Goal: Information Seeking & Learning: Find specific fact

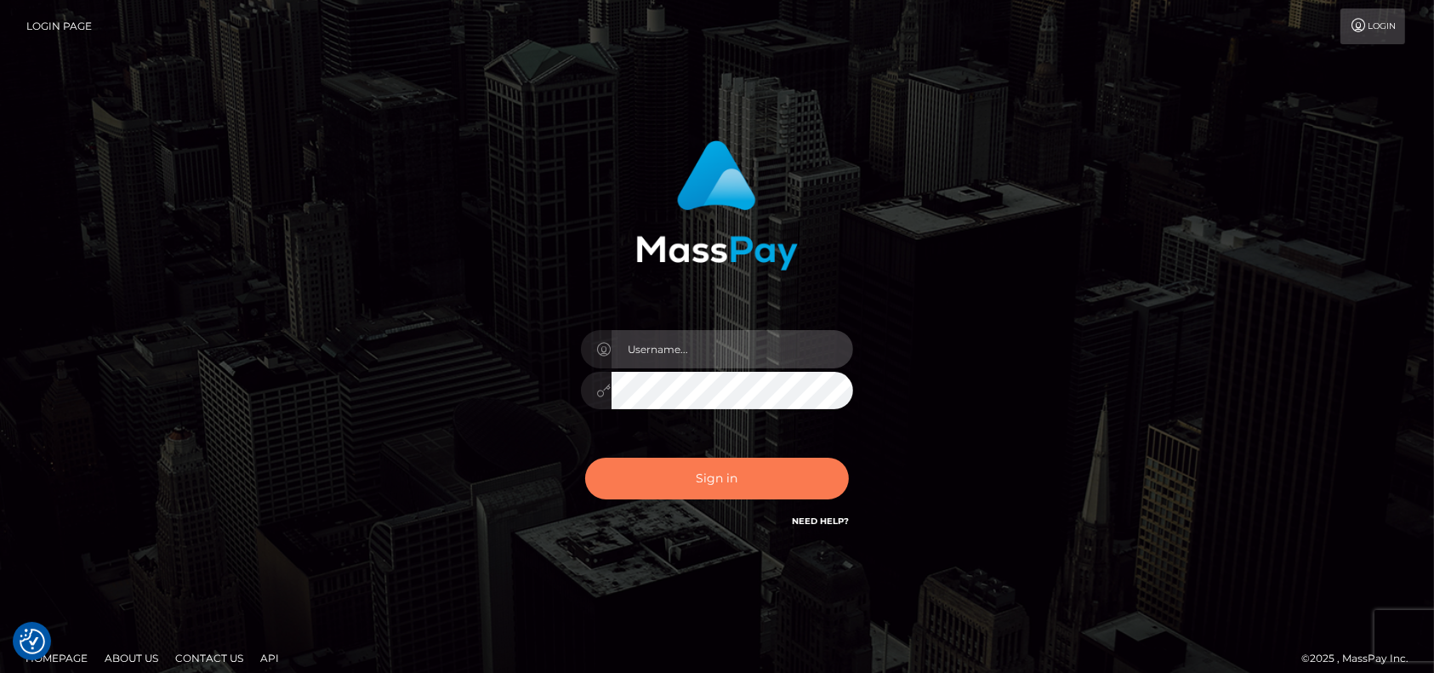
type input "petros.kidane"
click at [694, 488] on button "Sign in" at bounding box center [717, 479] width 264 height 42
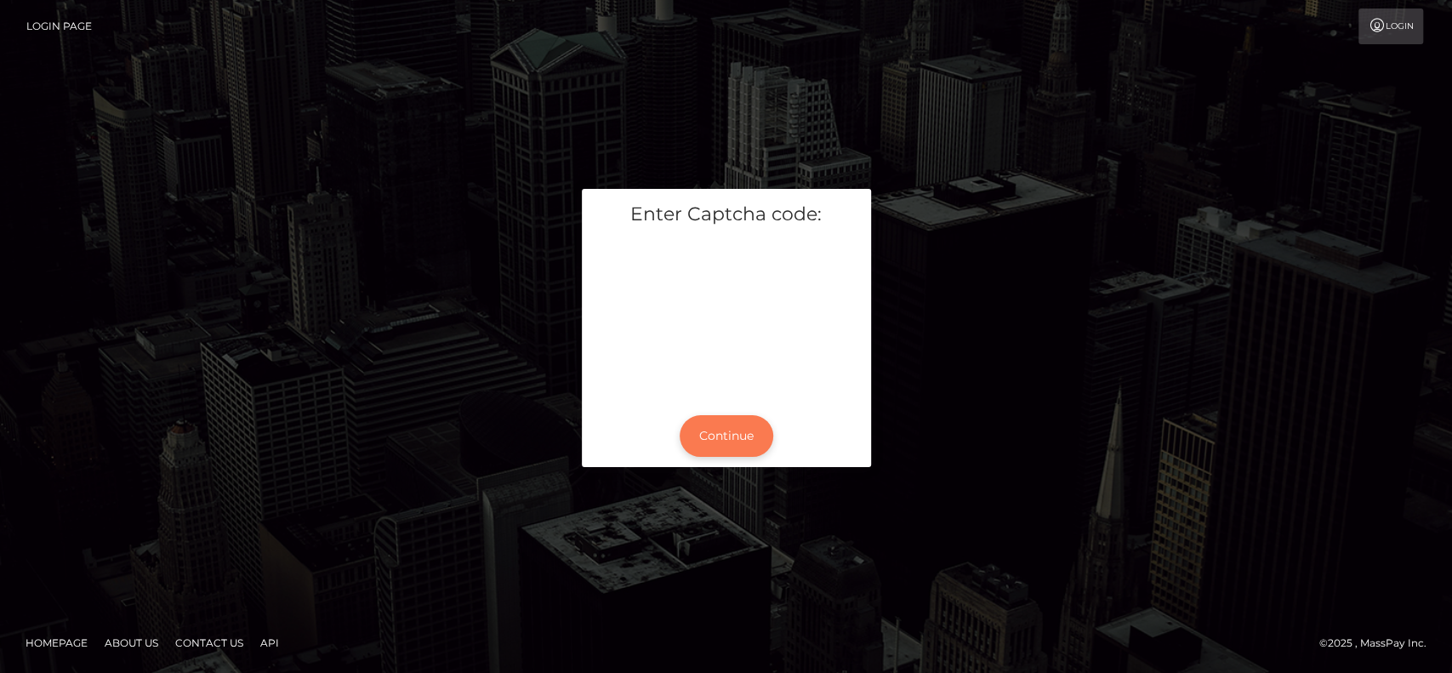
click at [730, 439] on button "Continue" at bounding box center [727, 436] width 94 height 42
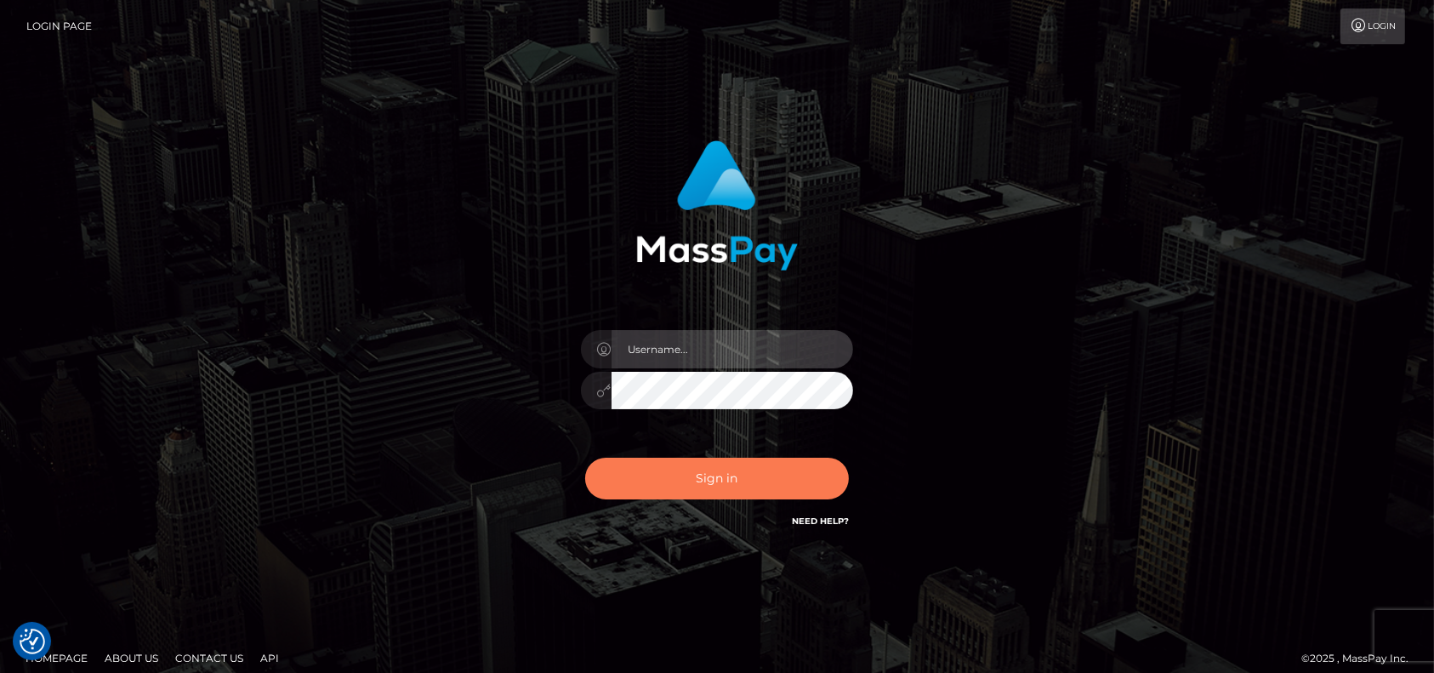
type input "petros.kidane"
click at [725, 476] on button "Sign in" at bounding box center [717, 479] width 264 height 42
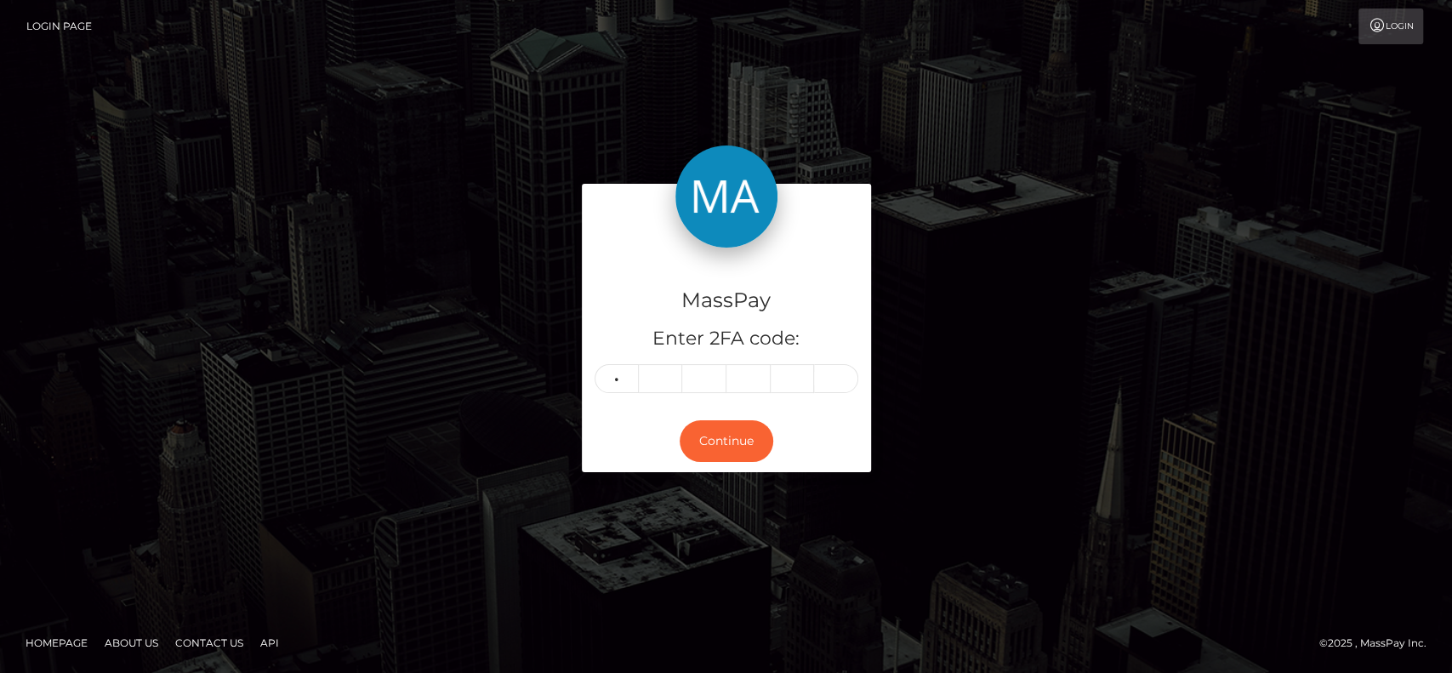
type input "8"
type input "7"
type input "2"
type input "4"
type input "6"
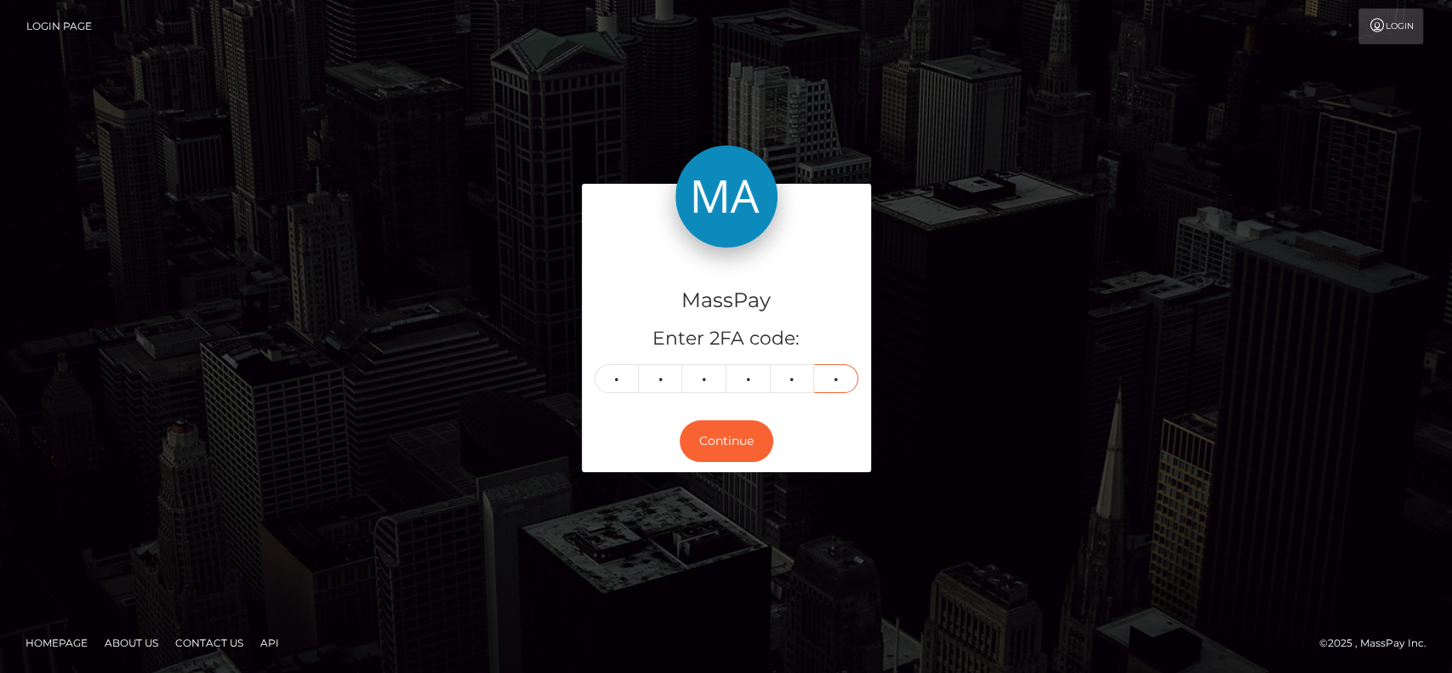
type input "0"
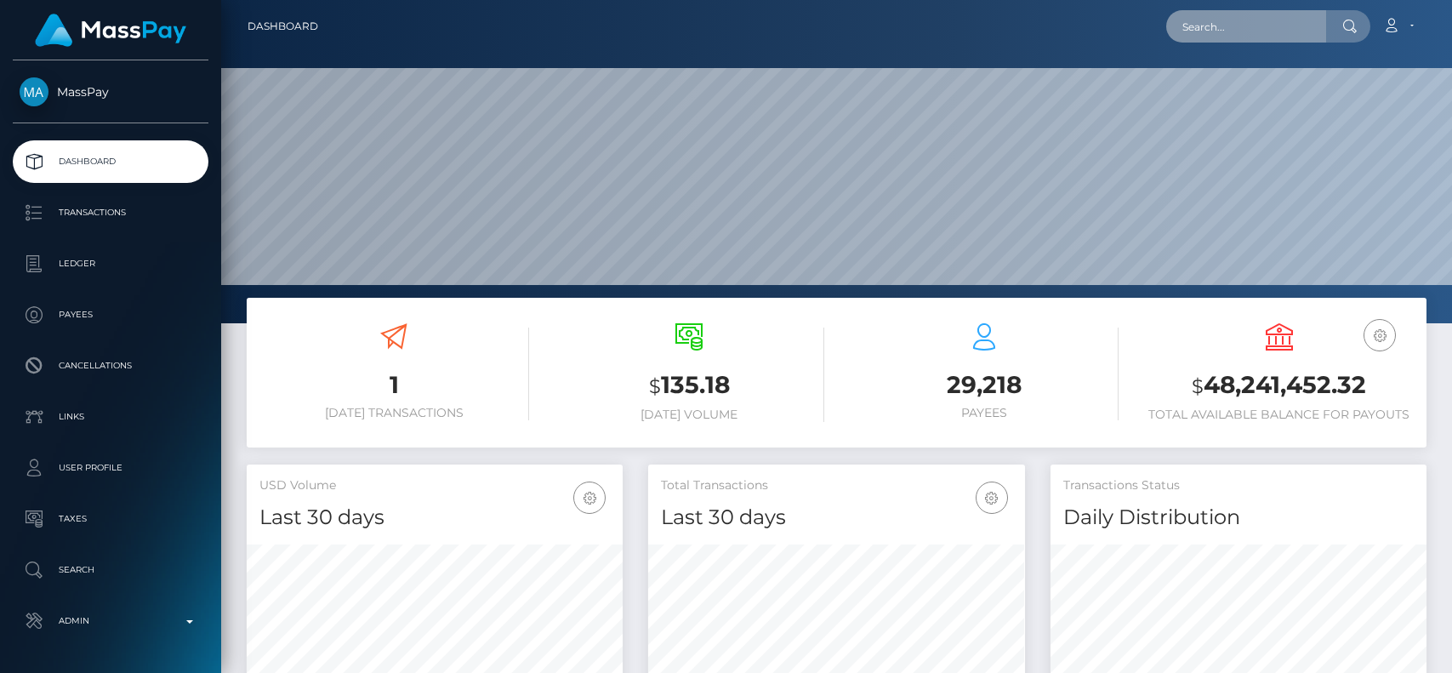
click at [1211, 17] on input "text" at bounding box center [1246, 26] width 160 height 32
paste input "keelynaquin70@gmail.com"
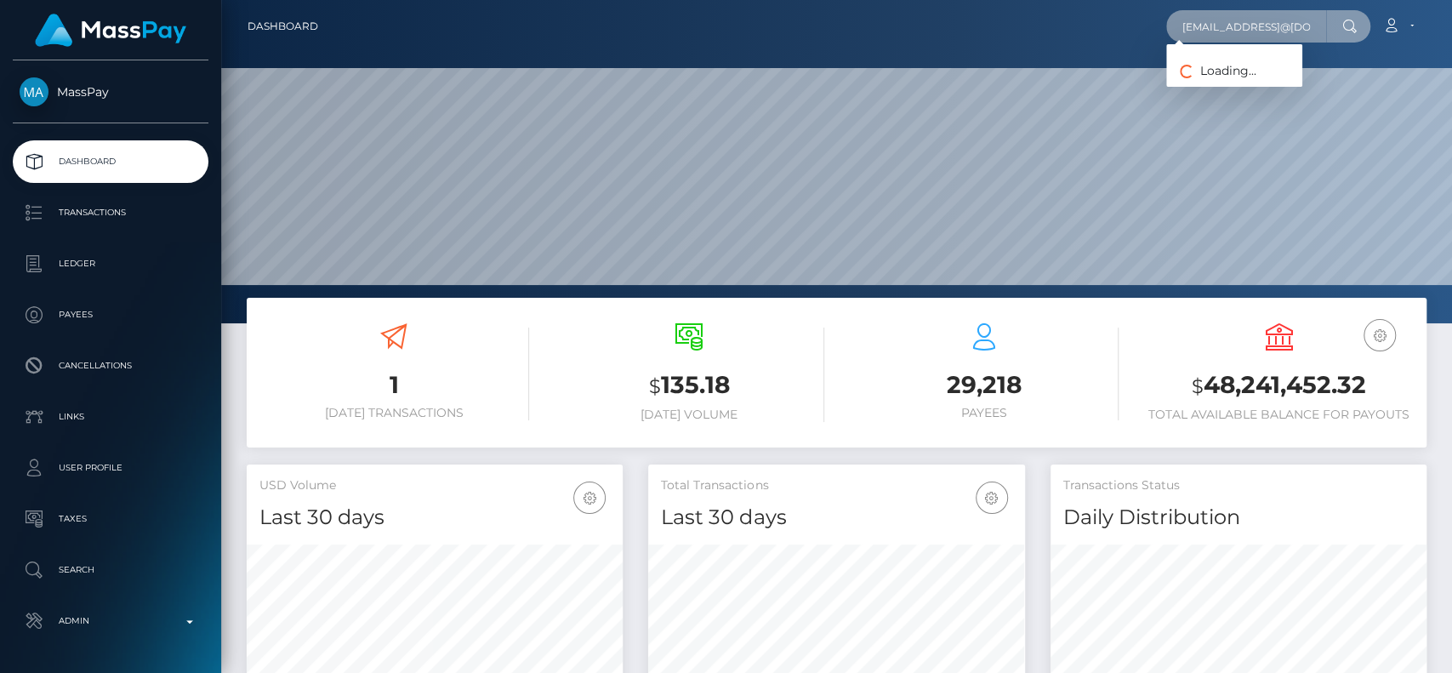
paste input "Keely Naquin"
click at [1248, 33] on input "Keely Naquin" at bounding box center [1246, 26] width 160 height 32
click at [1239, 27] on input "Keely Naquin" at bounding box center [1246, 26] width 160 height 32
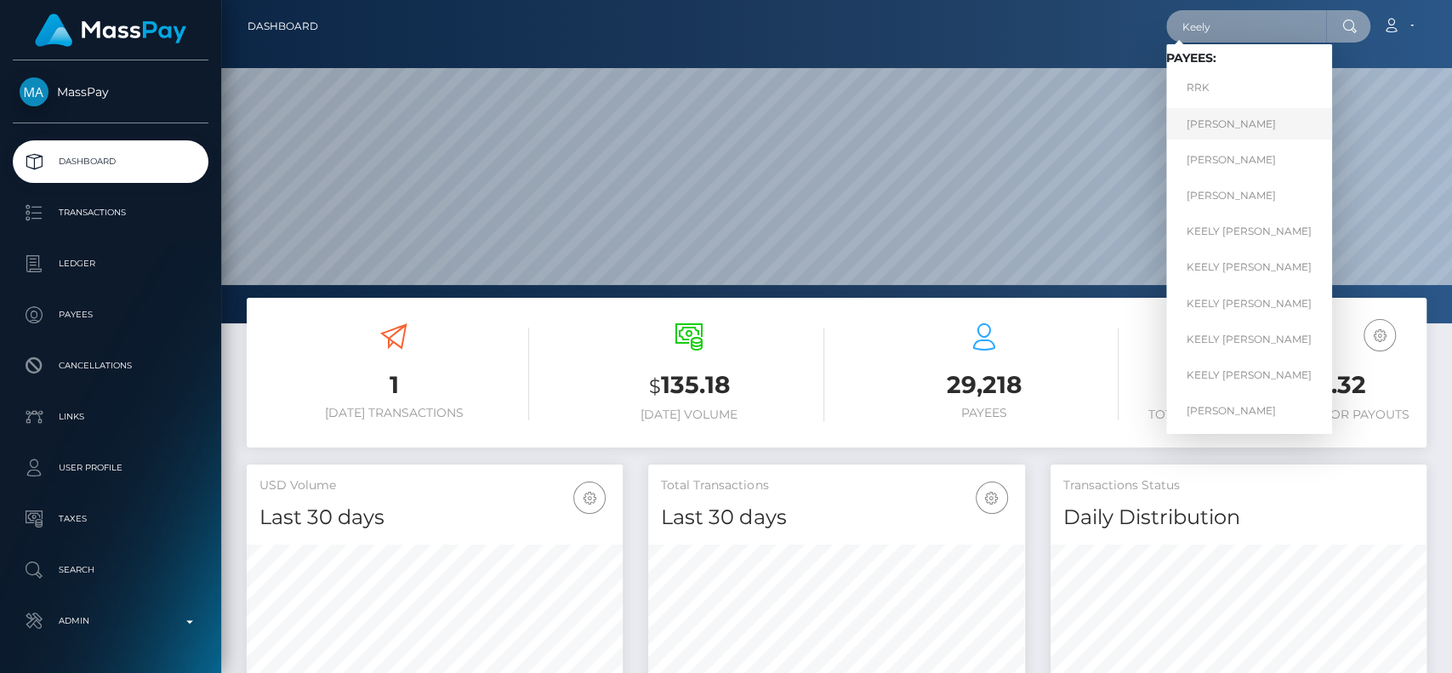
type input "Keely"
click at [1229, 124] on link "Keely Nash" at bounding box center [1249, 123] width 166 height 31
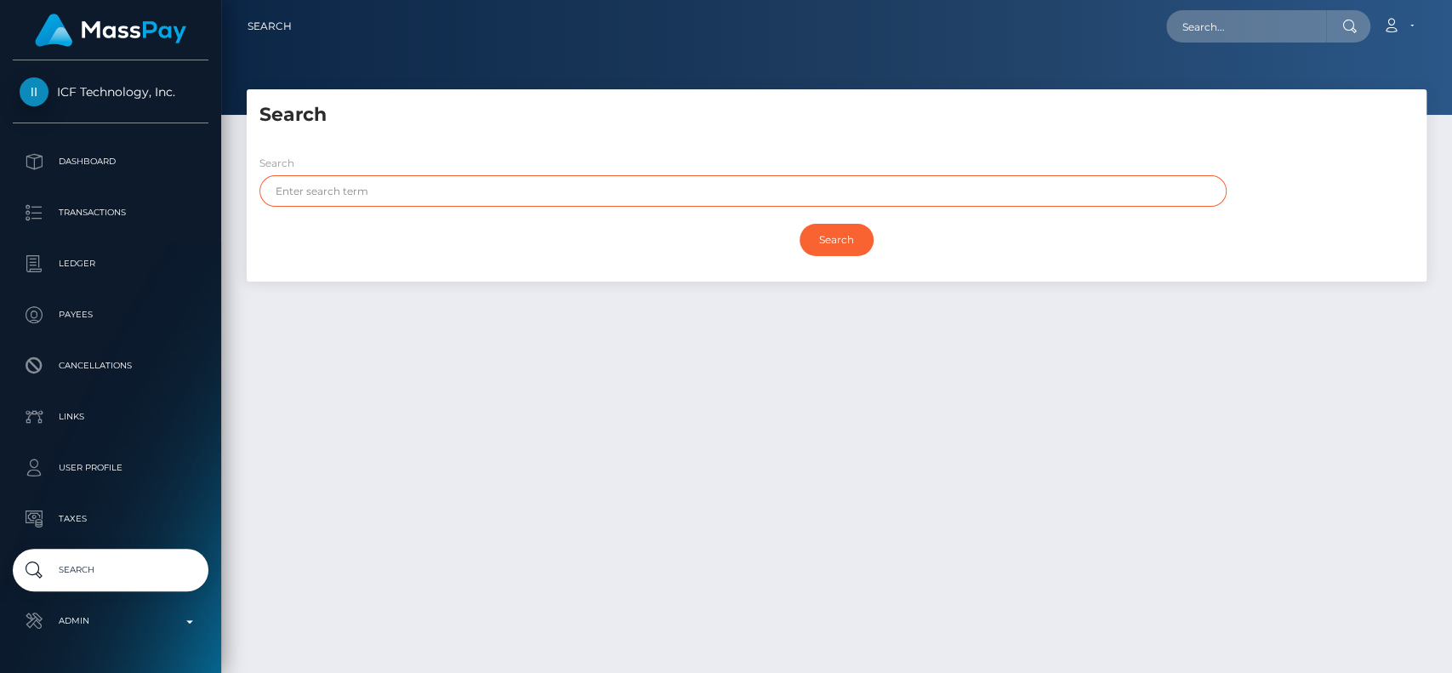
click at [524, 195] on input "text" at bounding box center [742, 190] width 967 height 31
paste input "Keely Naquin"
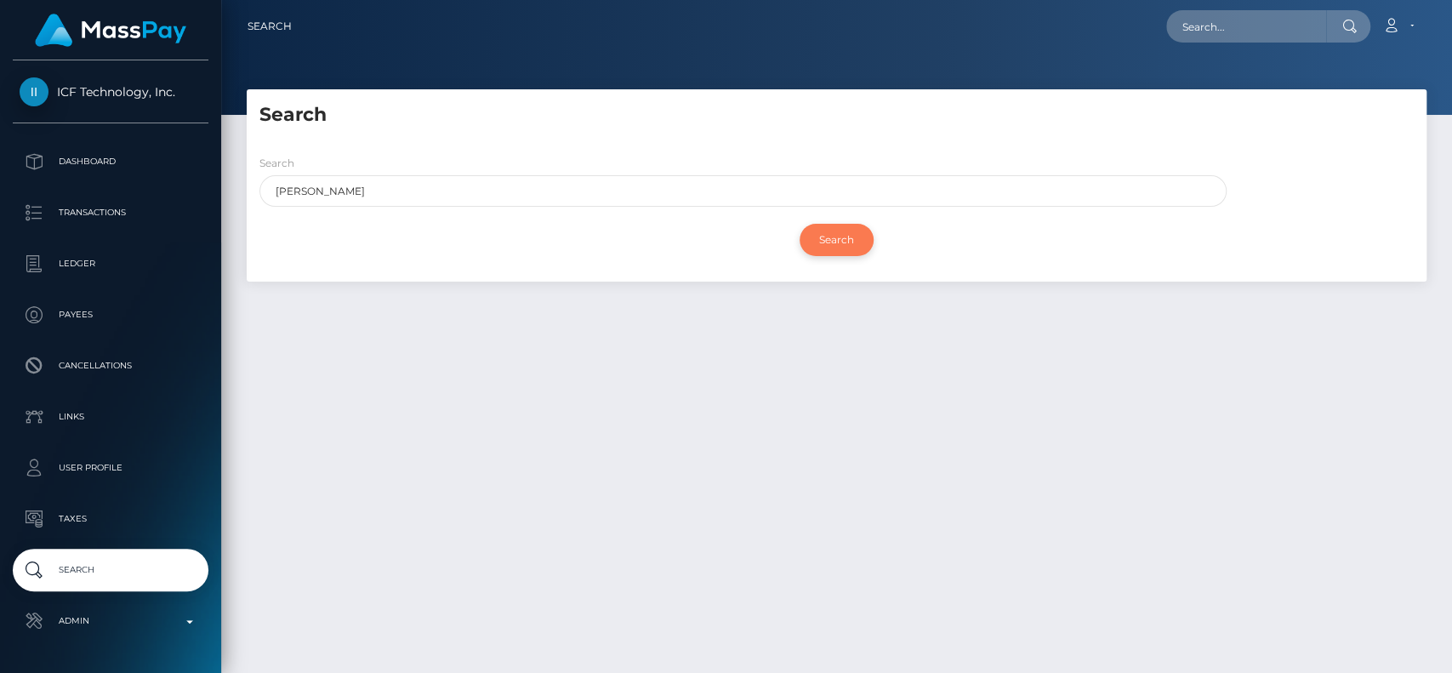
click at [831, 234] on input "Search" at bounding box center [837, 240] width 74 height 32
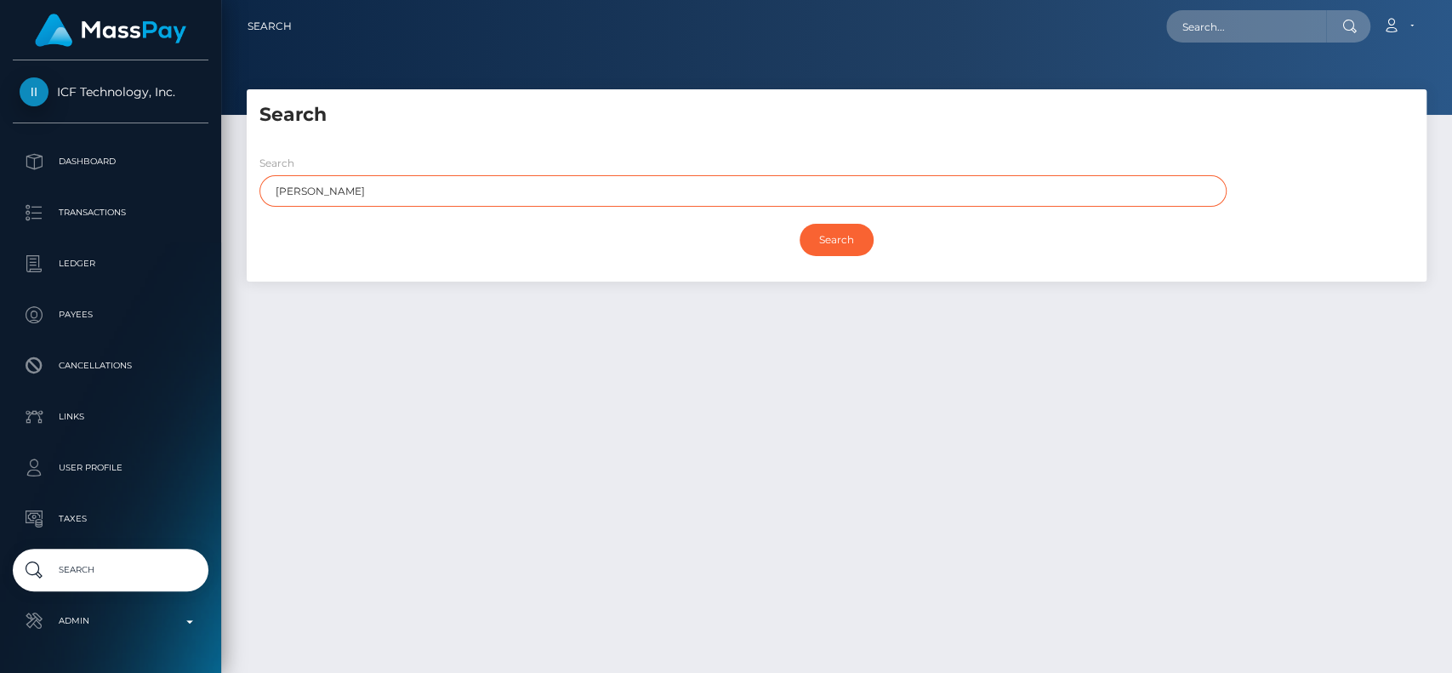
click at [325, 187] on input "Keely Naquin" at bounding box center [742, 190] width 967 height 31
type input "Keely"
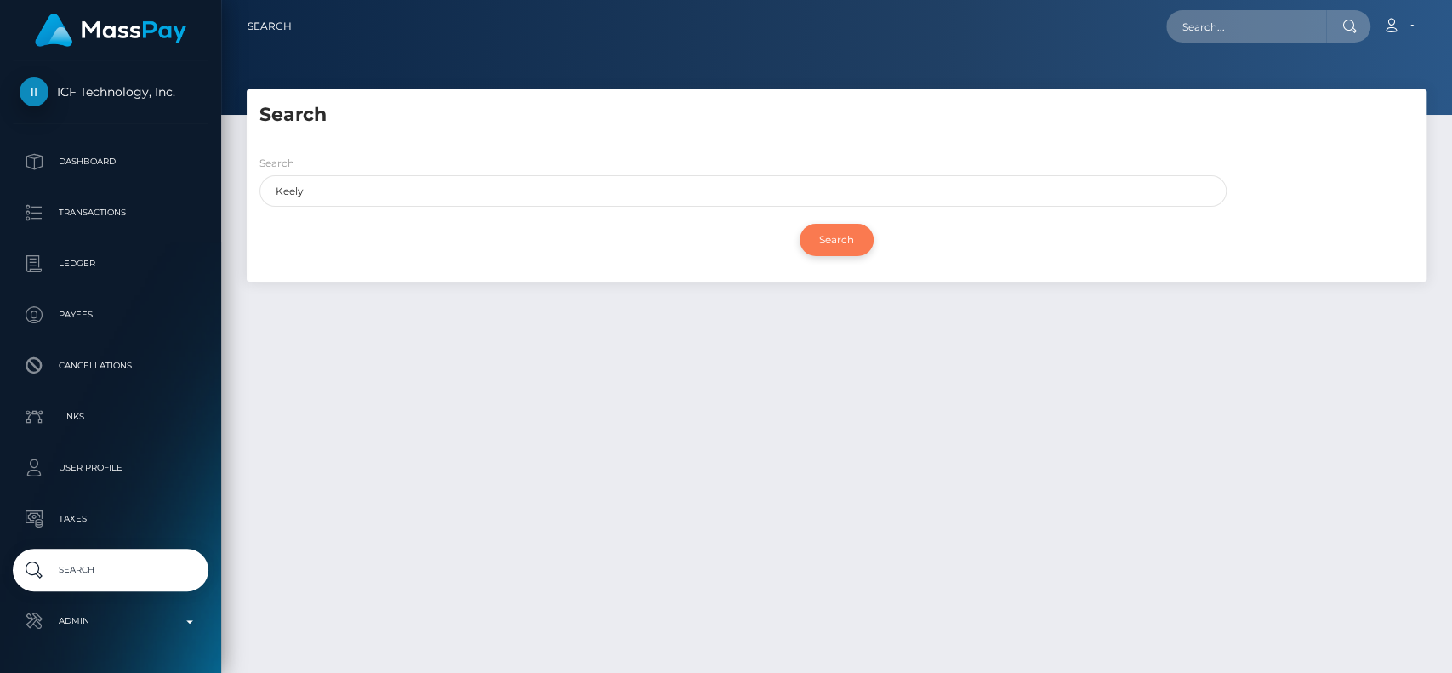
click at [871, 231] on input "Search" at bounding box center [837, 240] width 74 height 32
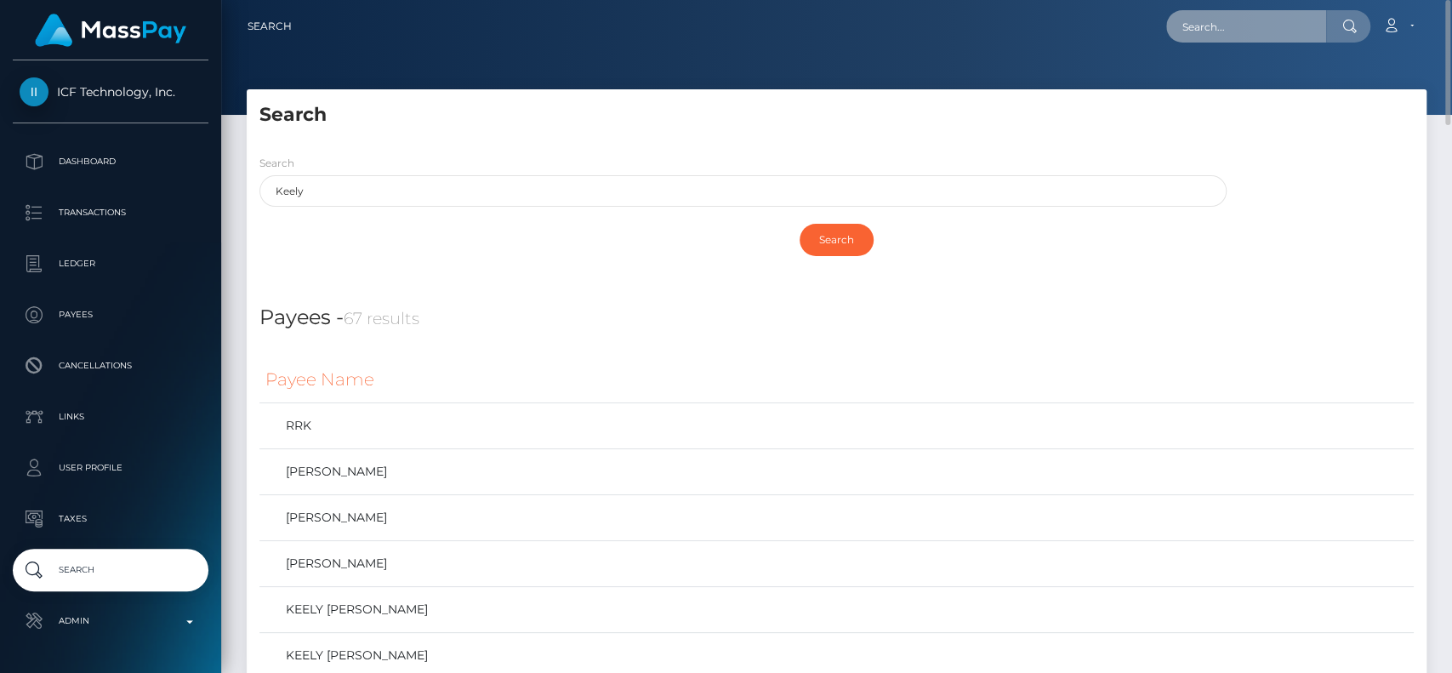
click at [1203, 24] on input "text" at bounding box center [1246, 26] width 160 height 32
paste input "yarinkadosh888@icloud.com"
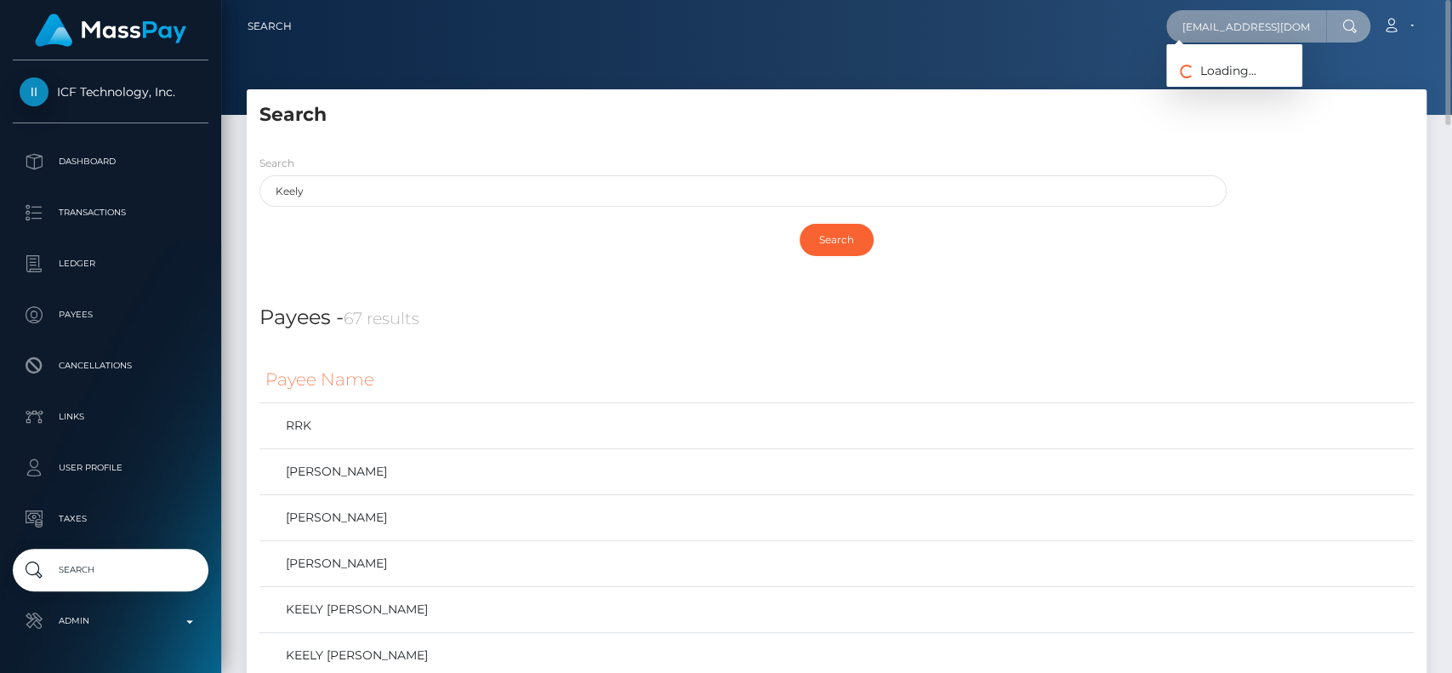
paste input "Yarin Kadosh"
paste input "[EMAIL_ADDRESS][DOMAIN_NAME]"
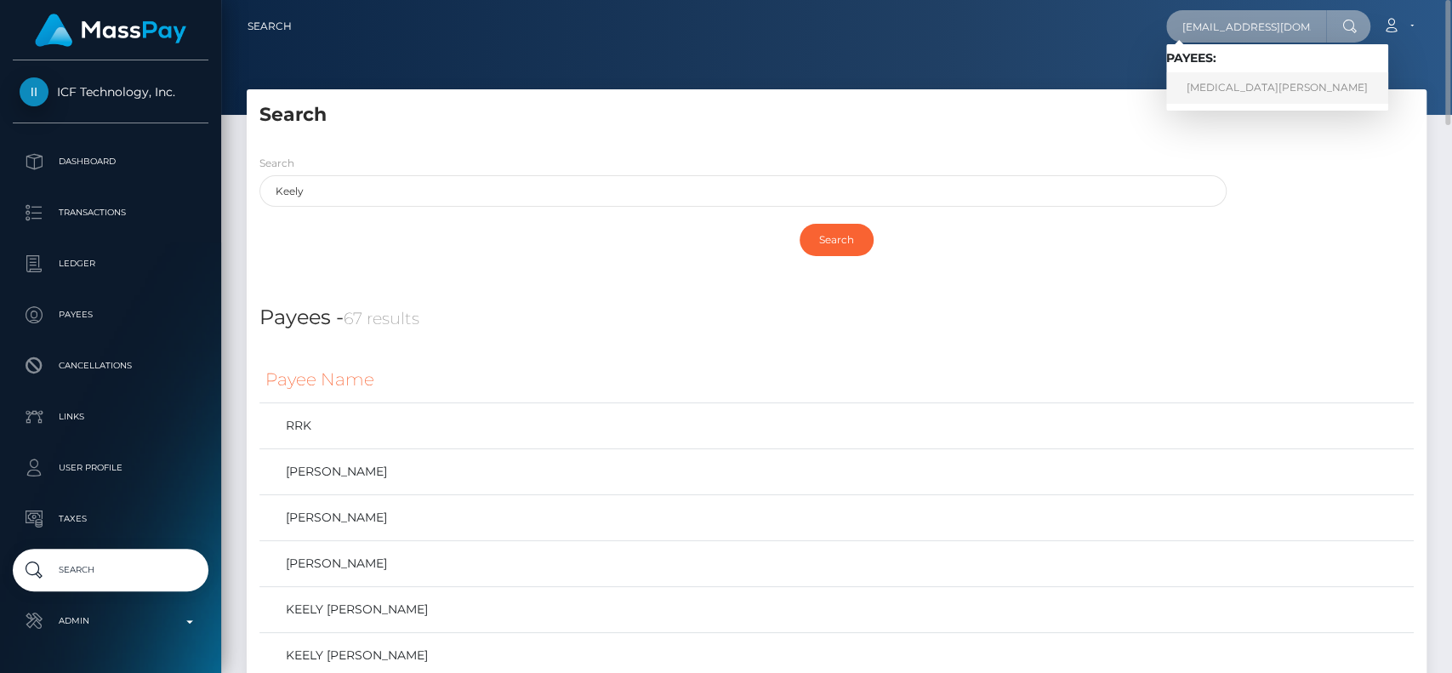
type input "[EMAIL_ADDRESS][DOMAIN_NAME]"
click at [1225, 92] on link "YASMIN JULIANA LOPEZ" at bounding box center [1277, 87] width 222 height 31
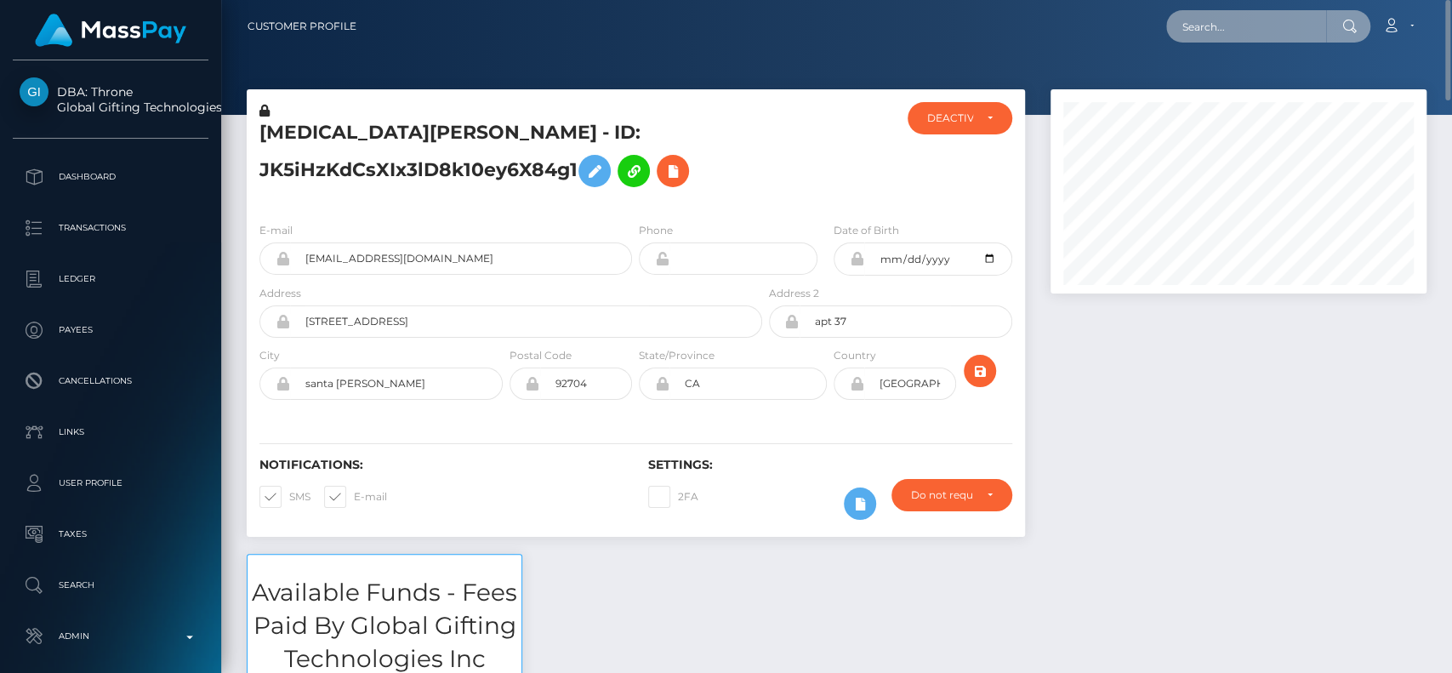
click at [1247, 27] on input "text" at bounding box center [1246, 26] width 160 height 32
paste input "[EMAIL_ADDRESS][DOMAIN_NAME]"
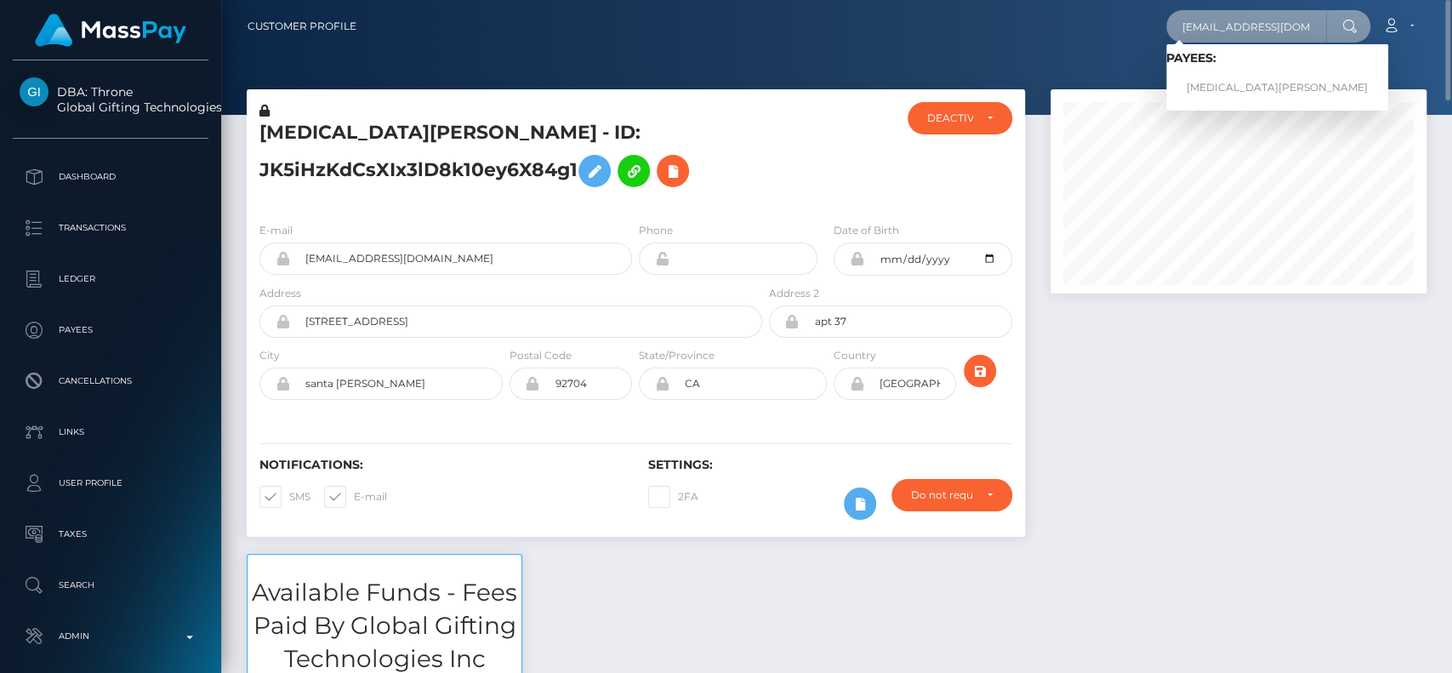
type input "[EMAIL_ADDRESS][DOMAIN_NAME]"
click at [1210, 77] on link "[MEDICAL_DATA][PERSON_NAME]" at bounding box center [1277, 87] width 222 height 31
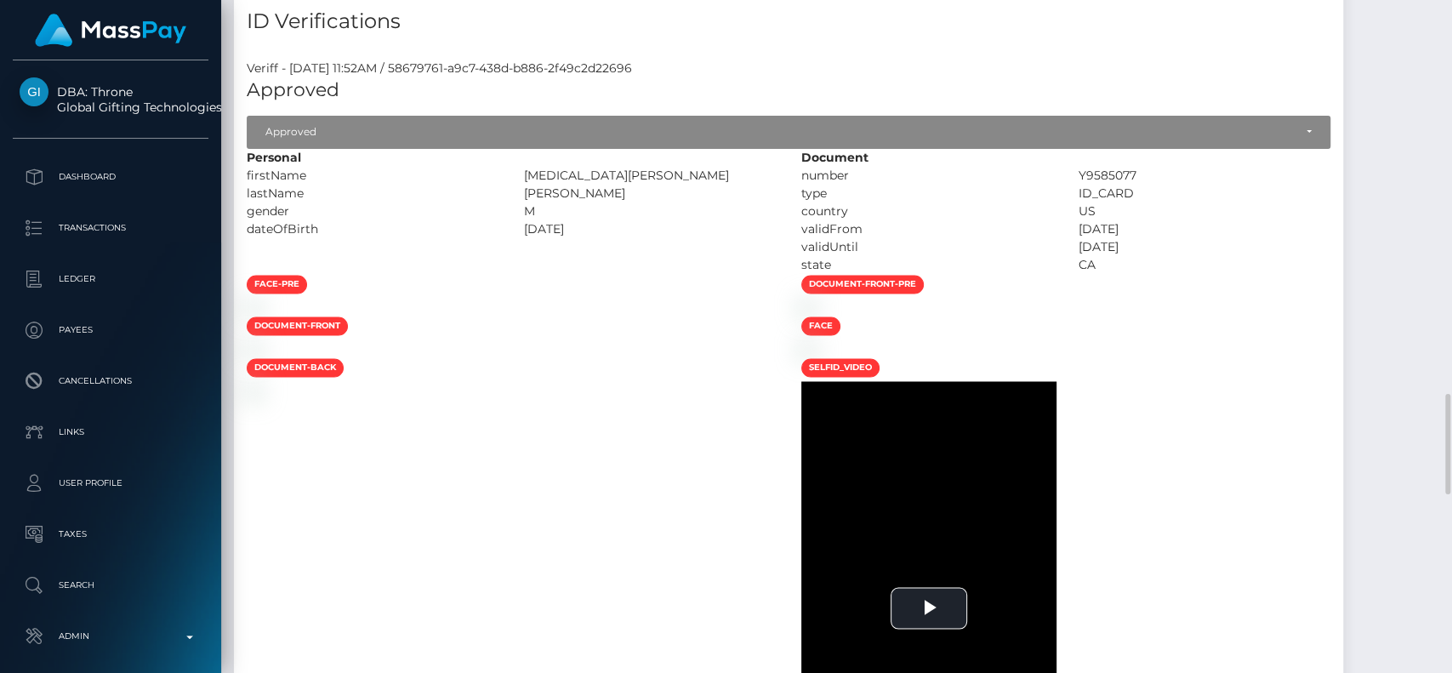
scroll to position [2093, 0]
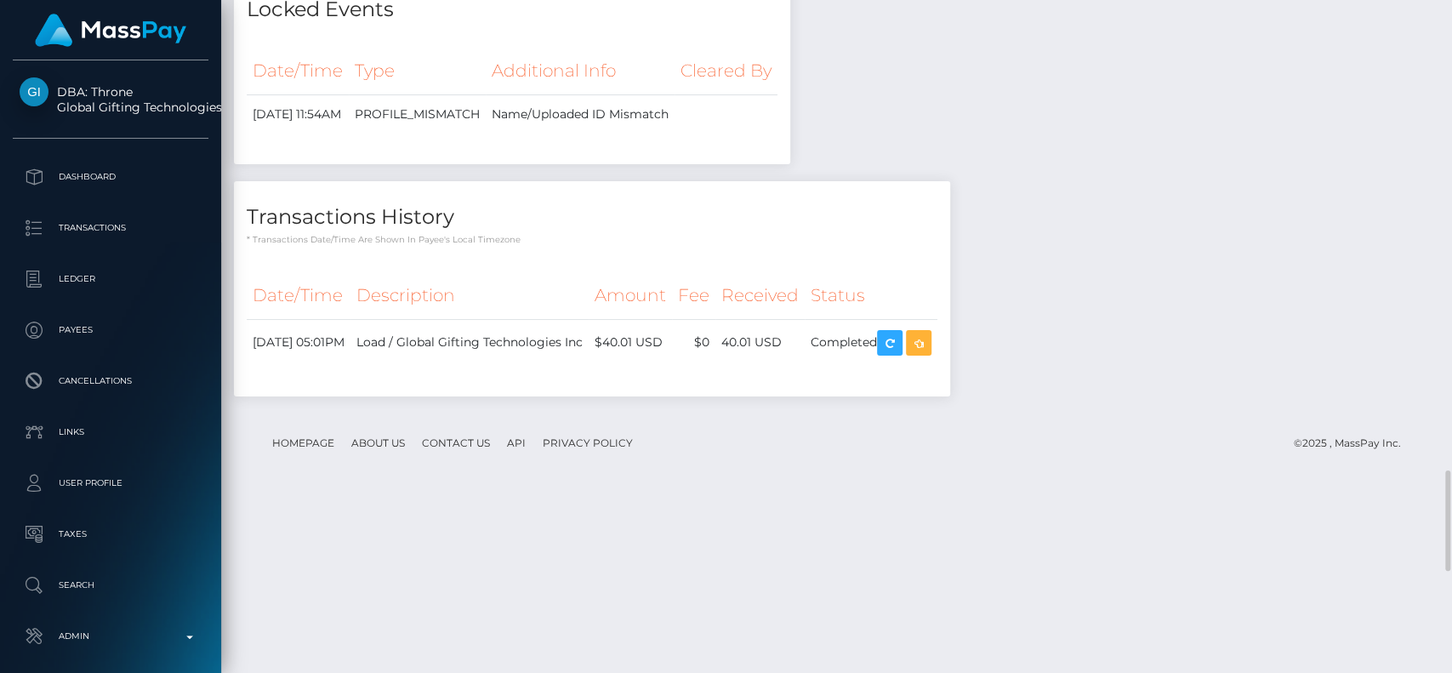
scroll to position [3277, 0]
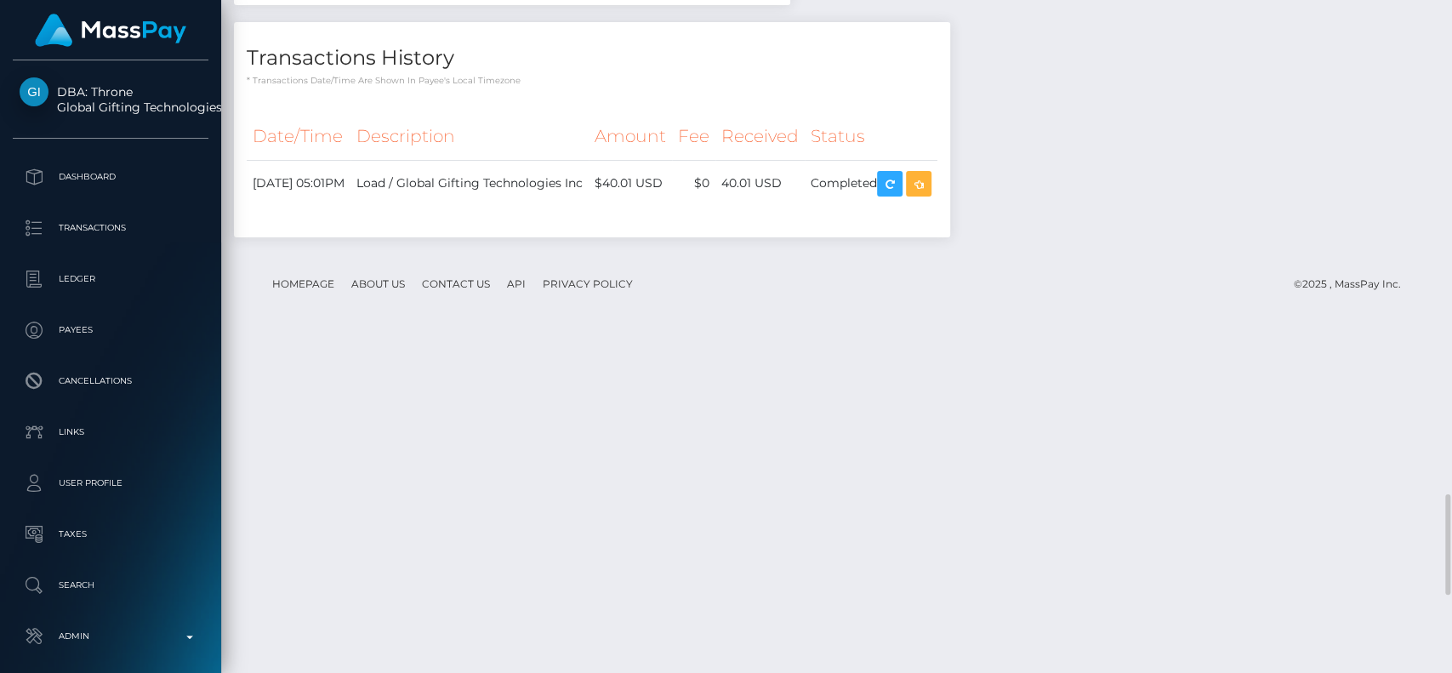
scroll to position [3426, 0]
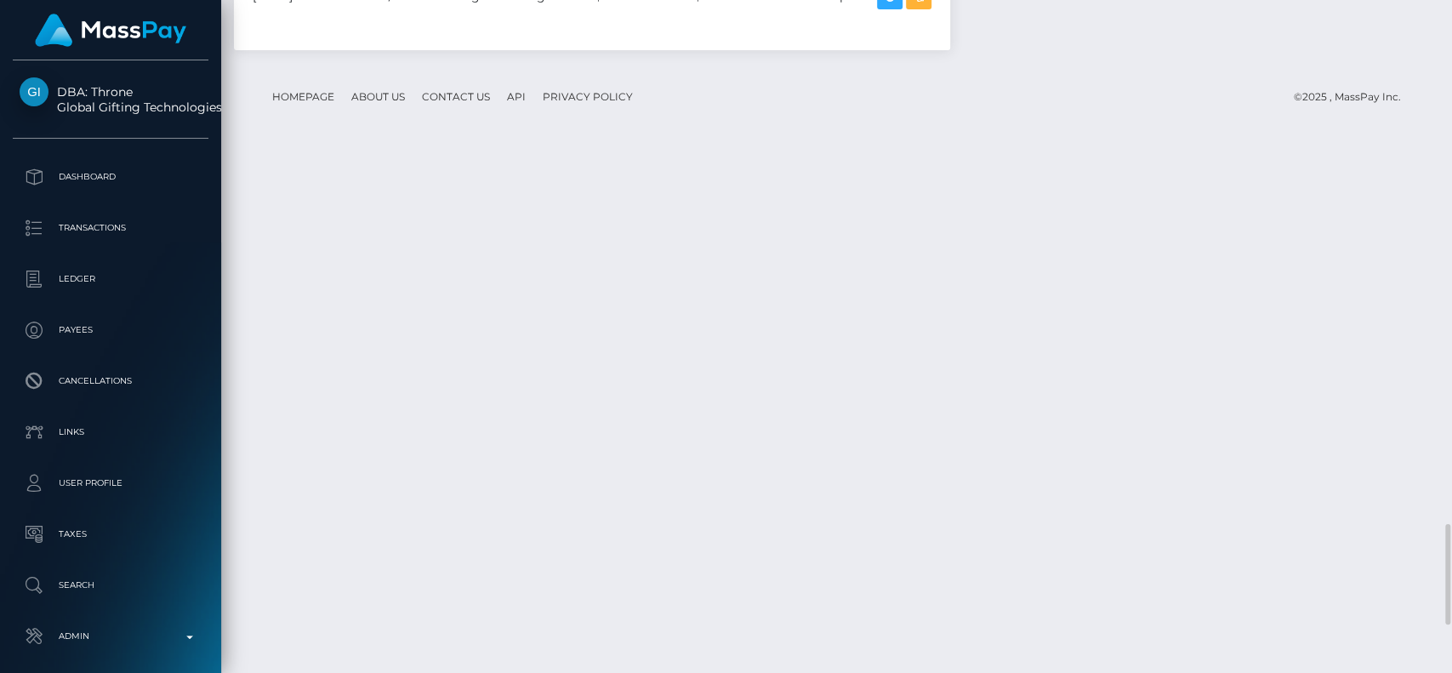
scroll to position [3484, 0]
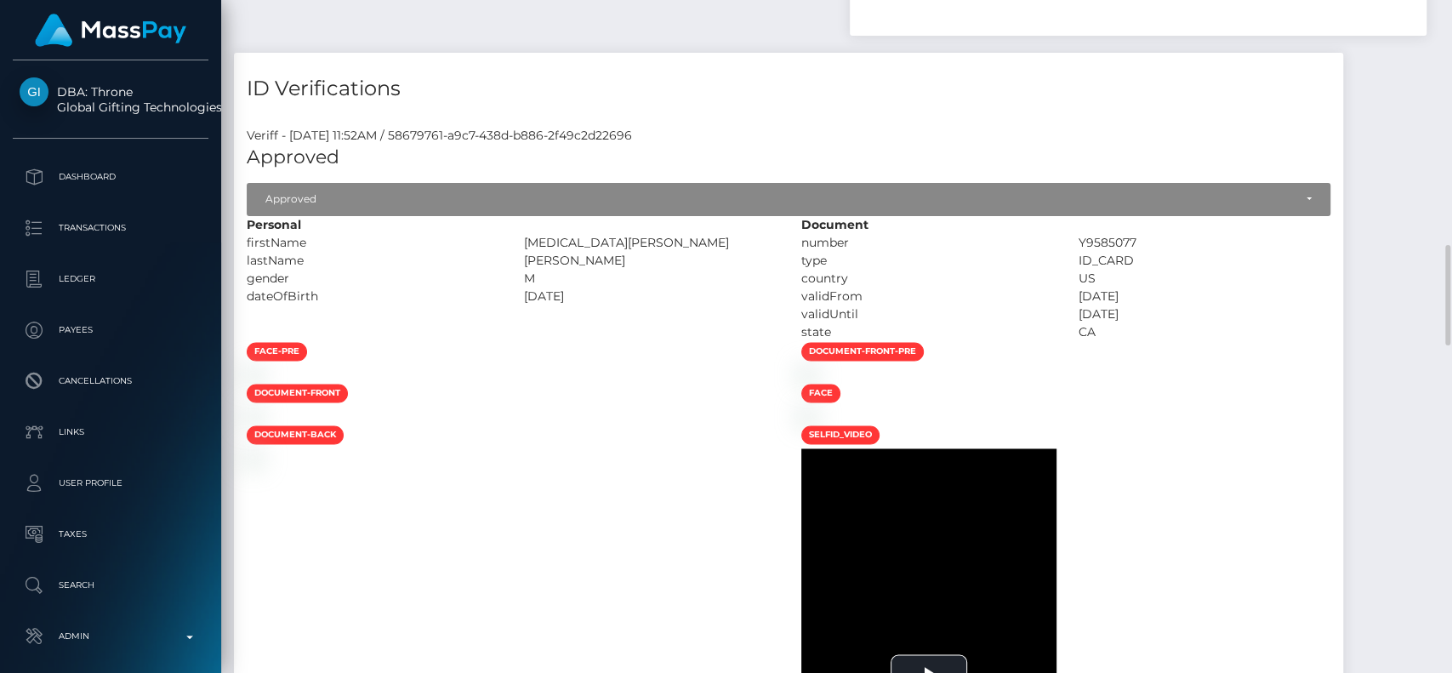
scroll to position [1684, 0]
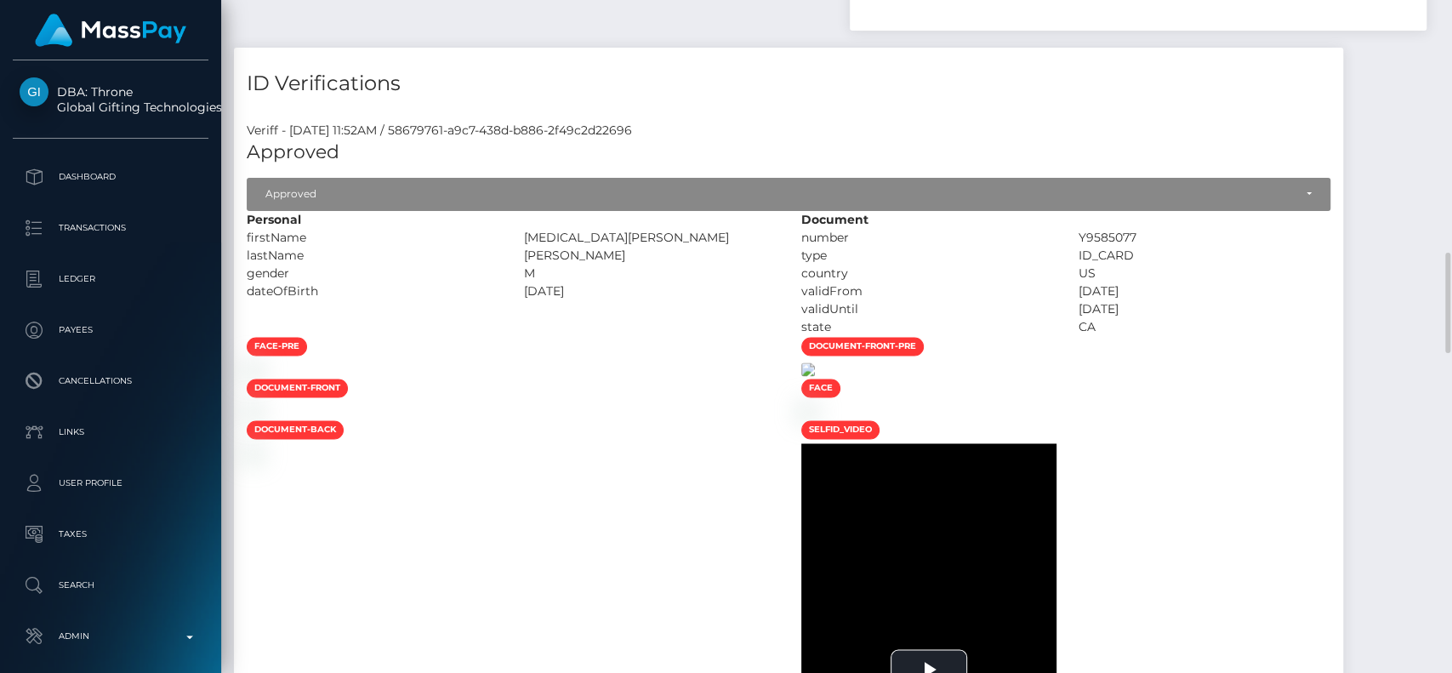
click at [815, 376] on img at bounding box center [808, 369] width 14 height 14
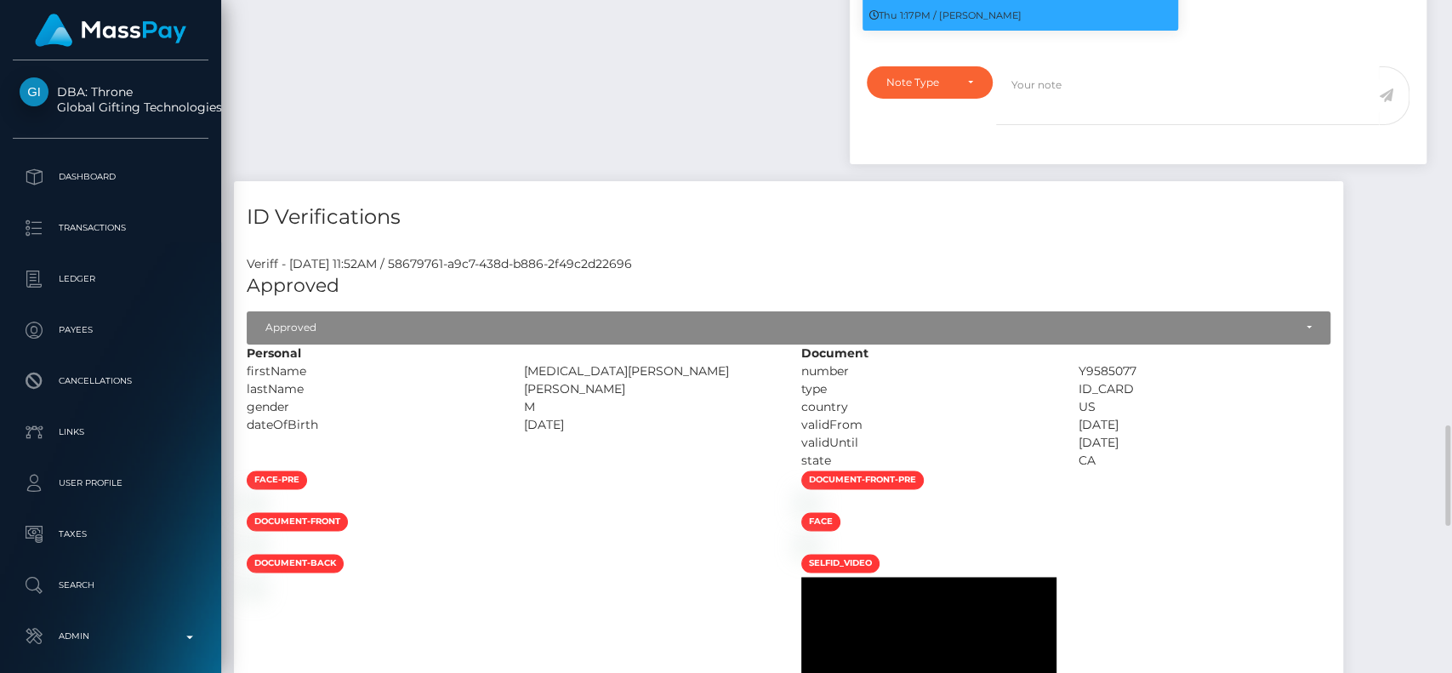
scroll to position [1794, 0]
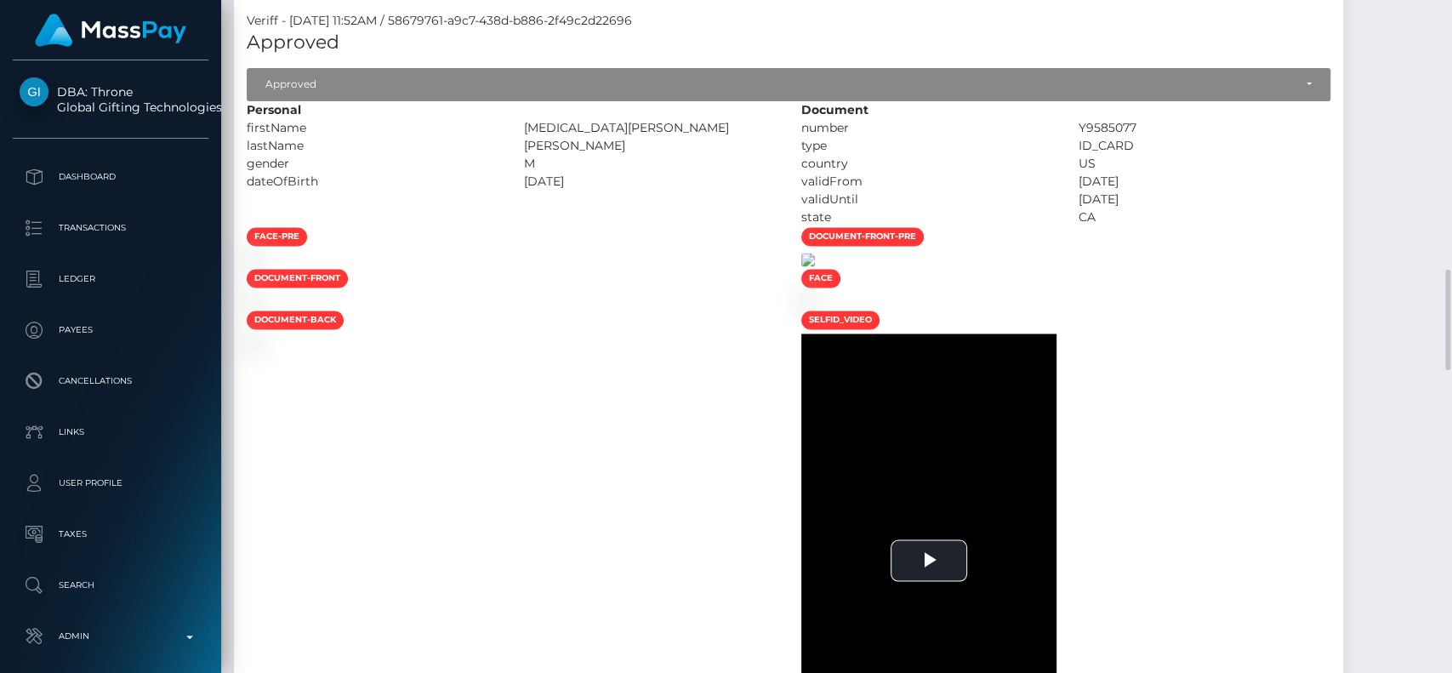
click at [815, 266] on img at bounding box center [808, 260] width 14 height 14
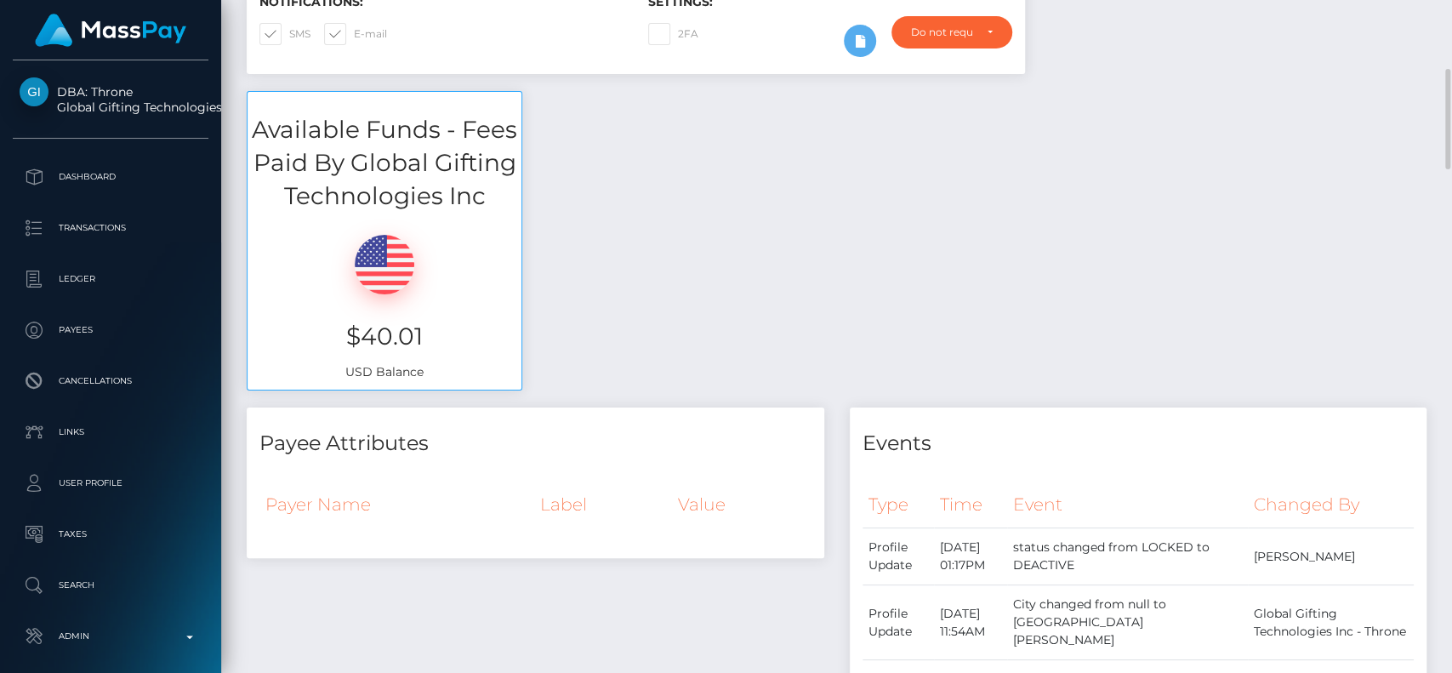
scroll to position [0, 0]
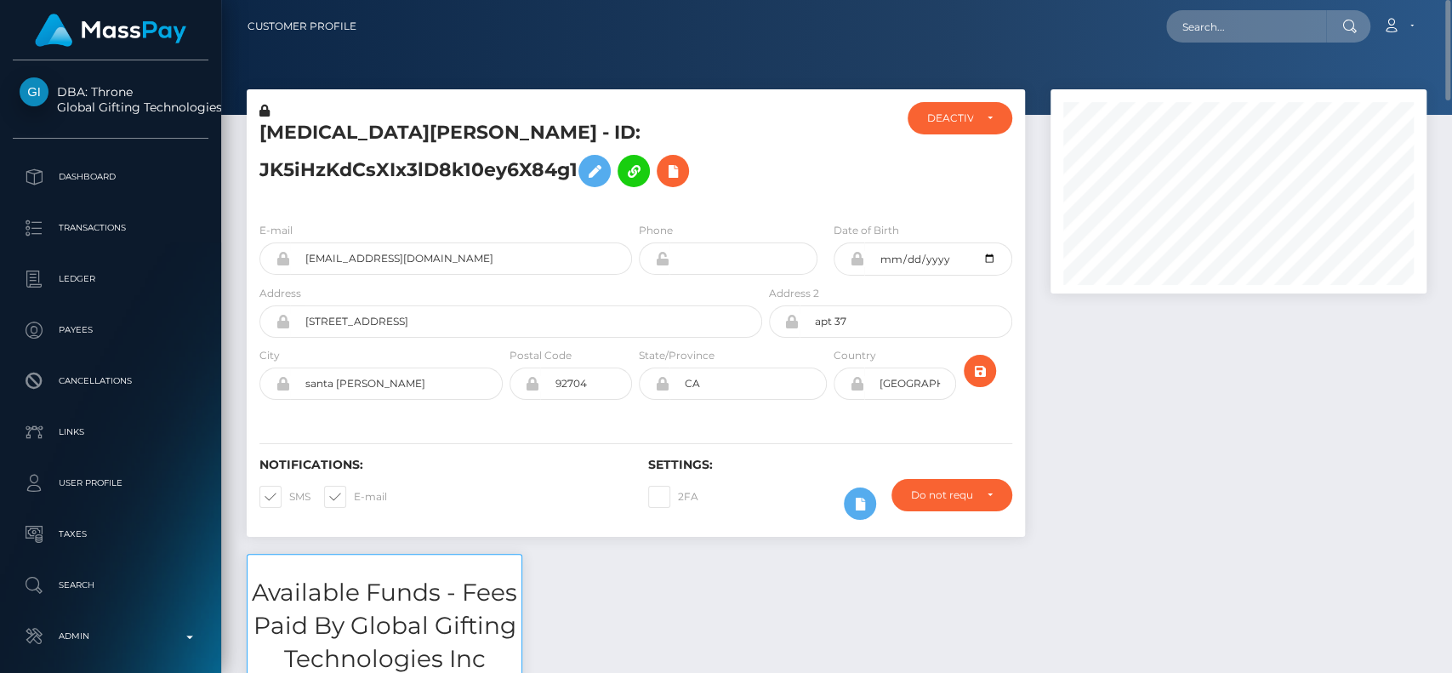
click at [300, 128] on h5 "YASMIN JULIANA LOPEZ - ID: JK5iHzKdCsXIx3lD8k10ey6X84g1" at bounding box center [505, 158] width 493 height 76
copy h5 "YASMIN"
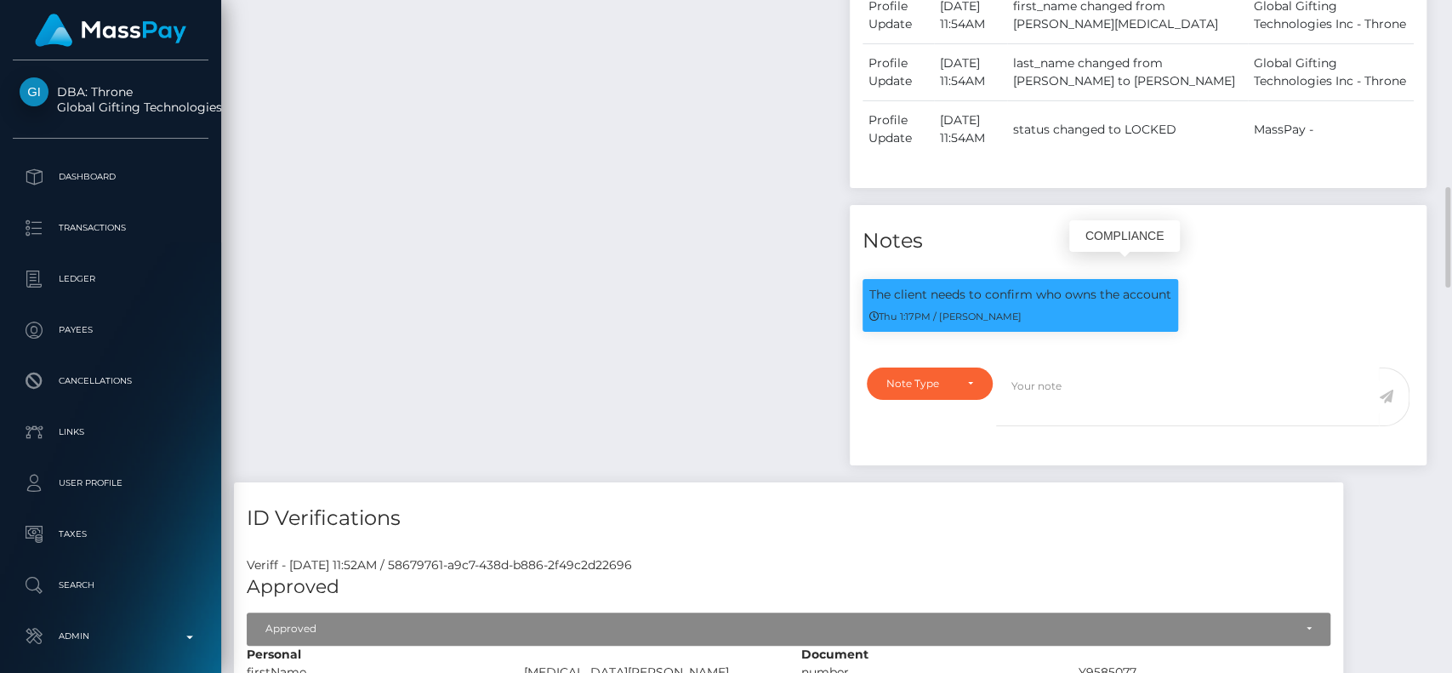
scroll to position [204, 376]
drag, startPoint x: 858, startPoint y: 272, endPoint x: 1183, endPoint y: 263, distance: 326.0
click at [1183, 279] on div "The client needs to confirm who owns the account Thu 1:17PM / Dan Cirnat" at bounding box center [1020, 314] width 341 height 70
click at [944, 311] on small "Thu 1:17PM / Dan Cirnat" at bounding box center [945, 317] width 152 height 12
drag, startPoint x: 864, startPoint y: 274, endPoint x: 1171, endPoint y: 276, distance: 307.1
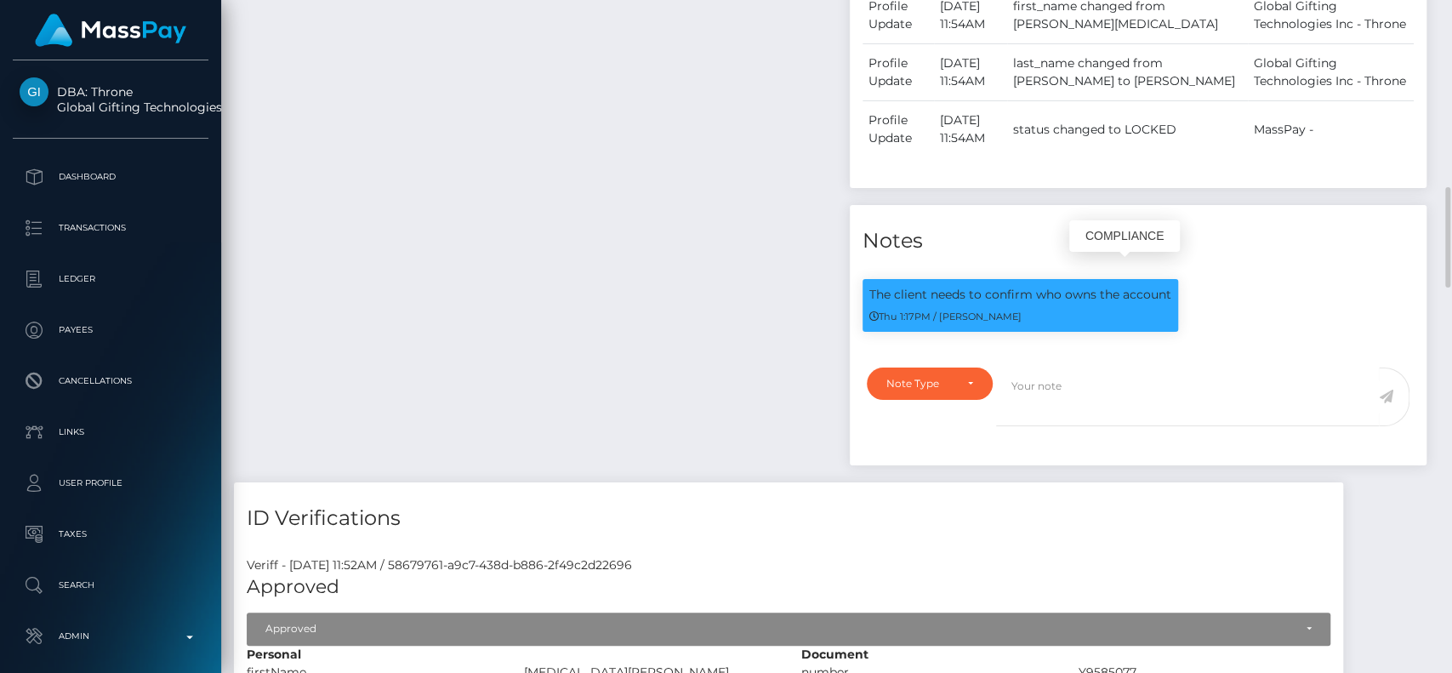
click at [1171, 279] on div "The client needs to confirm who owns the account Thu 1:17PM / Dan Cirnat" at bounding box center [1021, 305] width 316 height 53
copy p "The client needs to confirm who owns the account"
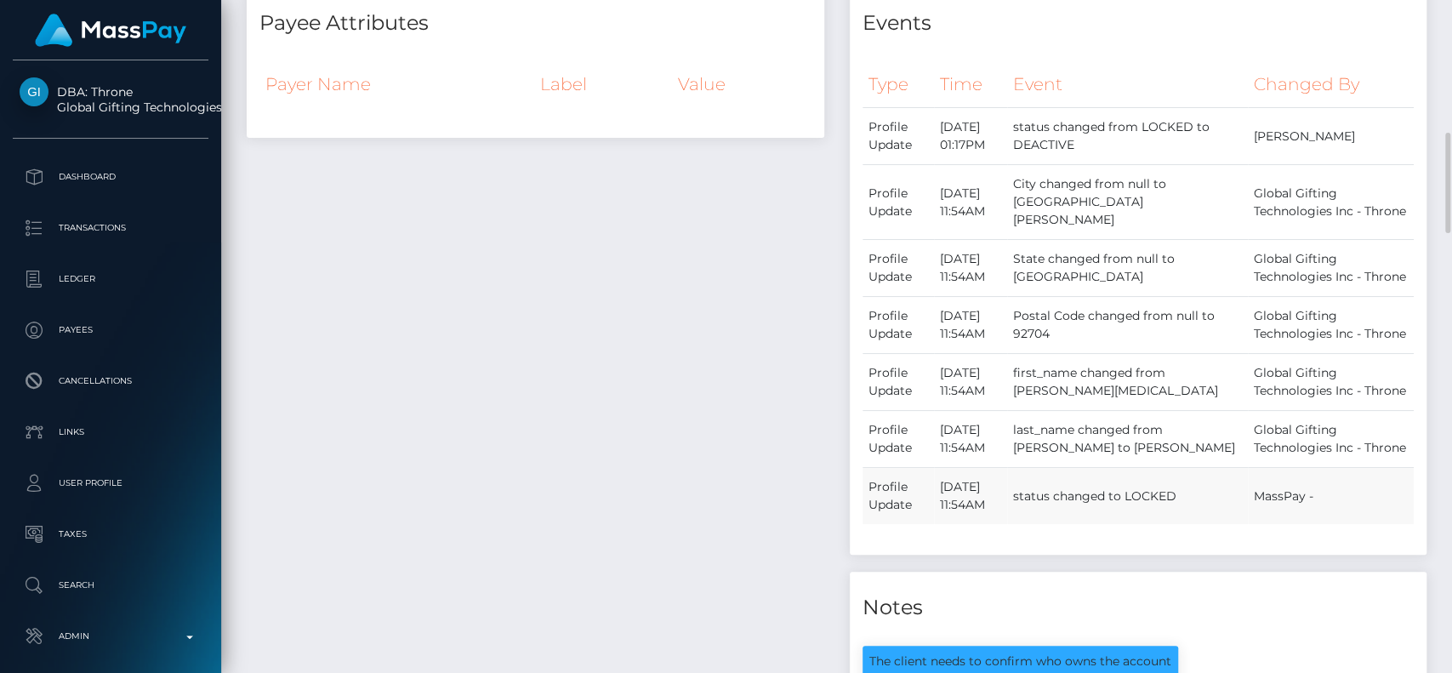
scroll to position [892, 0]
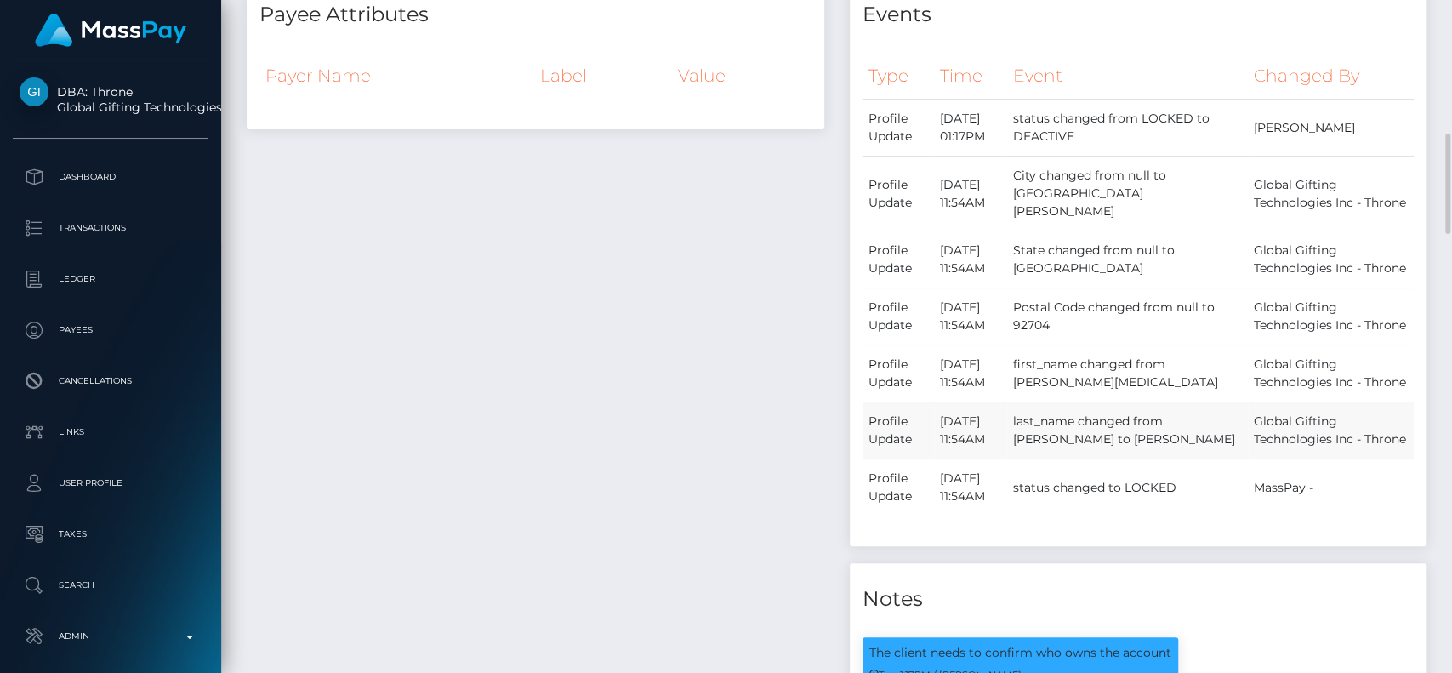
click at [1080, 407] on td "last_name changed from Sotelo to LOPEZ" at bounding box center [1127, 430] width 241 height 57
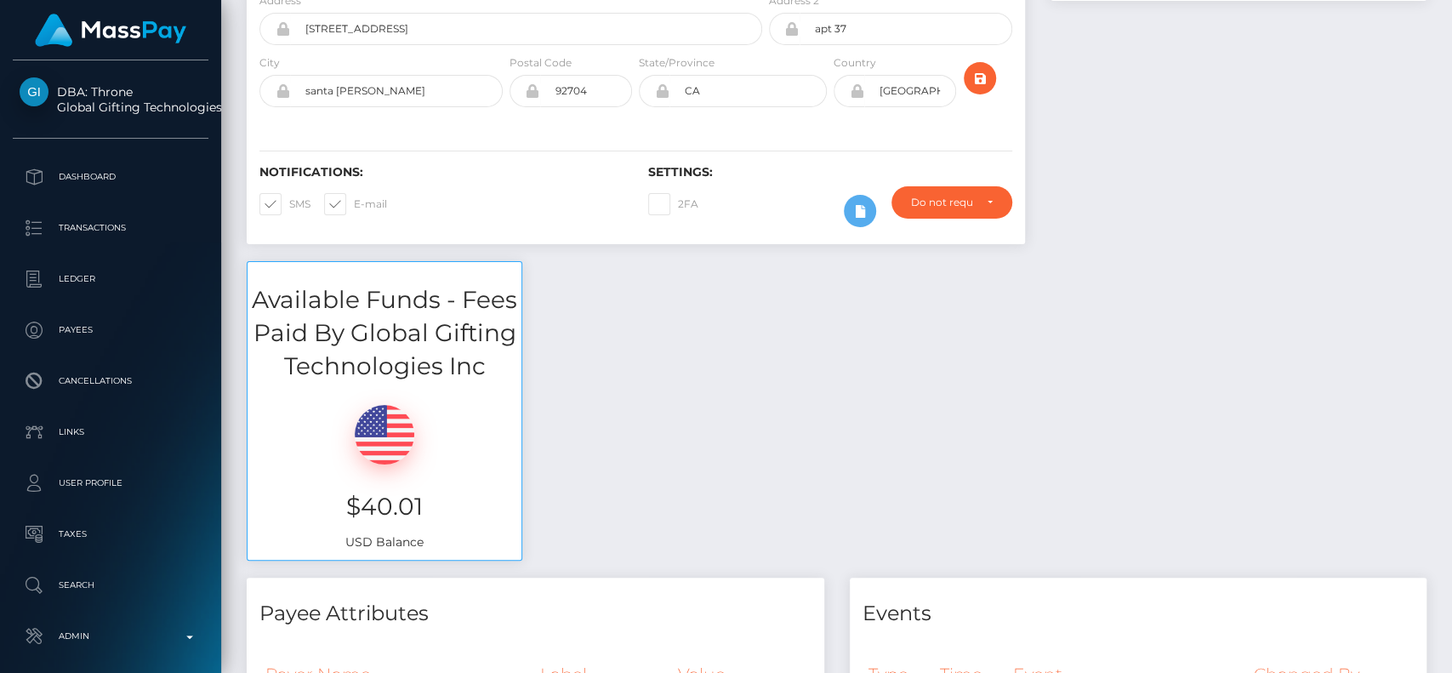
scroll to position [0, 0]
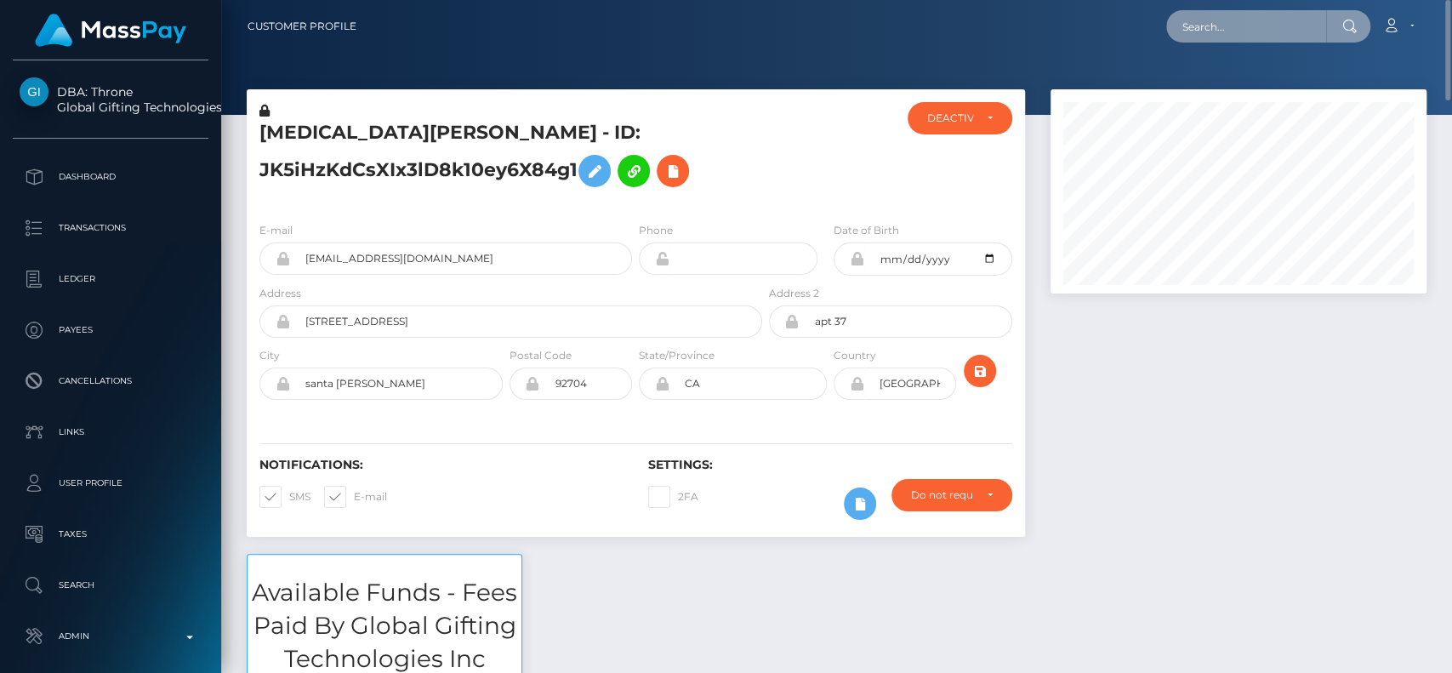
click at [1211, 24] on input "text" at bounding box center [1246, 26] width 160 height 32
paste input "gigi habi"
paste input "habigigi7@gmail.com"
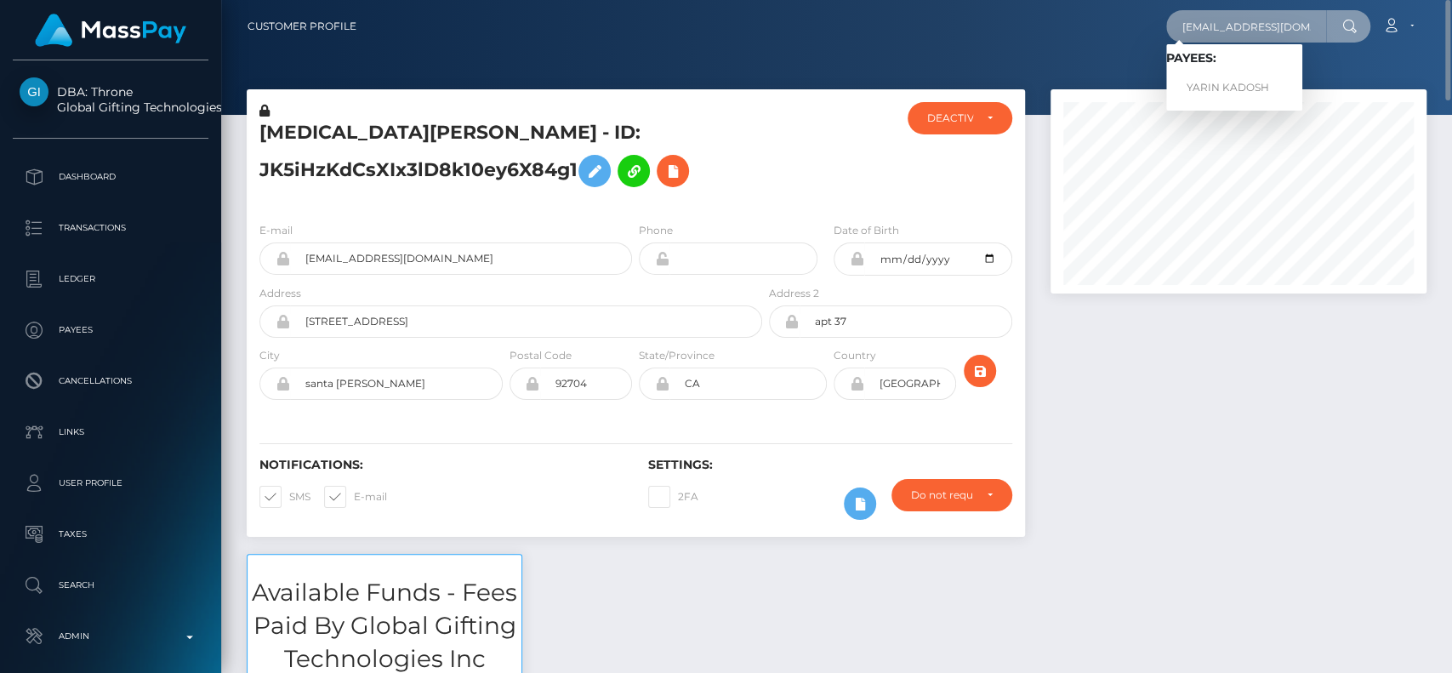
type input "habigigi7@gmail.com"
click at [1228, 79] on link "YARIN KADOSH" at bounding box center [1234, 87] width 136 height 31
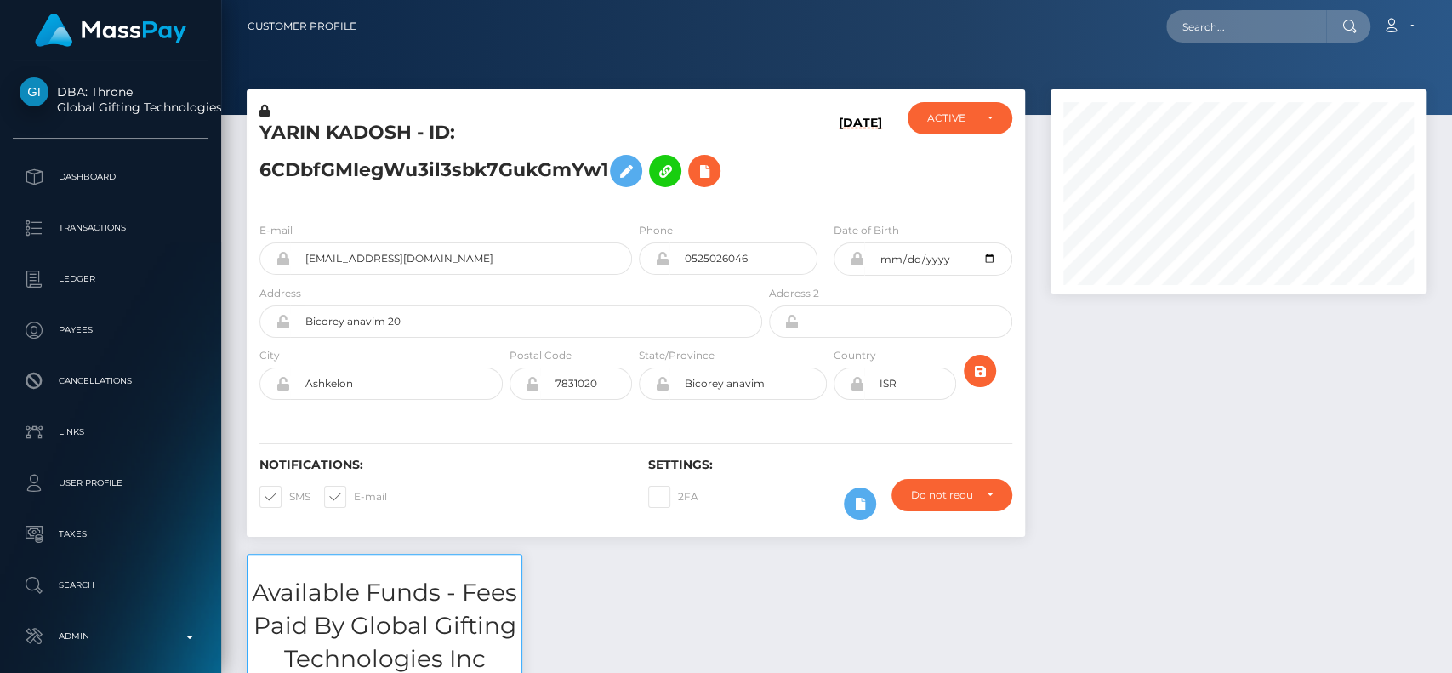
scroll to position [204, 376]
click at [1293, 33] on input "text" at bounding box center [1246, 26] width 160 height 32
paste input "[EMAIL_ADDRESS][DOMAIN_NAME]"
click at [1270, 29] on input "marlisarnold2345@gmail.com" at bounding box center [1246, 26] width 160 height 32
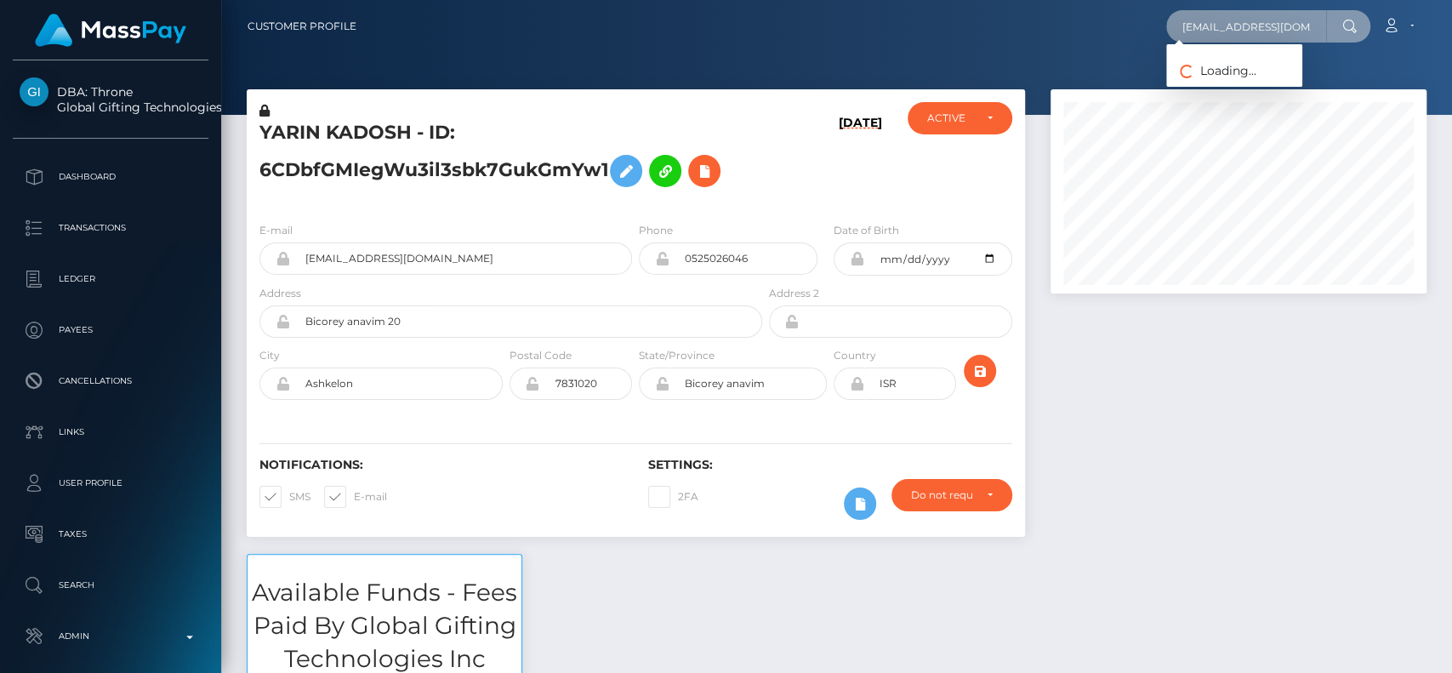
paste input "Marlis Arnold"
type input "Marlis Arnold"
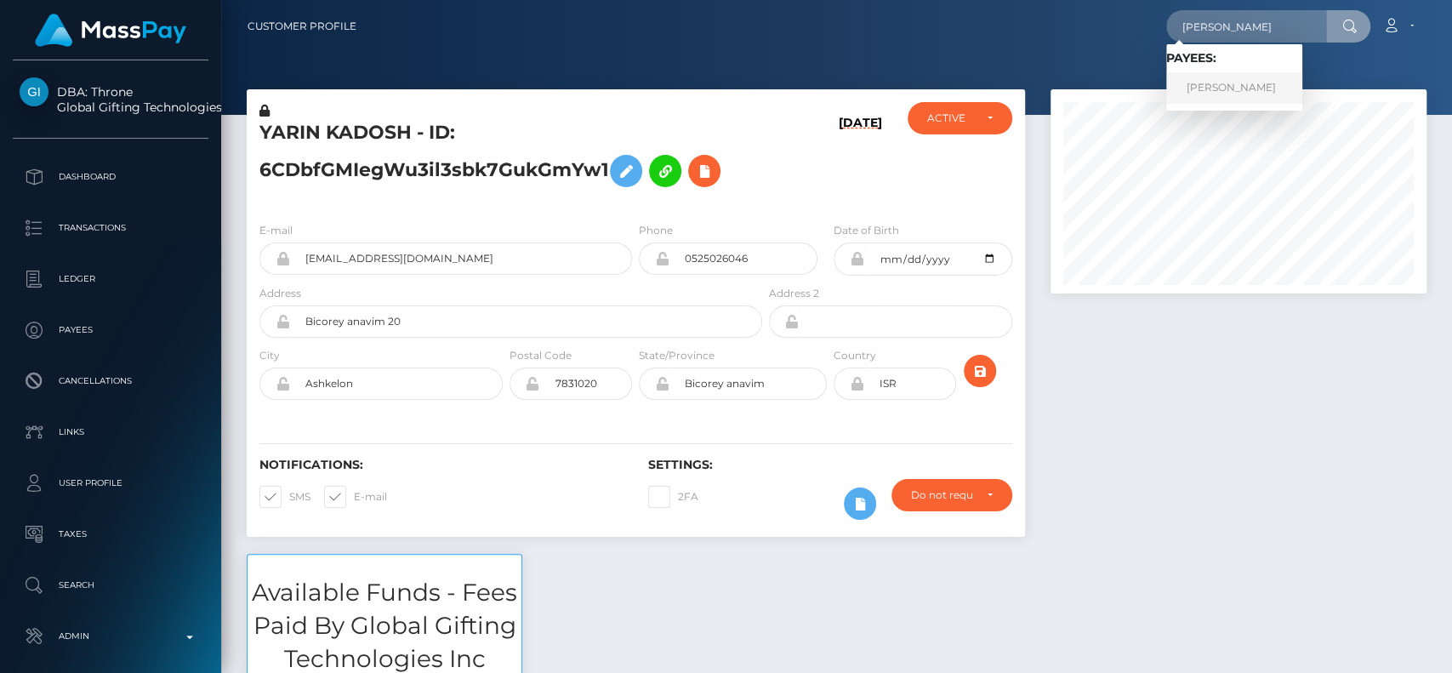
click at [1251, 98] on link "Marlis Arnold" at bounding box center [1234, 87] width 136 height 31
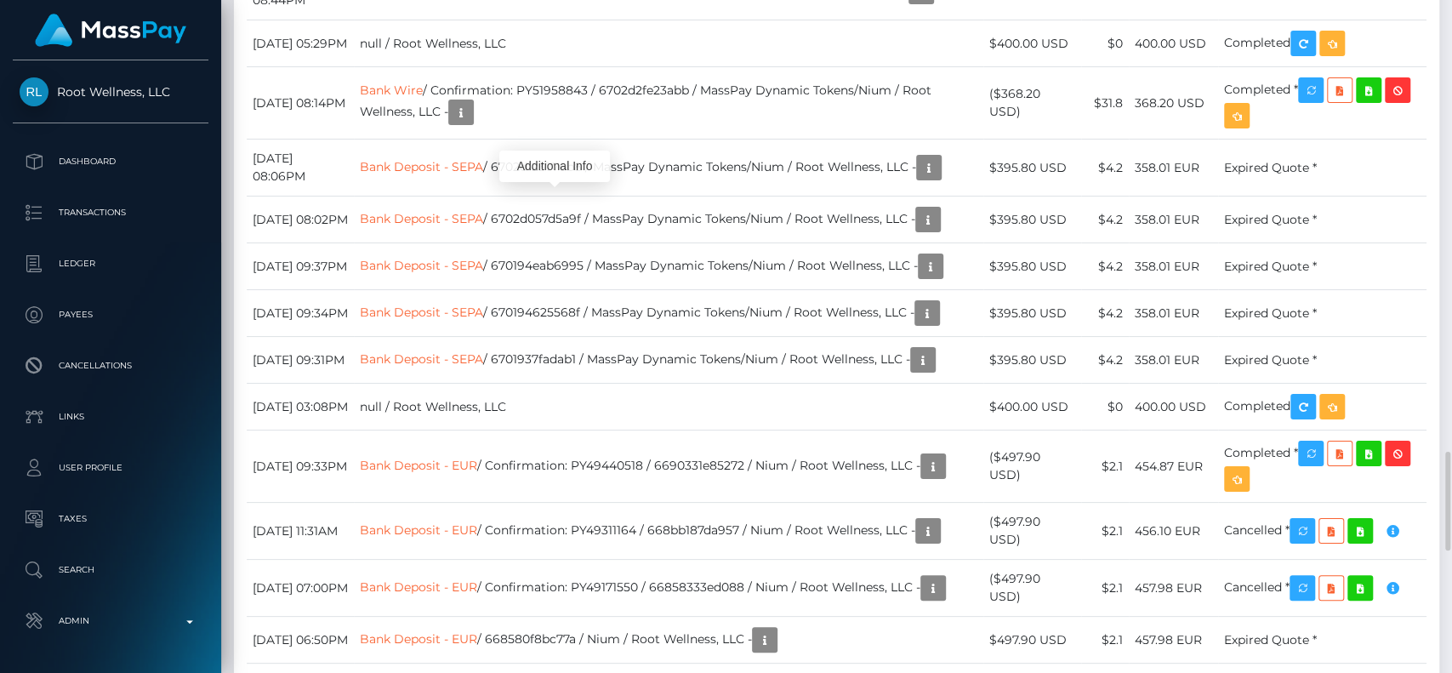
scroll to position [204, 376]
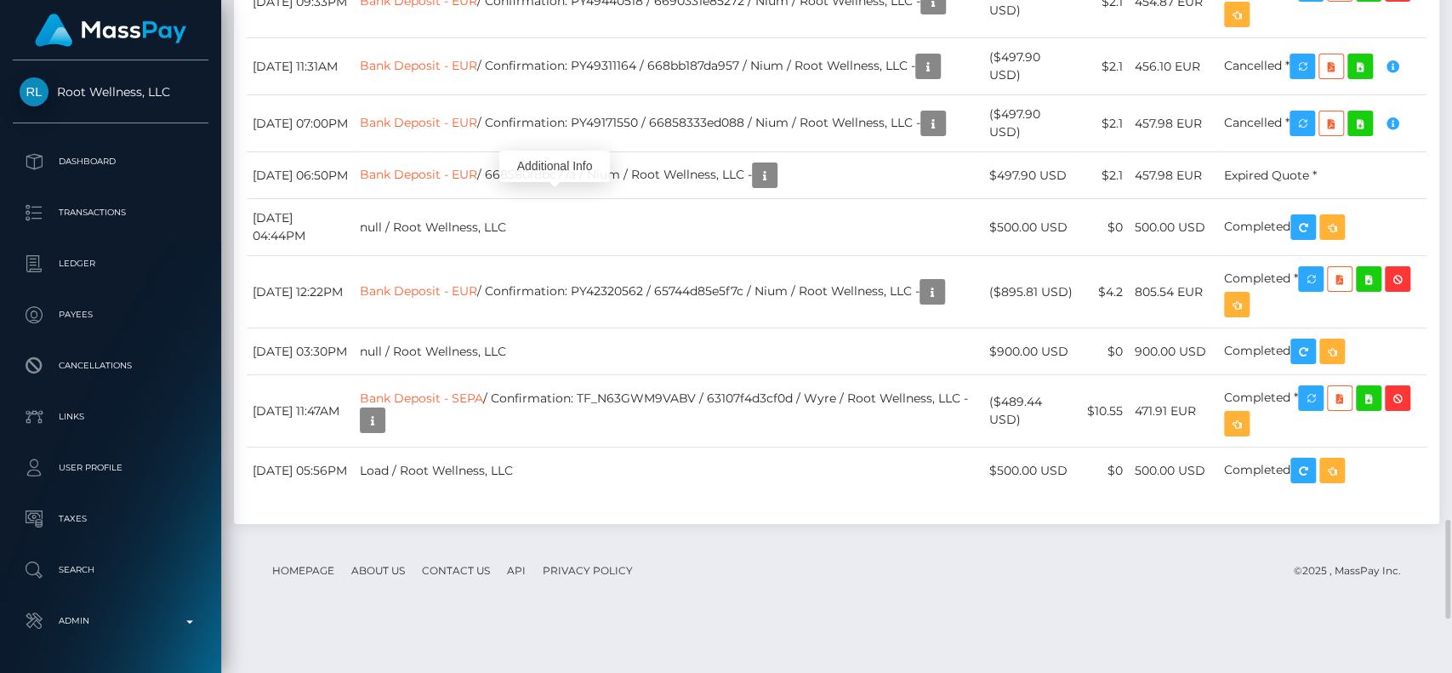
scroll to position [3526, 0]
click at [923, 12] on icon "button" at bounding box center [933, 1] width 20 height 21
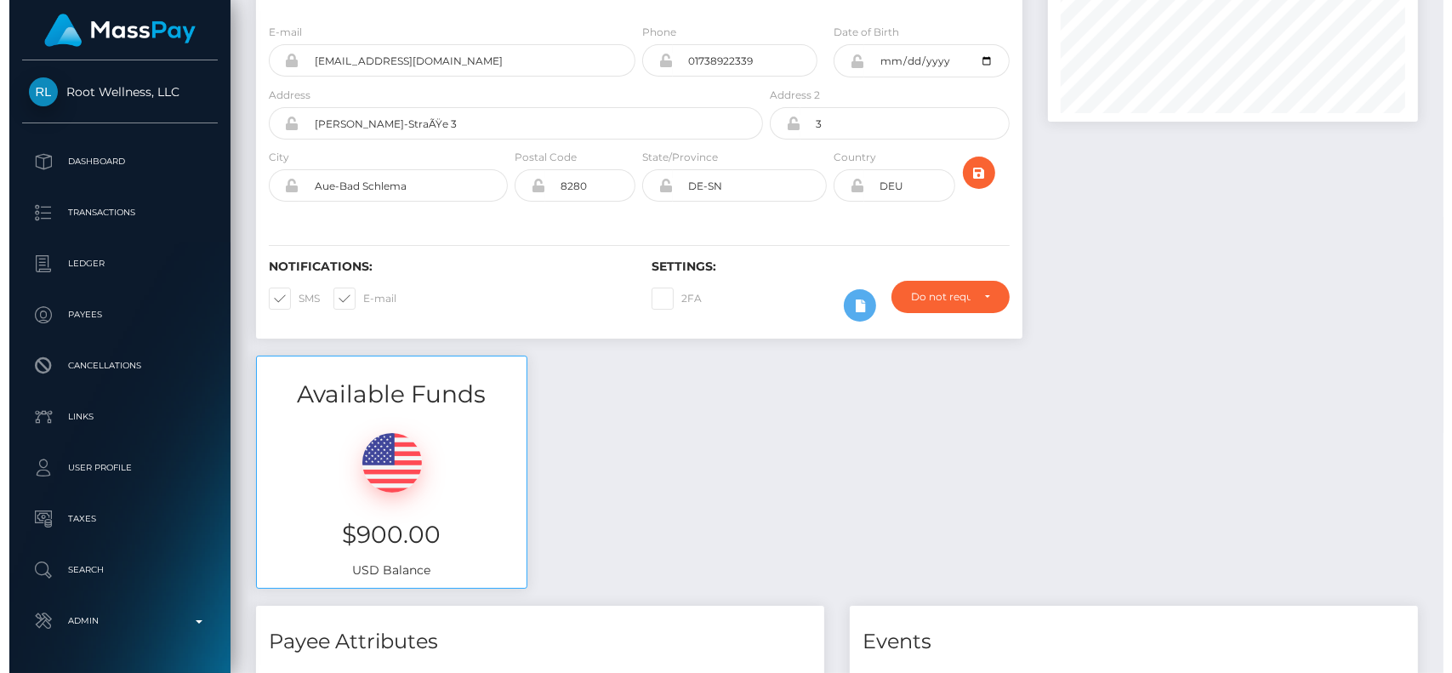
scroll to position [0, 0]
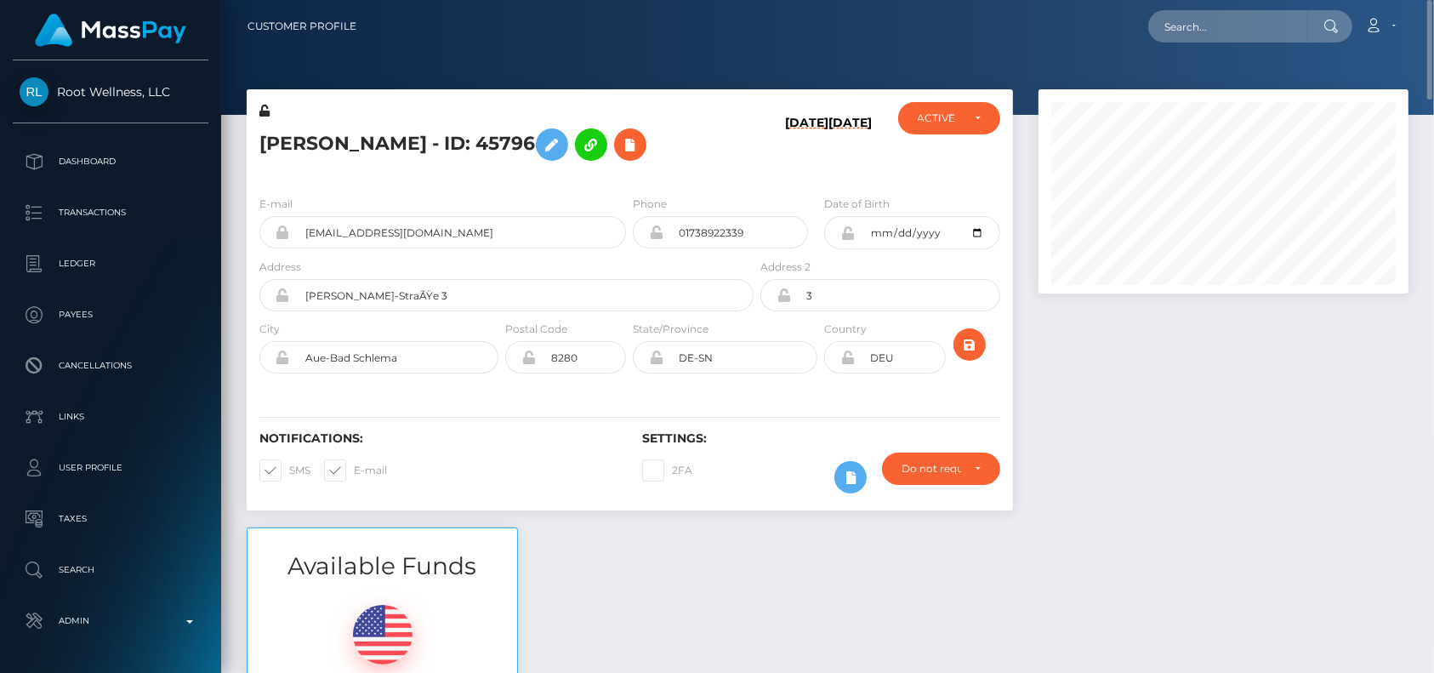
click at [291, 144] on h5 "Marlis Arnold - ID: 45796" at bounding box center [501, 144] width 485 height 49
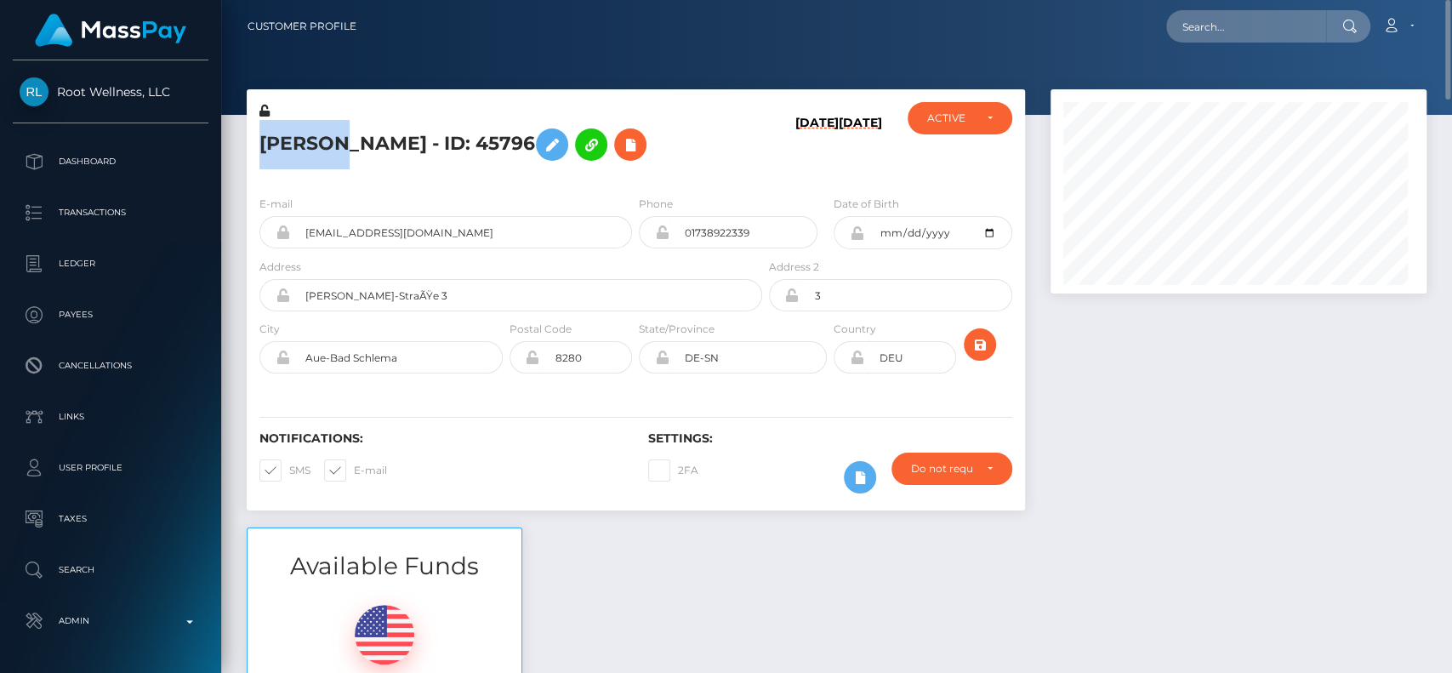
click at [291, 144] on h5 "Marlis Arnold - ID: 45796" at bounding box center [505, 144] width 493 height 49
copy h5 "Marlis"
click at [493, 390] on div "Notifications: SMS E-mail Settings: 2FA" at bounding box center [636, 450] width 778 height 120
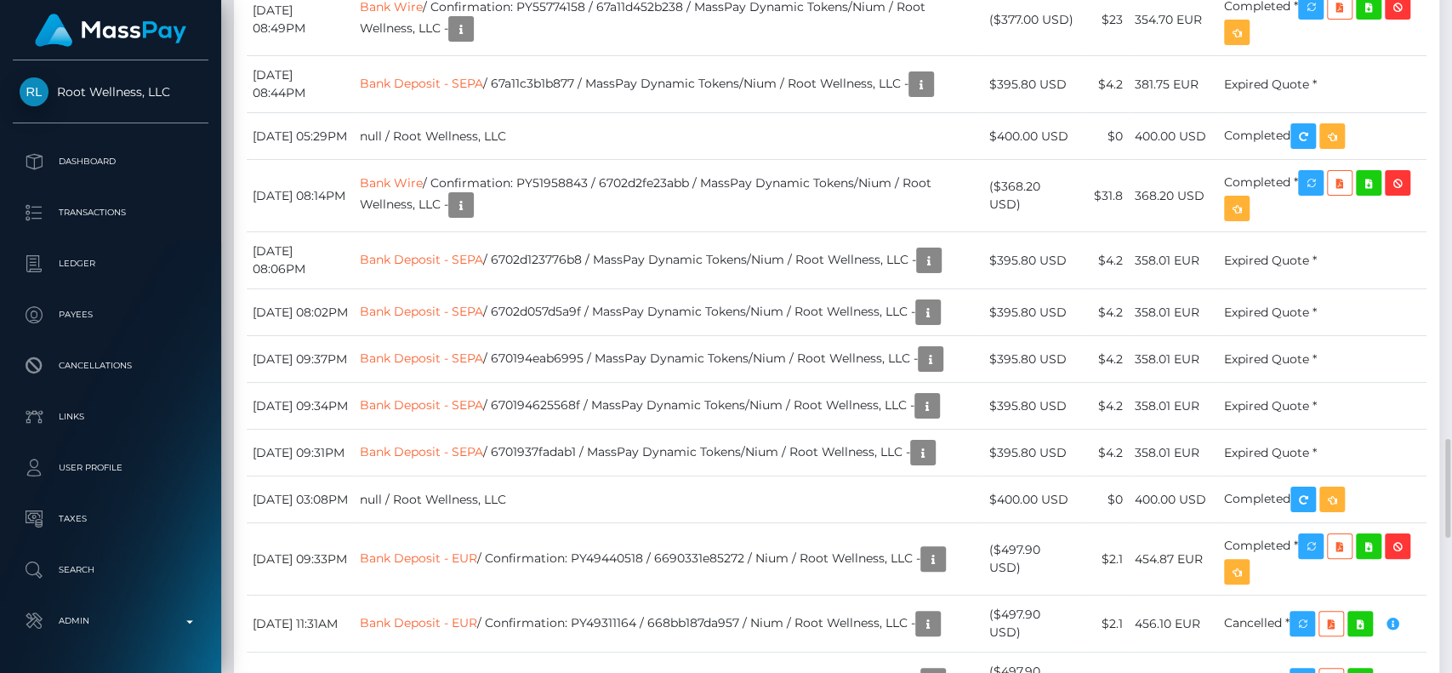
scroll to position [2967, 0]
drag, startPoint x: 980, startPoint y: 232, endPoint x: 1082, endPoint y: 232, distance: 102.1
copy tr "$900.00 USD"
drag, startPoint x: 1146, startPoint y: 237, endPoint x: 1173, endPoint y: 237, distance: 27.2
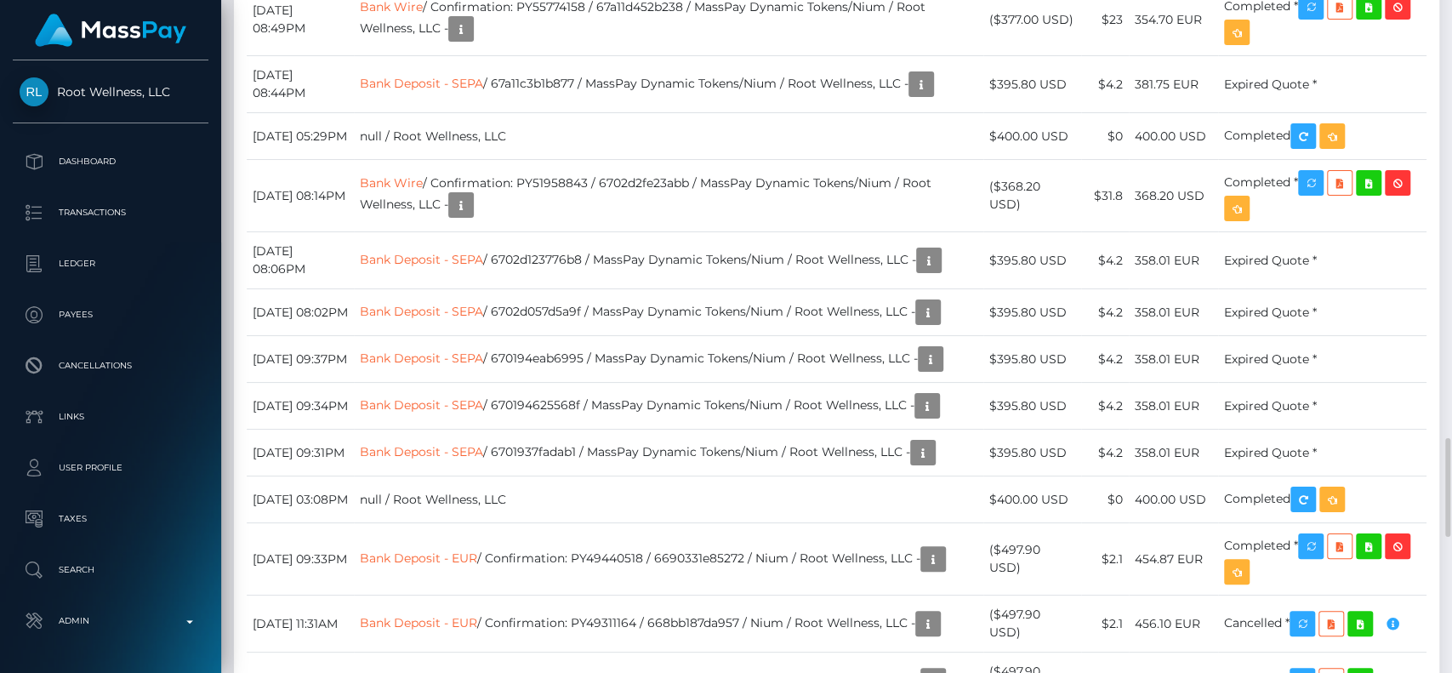
drag, startPoint x: 1006, startPoint y: 237, endPoint x: 1078, endPoint y: 232, distance: 72.4
copy td "$900.00 USD"
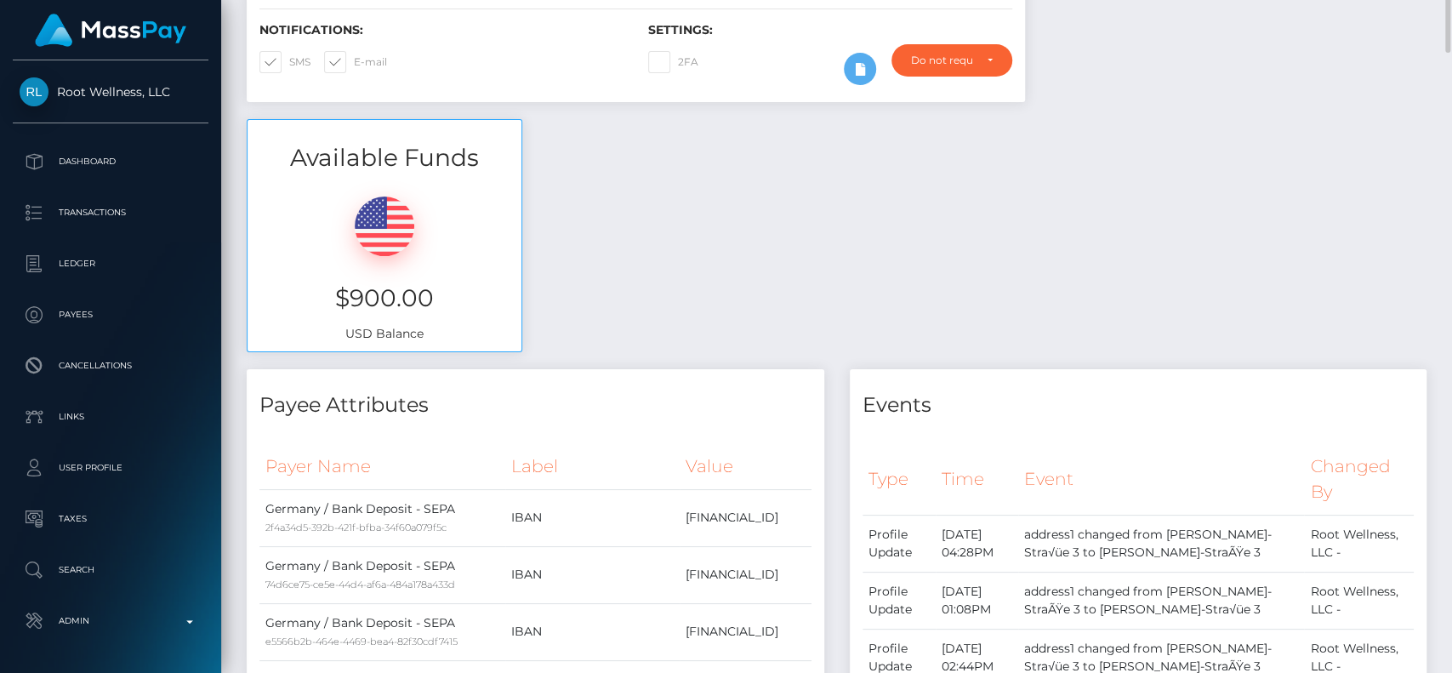
scroll to position [0, 0]
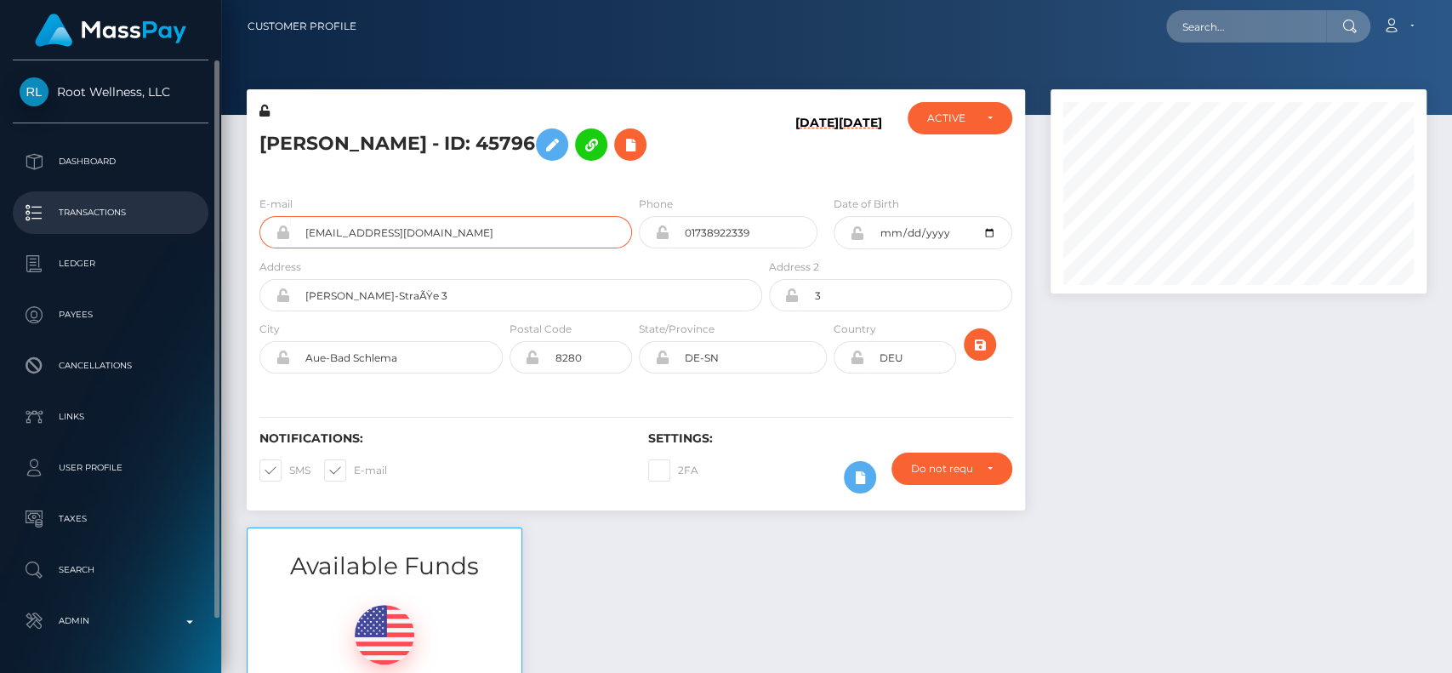
drag, startPoint x: 465, startPoint y: 229, endPoint x: 103, endPoint y: 228, distance: 361.6
click at [103, 228] on div "Root Wellness, LLC Dashboard Transactions Ledger Payees Cancellations" at bounding box center [726, 336] width 1452 height 673
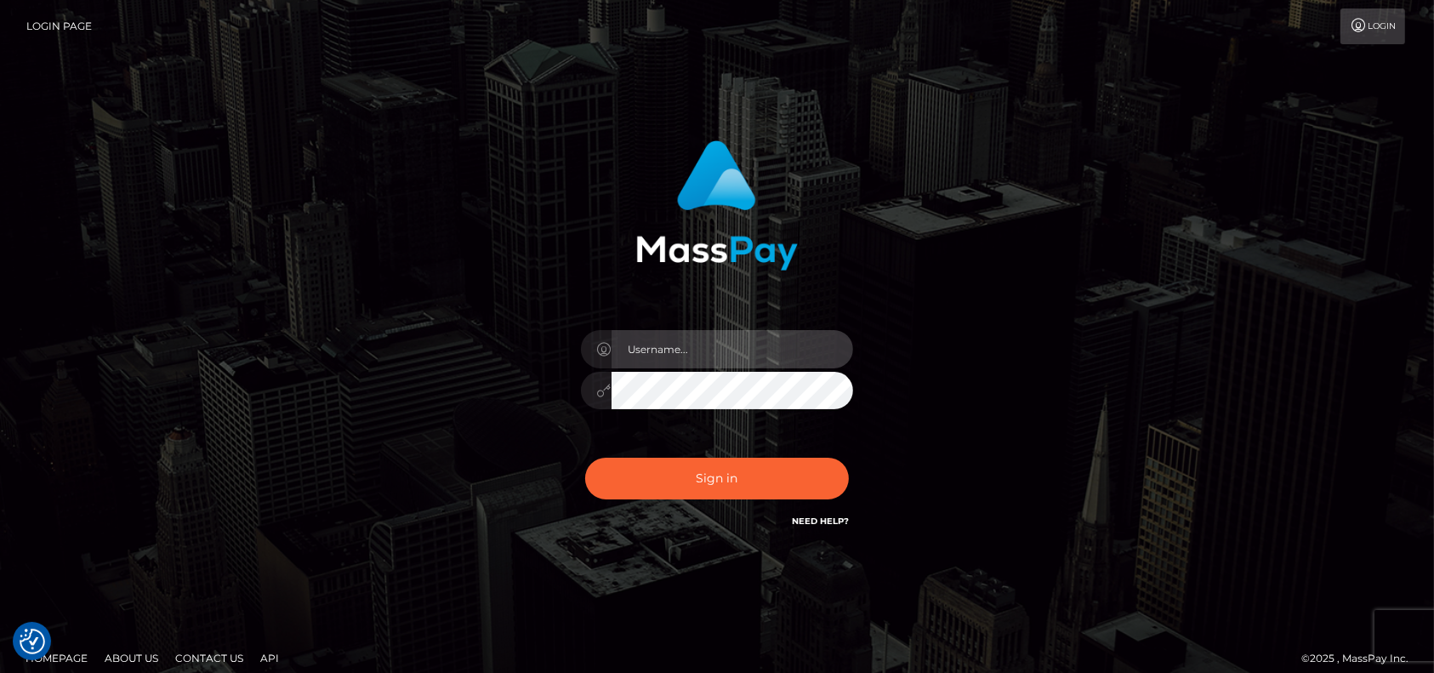
type input "petros.[PERSON_NAME]"
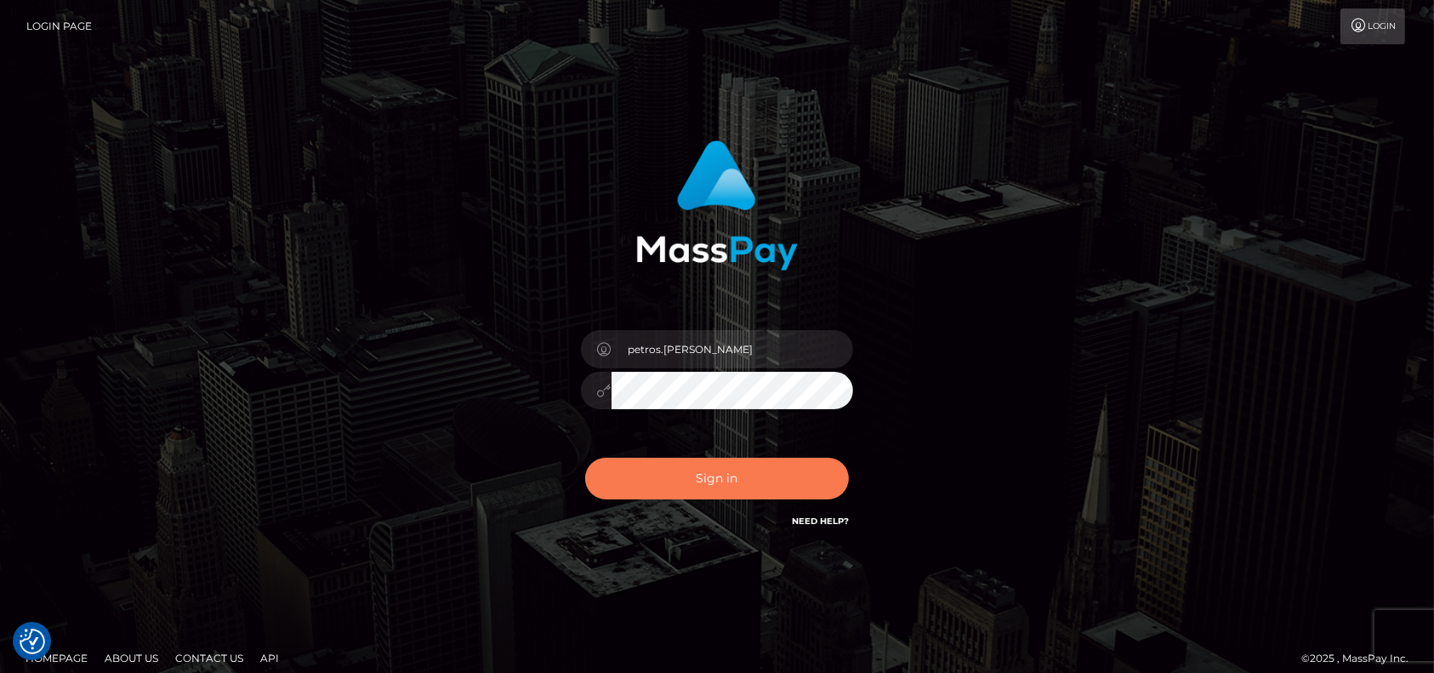
click at [728, 482] on button "Sign in" at bounding box center [717, 479] width 264 height 42
type input "petros.kidane"
click at [675, 487] on button "Sign in" at bounding box center [717, 479] width 264 height 42
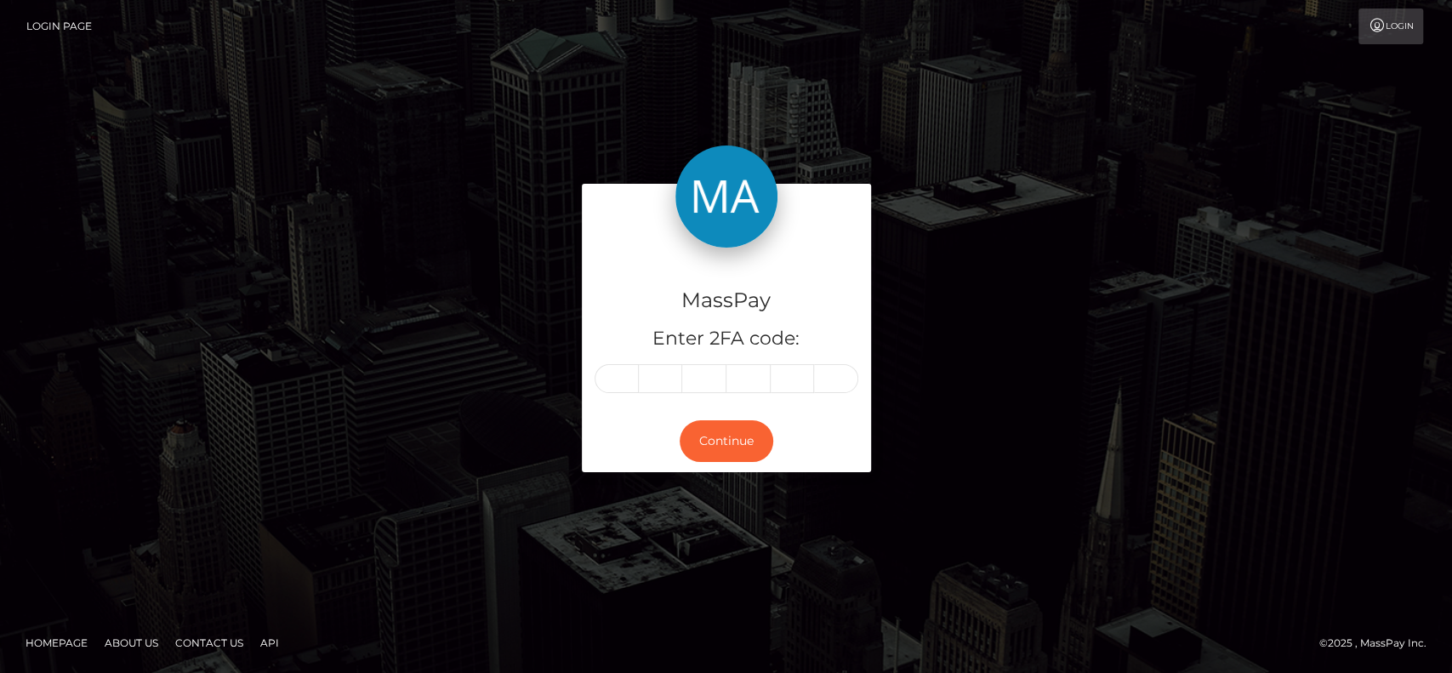
click at [120, 291] on div "MassPay Enter 2FA code: Continue" at bounding box center [726, 336] width 1452 height 561
click at [622, 390] on input "text" at bounding box center [617, 378] width 44 height 29
type input "0"
type input "3"
type input "7"
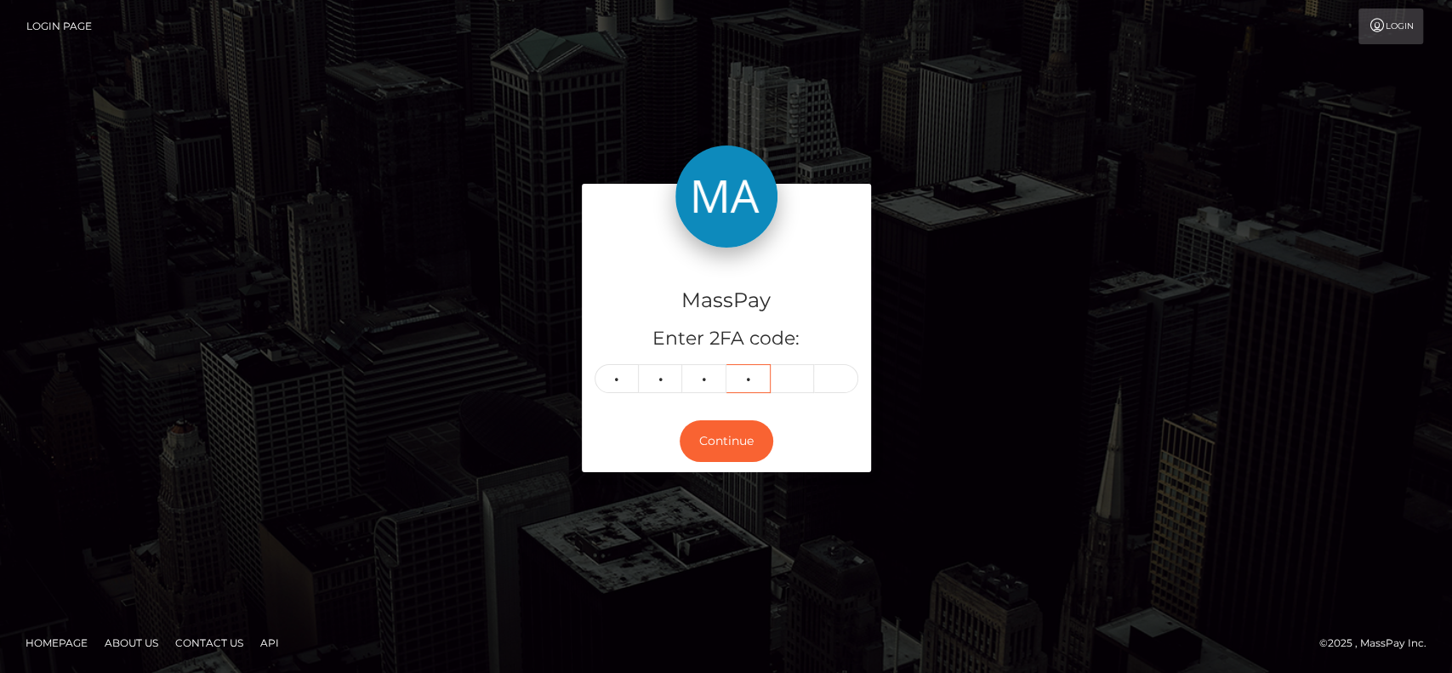
type input "4"
type input "1"
type input "4"
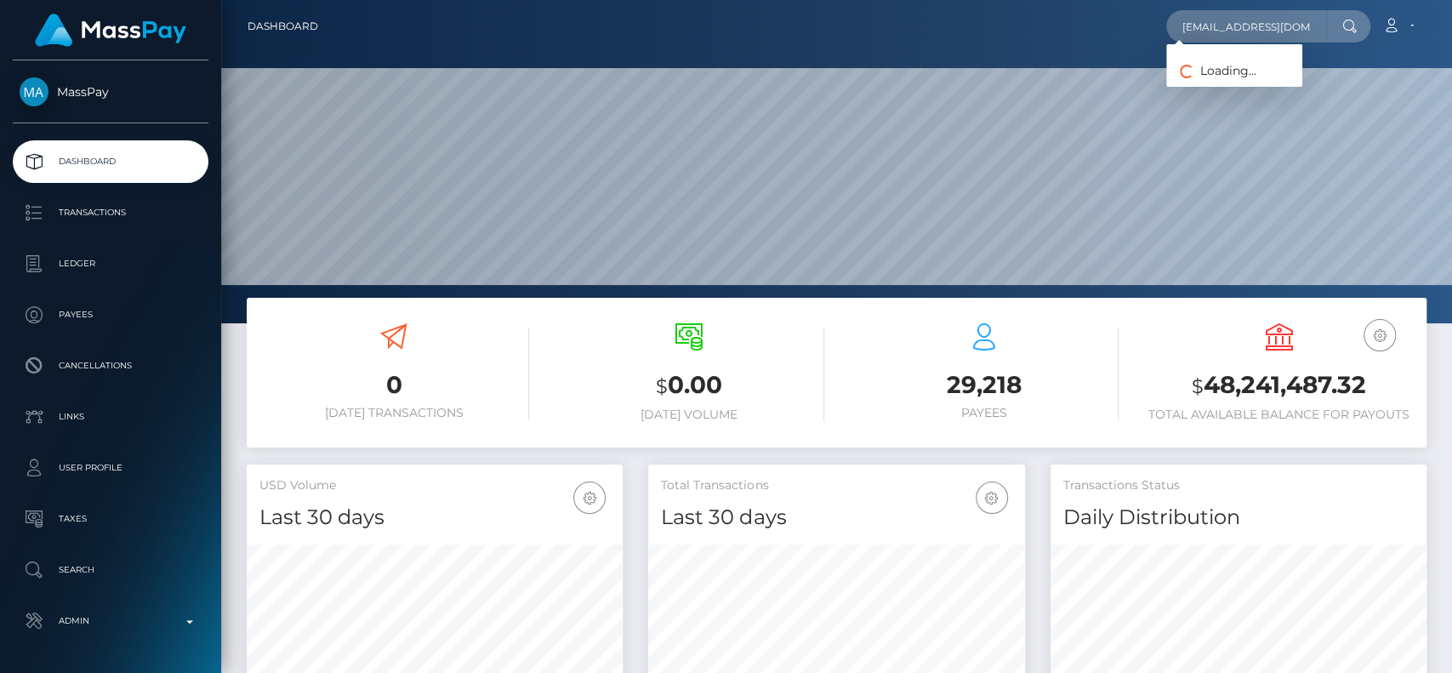
scroll to position [0, 41]
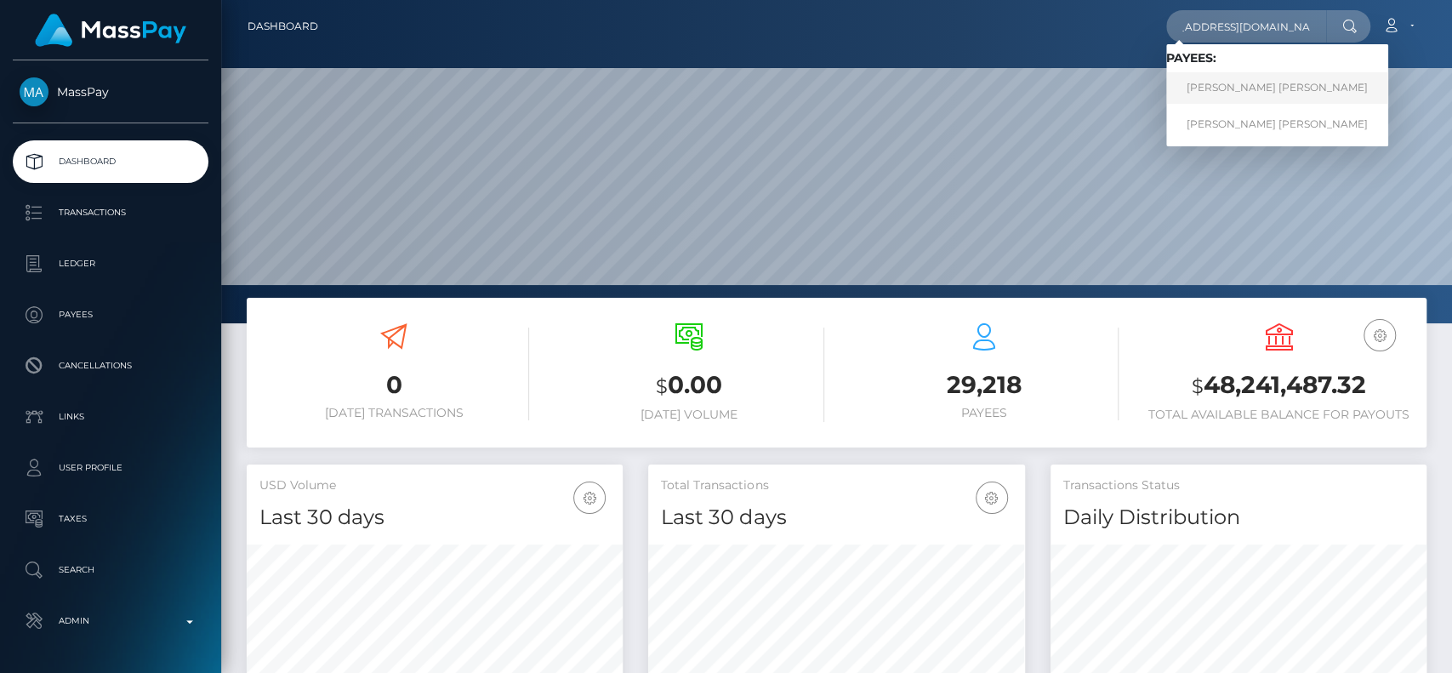
type input "jennamariesadwick@yahoo.com"
click at [1239, 97] on link "JENNA MARIE SADWICK" at bounding box center [1277, 87] width 222 height 31
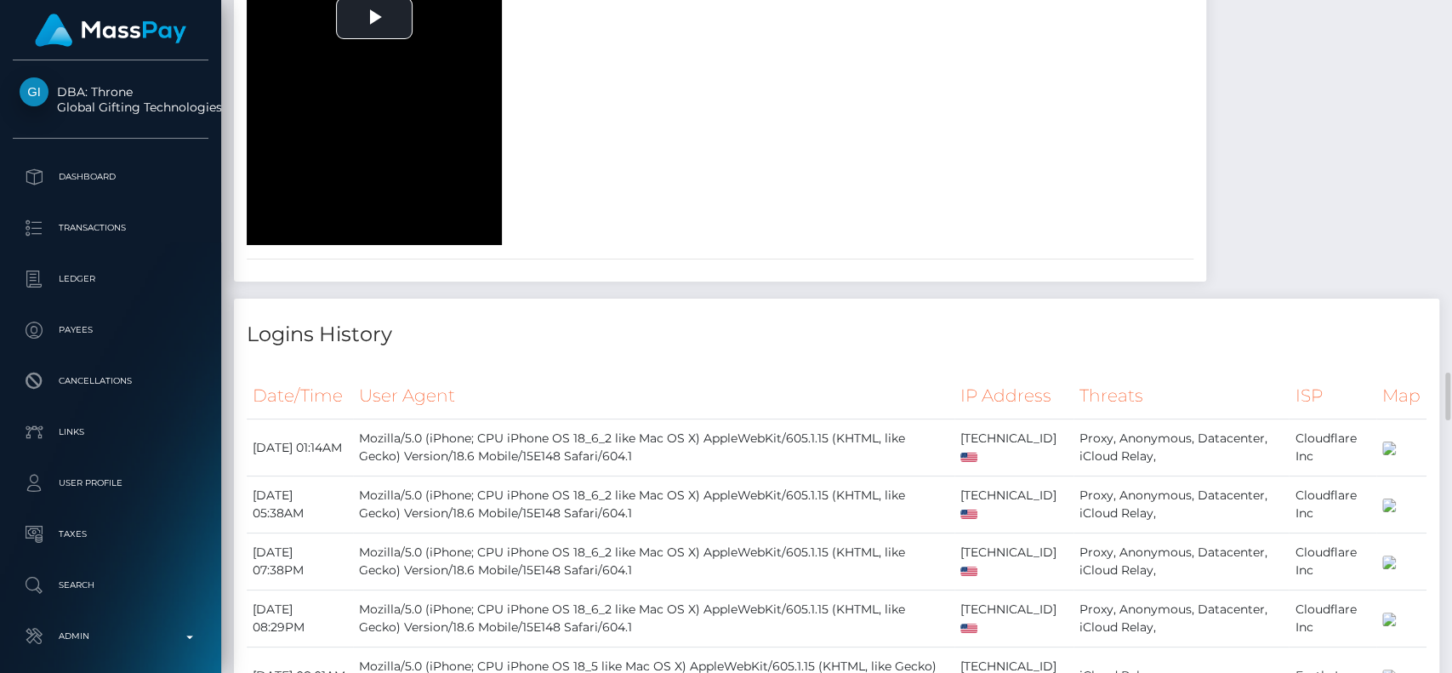
scroll to position [5800, 0]
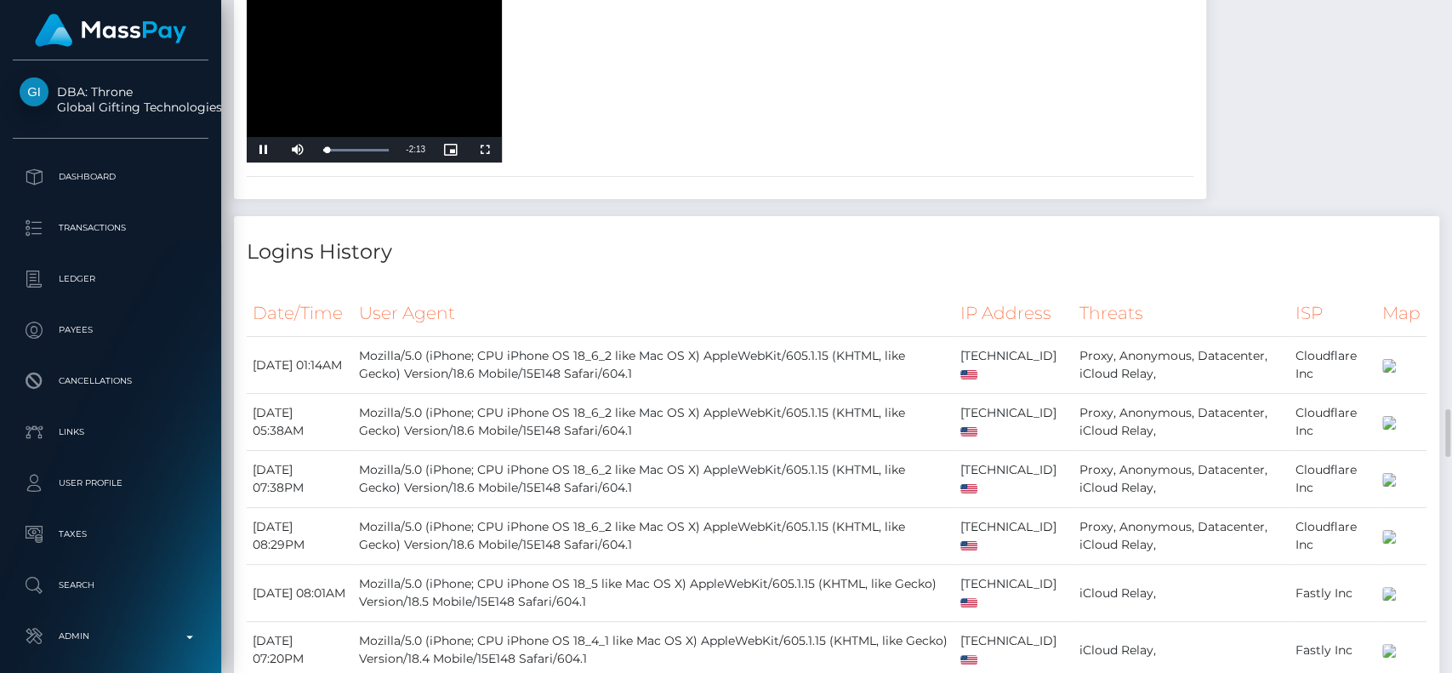
scroll to position [5863, 0]
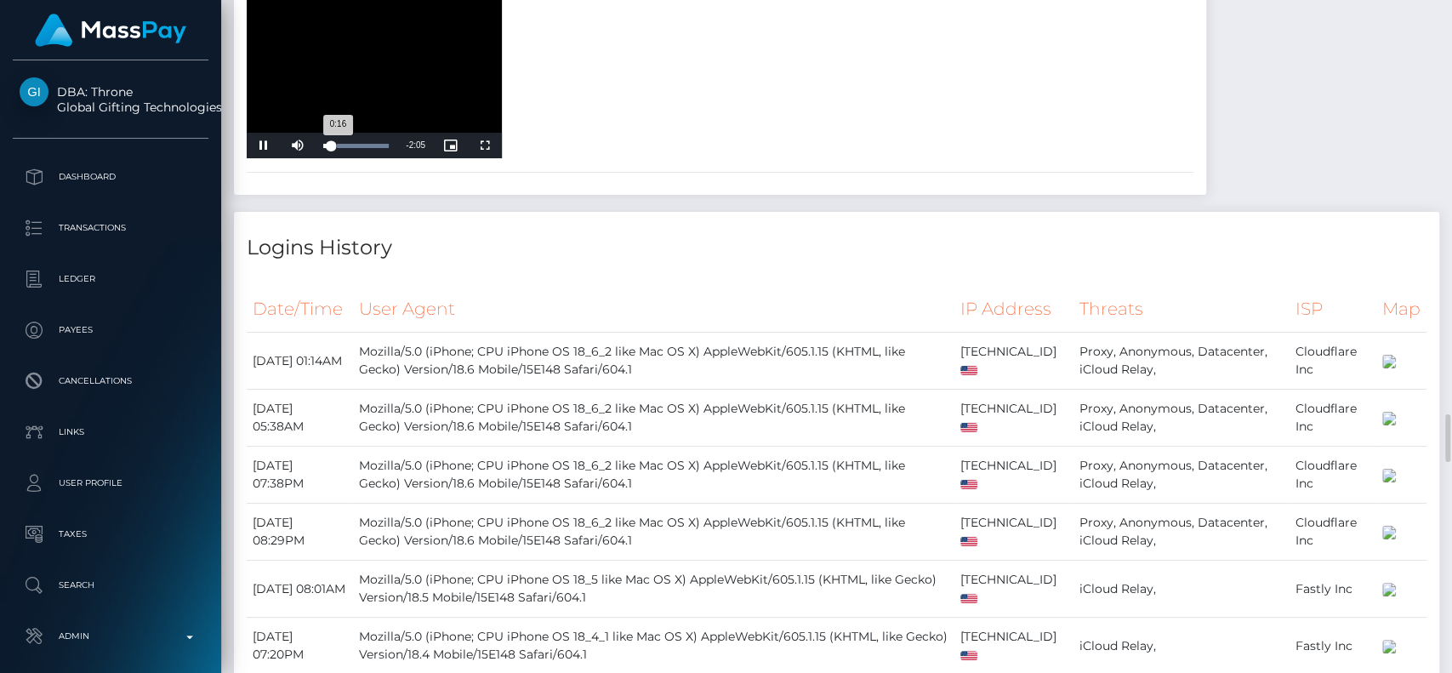
click at [331, 148] on div "0:16" at bounding box center [327, 146] width 8 height 4
click at [345, 158] on div "Loaded : 100.00% 0:45 0:45" at bounding box center [356, 146] width 83 height 26
click at [355, 158] on div "Loaded : 100.00% 1:09 0:46" at bounding box center [356, 146] width 83 height 26
click at [362, 158] on div "Loaded : 100.00% 1:24 1:10" at bounding box center [356, 146] width 83 height 26
click at [372, 148] on div "1:44" at bounding box center [372, 146] width 1 height 4
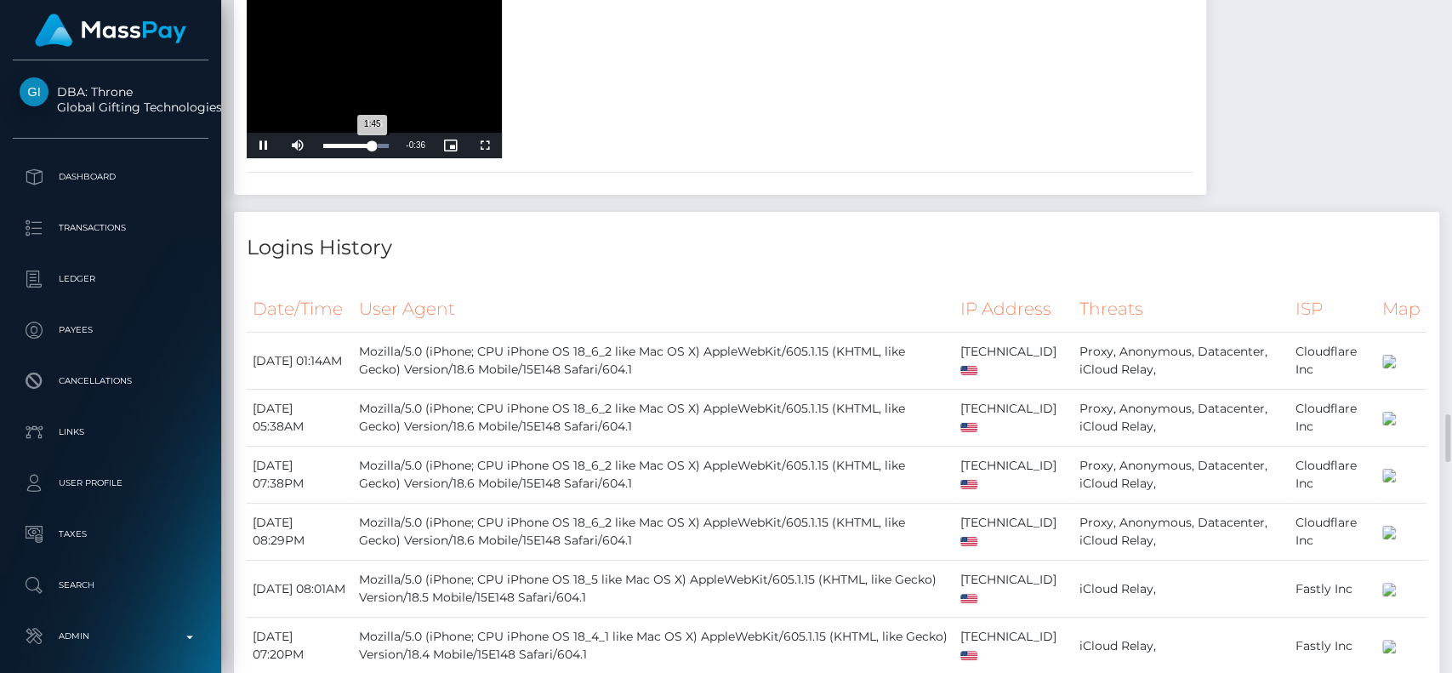
click at [372, 148] on div "1:45" at bounding box center [347, 146] width 48 height 4
click at [387, 148] on div "2:17" at bounding box center [387, 146] width 1 height 4
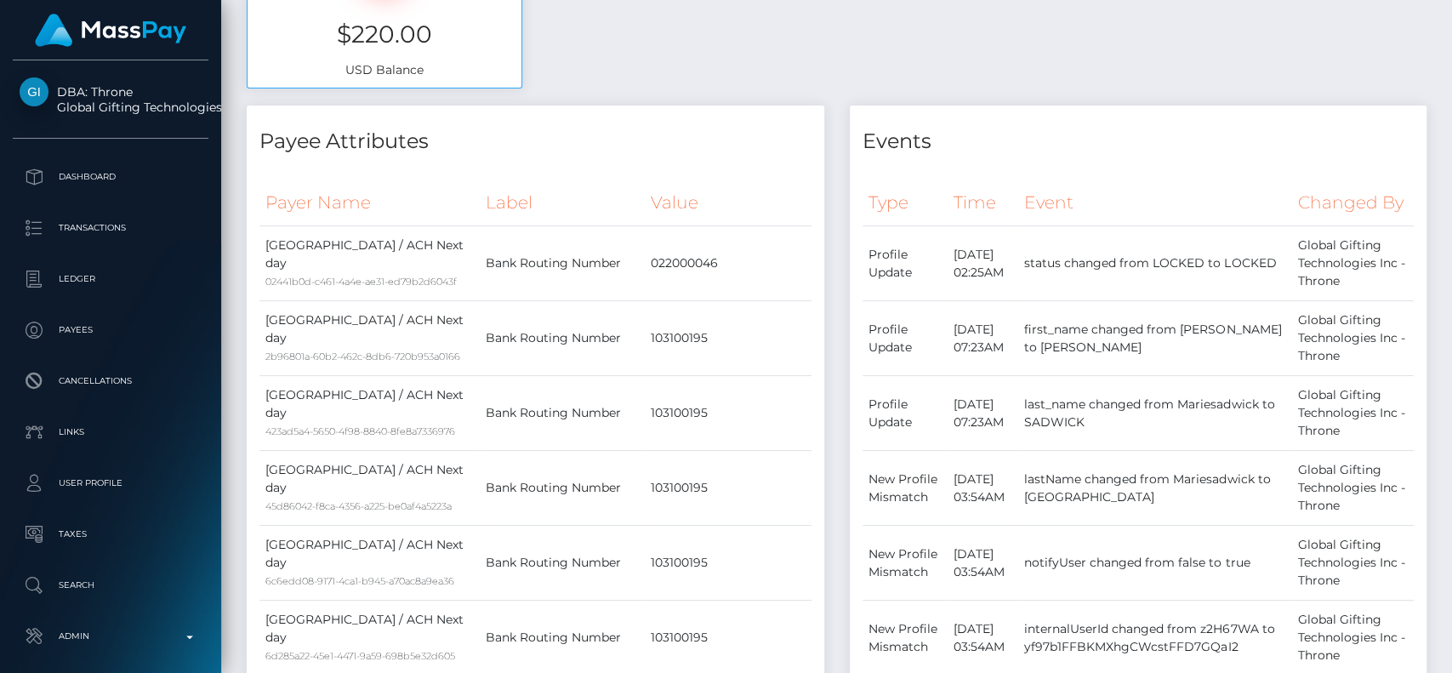
scroll to position [0, 0]
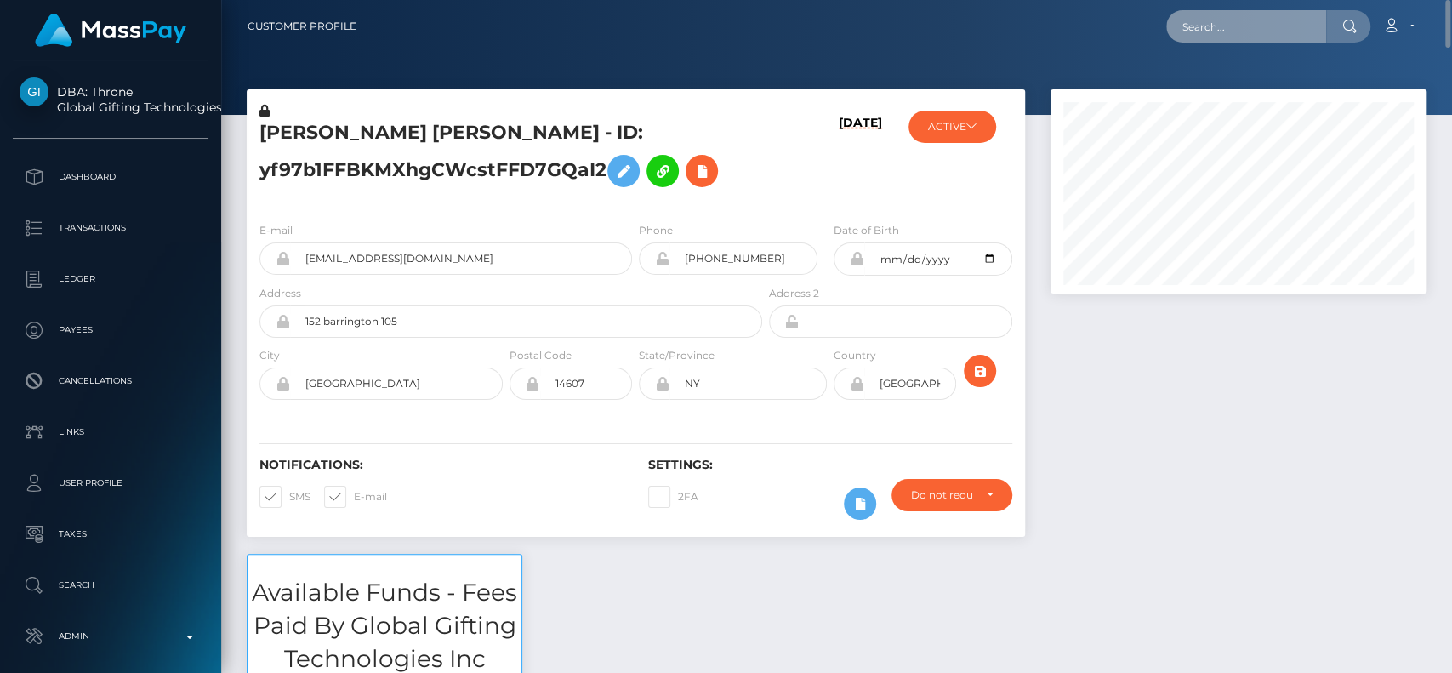
click at [1212, 29] on input "text" at bounding box center [1246, 26] width 160 height 32
click at [987, 130] on button "ACTIVE" at bounding box center [953, 127] width 88 height 32
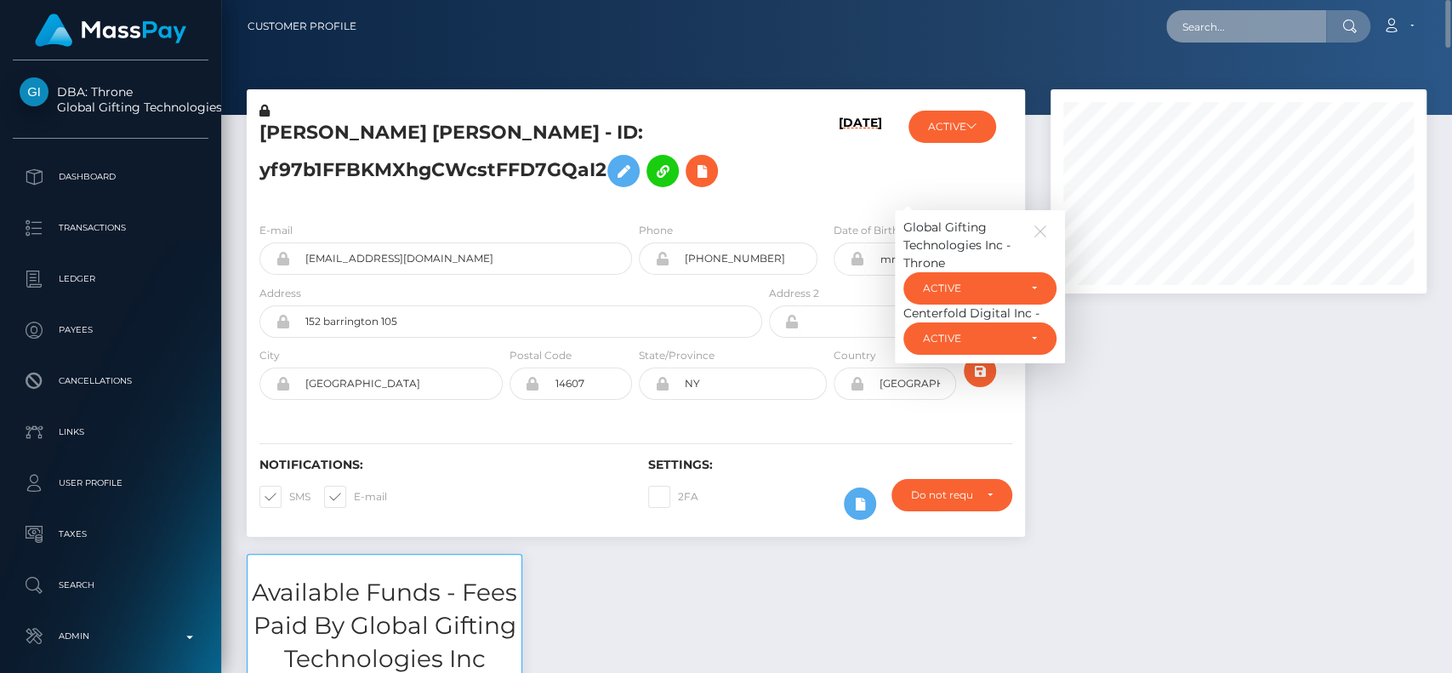
click at [1274, 37] on input "text" at bounding box center [1246, 26] width 160 height 32
paste input "jennamariesadwick@yahoo.com"
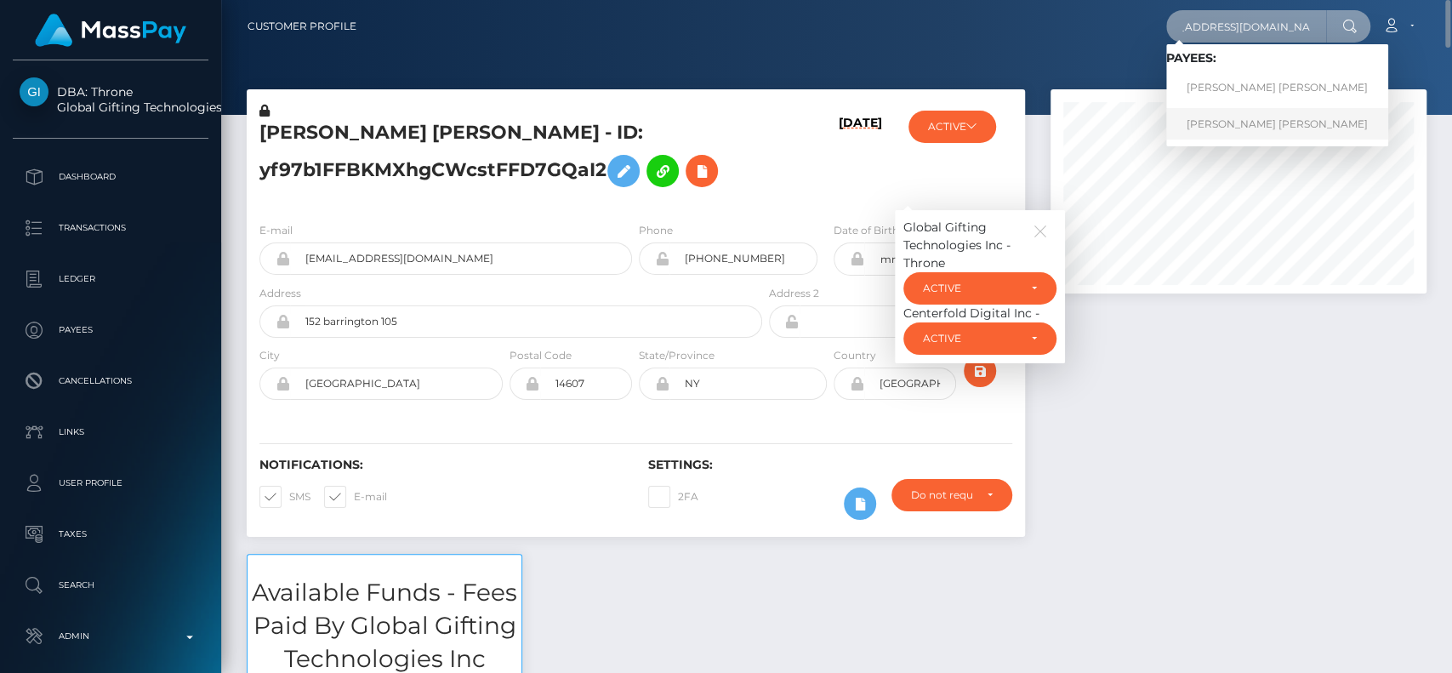
type input "jennamariesadwick@yahoo.com"
click at [1217, 112] on link "JENNA MARIE SADWICK" at bounding box center [1277, 123] width 222 height 31
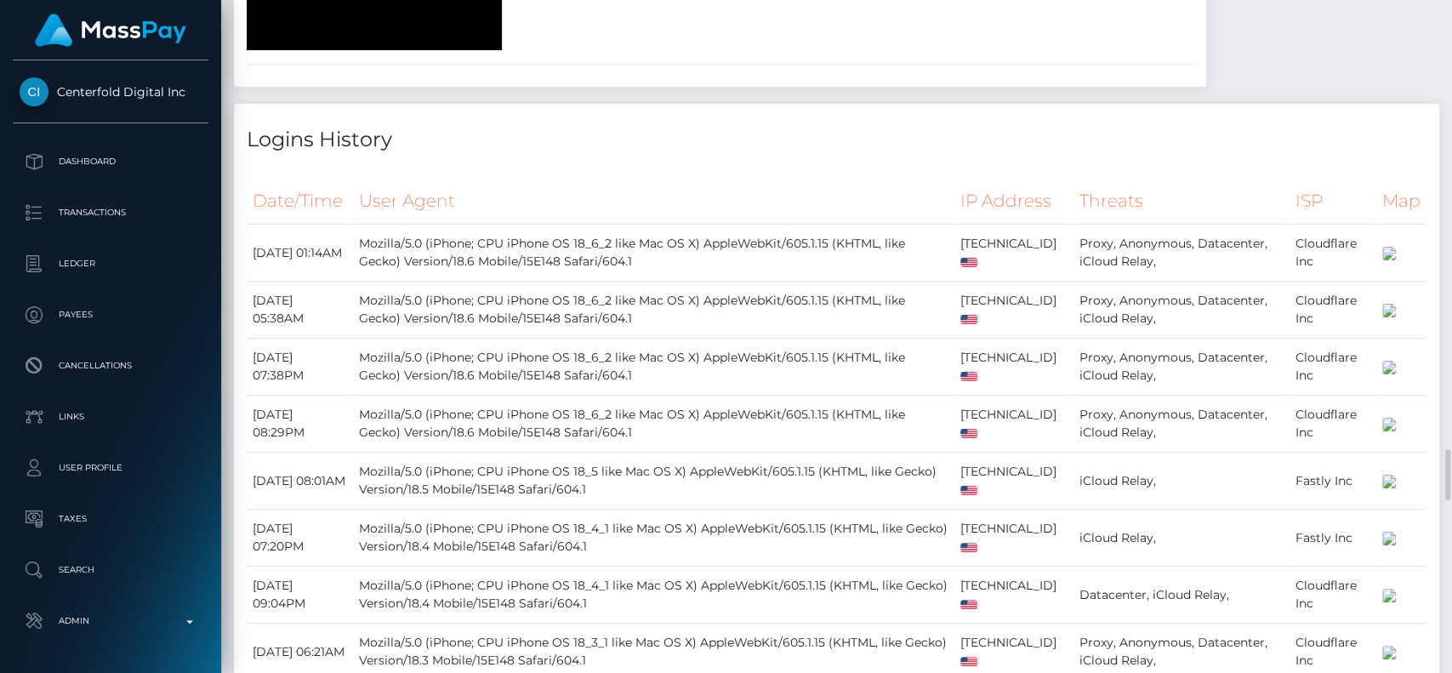
scroll to position [5960, 0]
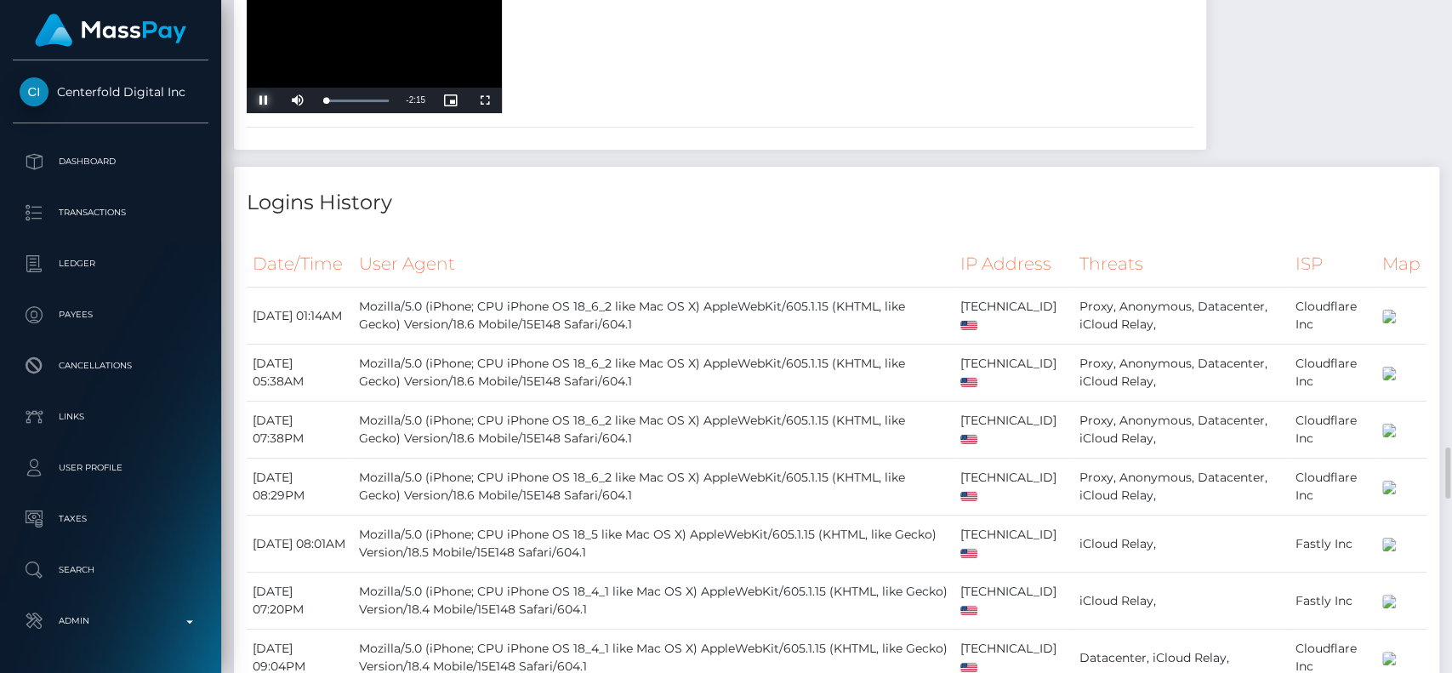
click at [258, 100] on span "Video Player" at bounding box center [264, 100] width 34 height 0
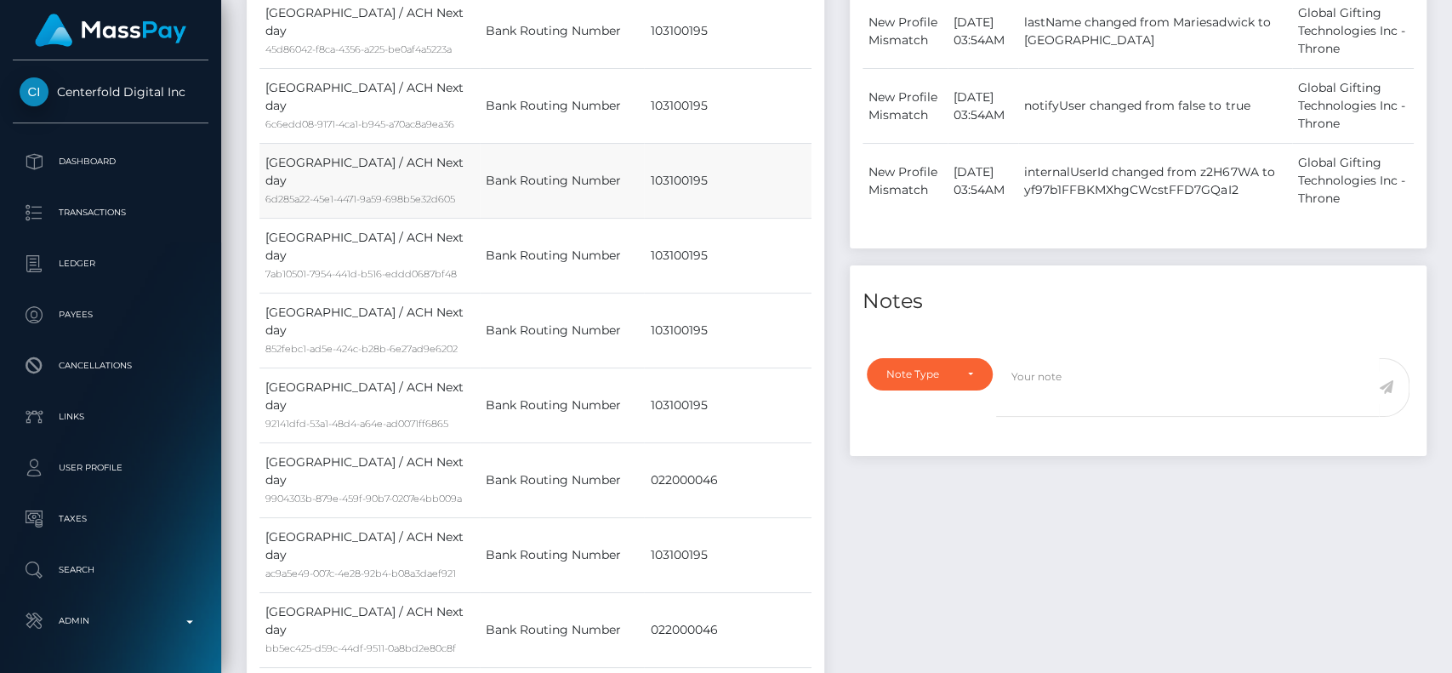
scroll to position [0, 0]
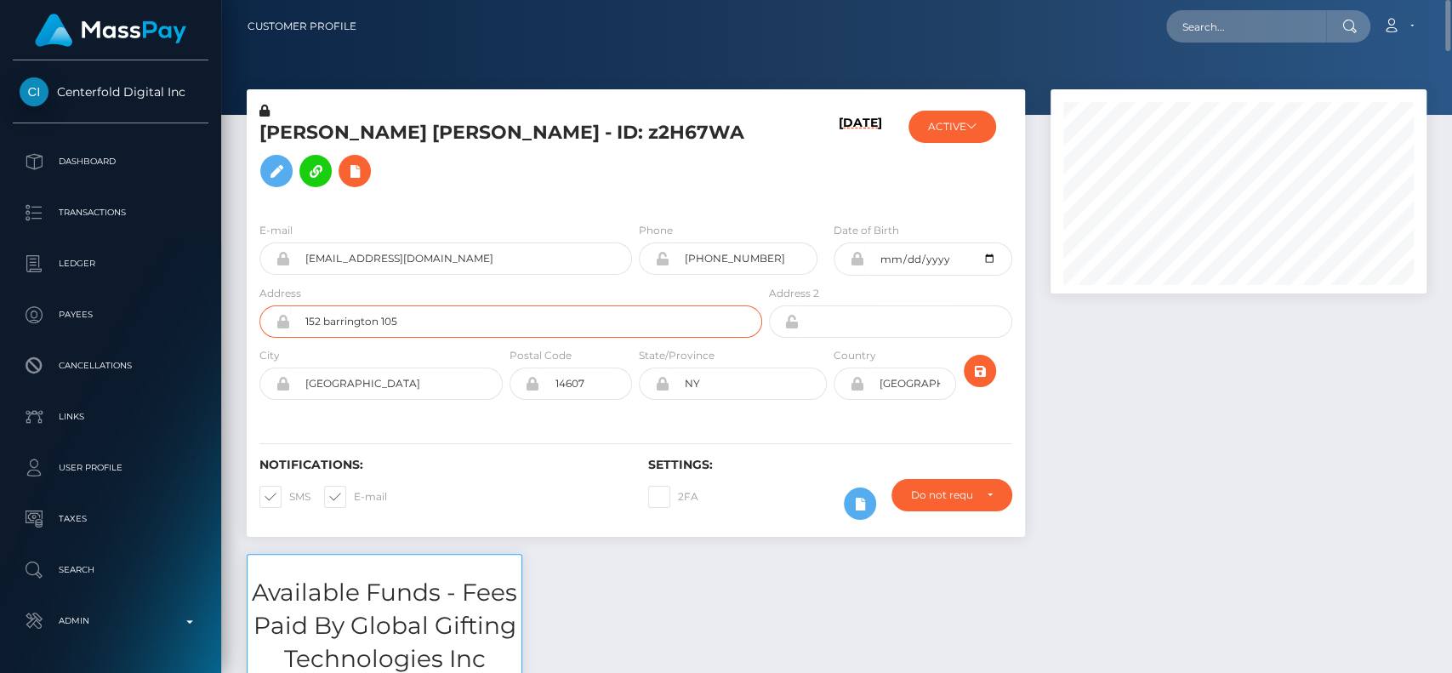
drag, startPoint x: 490, startPoint y: 347, endPoint x: 258, endPoint y: 331, distance: 232.8
click at [258, 331] on div "Address 152 barrington 105" at bounding box center [506, 315] width 519 height 62
click at [522, 196] on h5 "JENNA MARIE SADWICK - ID: z2H67WA" at bounding box center [505, 158] width 493 height 76
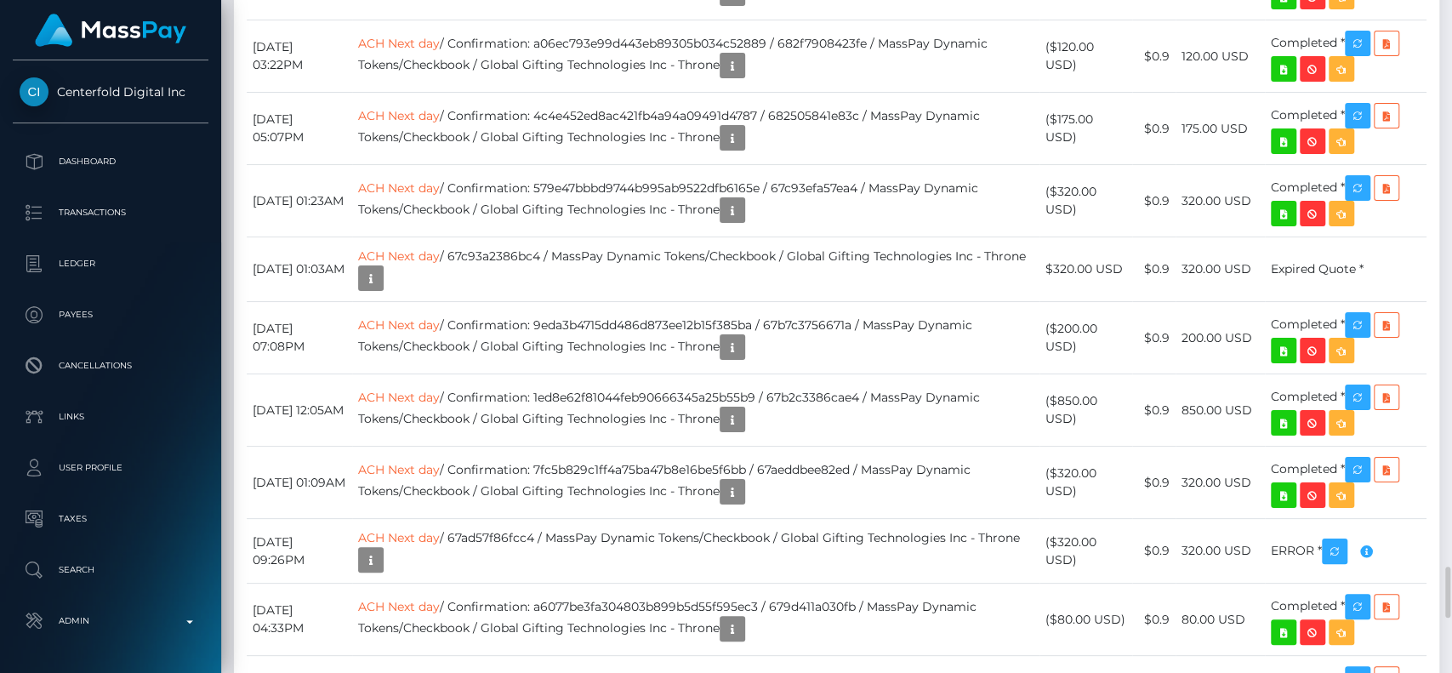
scroll to position [7488, 0]
drag, startPoint x: 619, startPoint y: 145, endPoint x: 470, endPoint y: 61, distance: 171.8
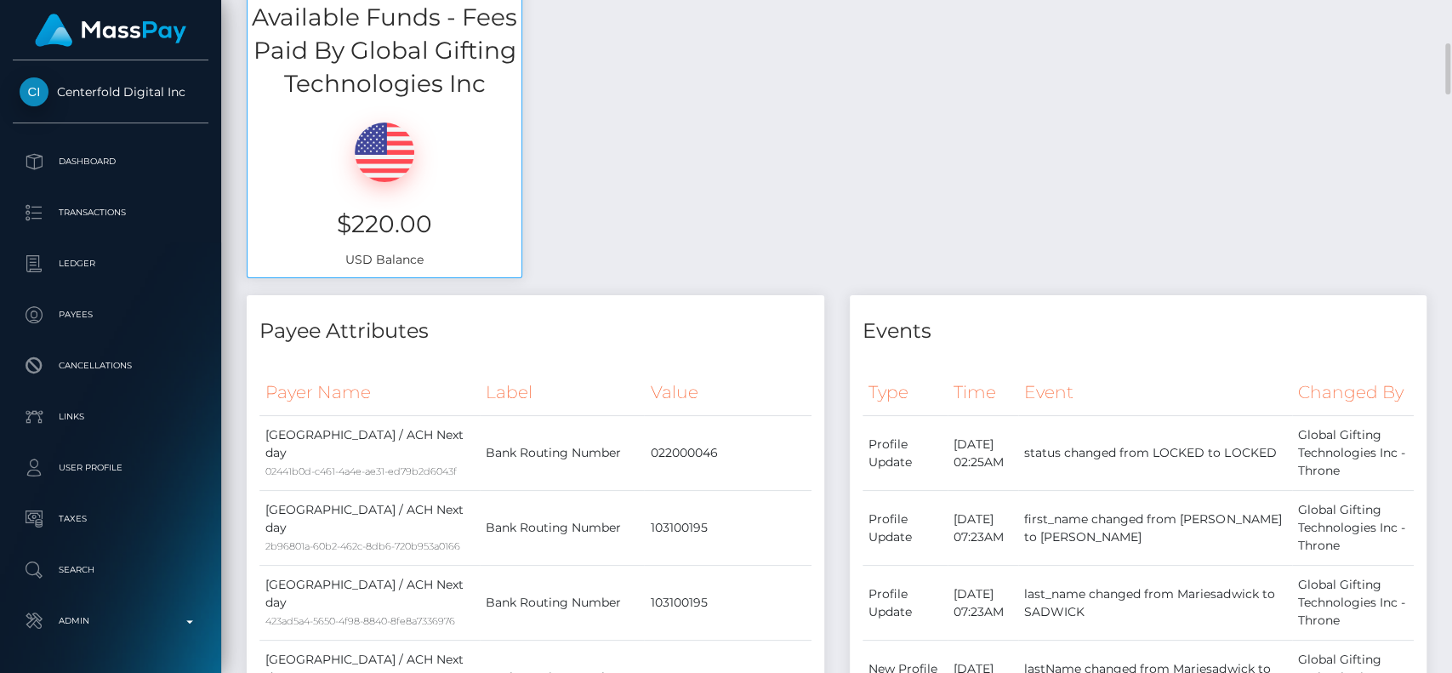
scroll to position [0, 0]
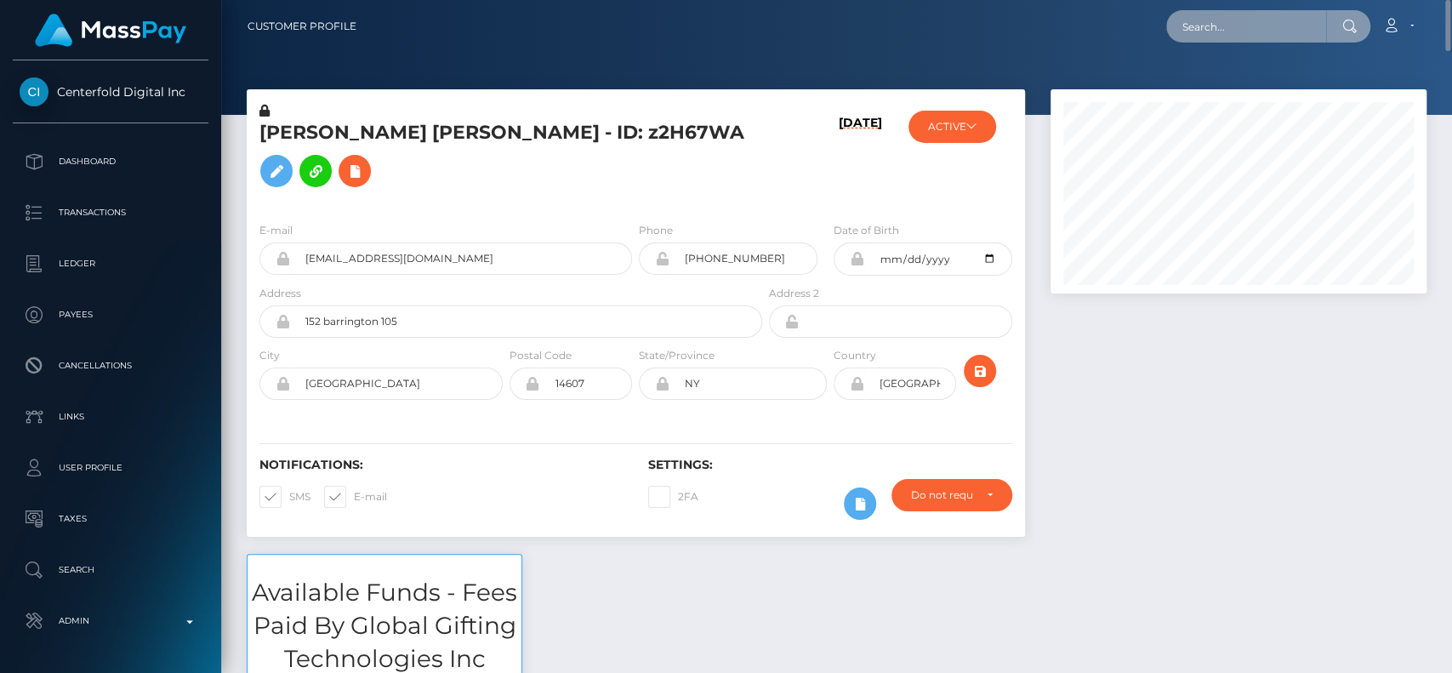
click at [1217, 26] on input "text" at bounding box center [1246, 26] width 160 height 32
paste input "d1ab18d3-ee6d-461d-82da-4b9d86841fc6"
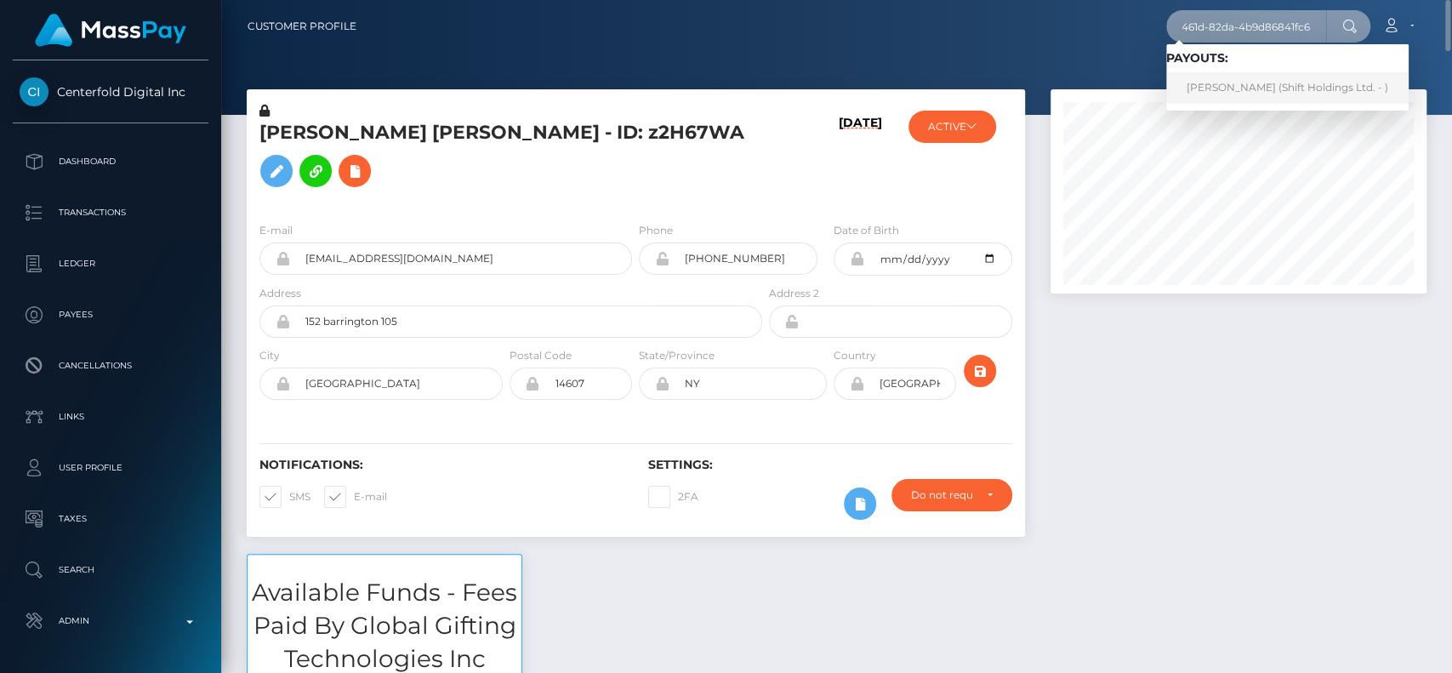
type input "d1ab18d3-ee6d-461d-82da-4b9d86841fc6"
click at [1226, 87] on link "Mohamad Fazdhli Zaharin (Shift Holdings Ltd. - )" at bounding box center [1287, 87] width 242 height 31
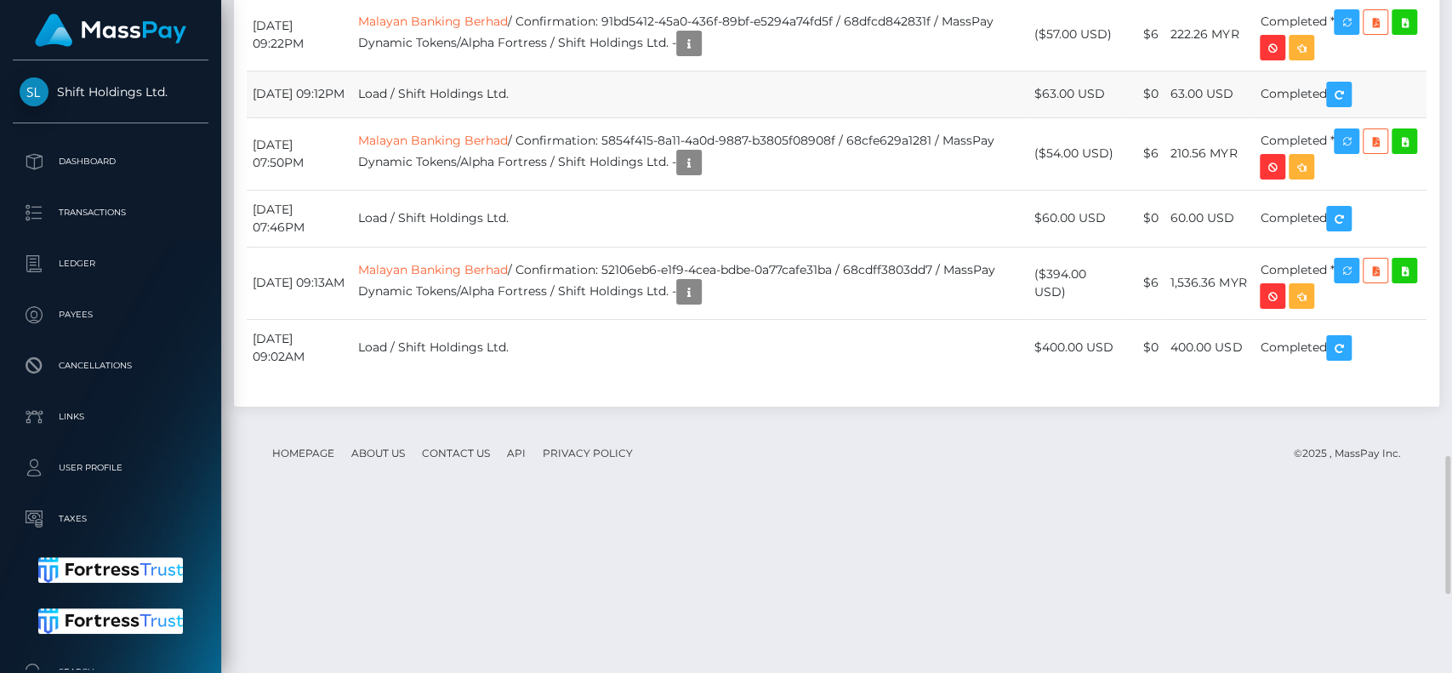
scroll to position [204, 376]
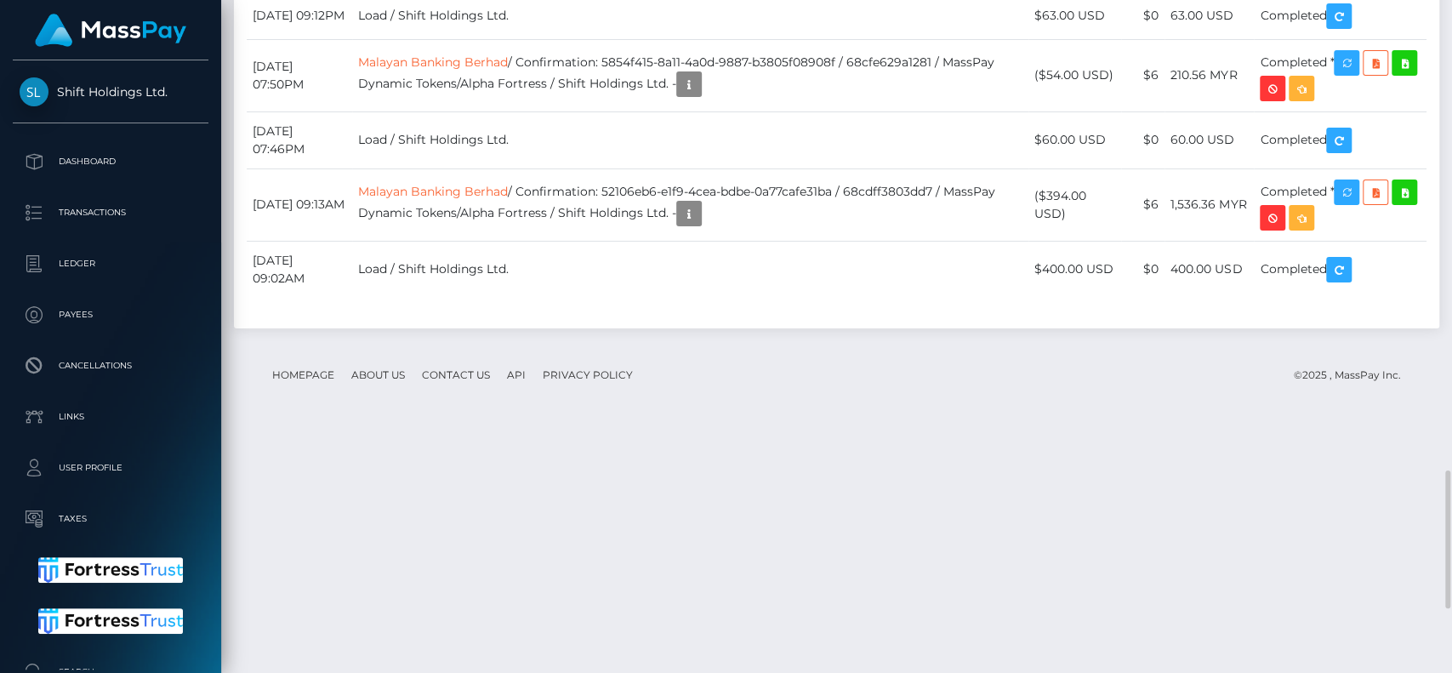
scroll to position [2313, 0]
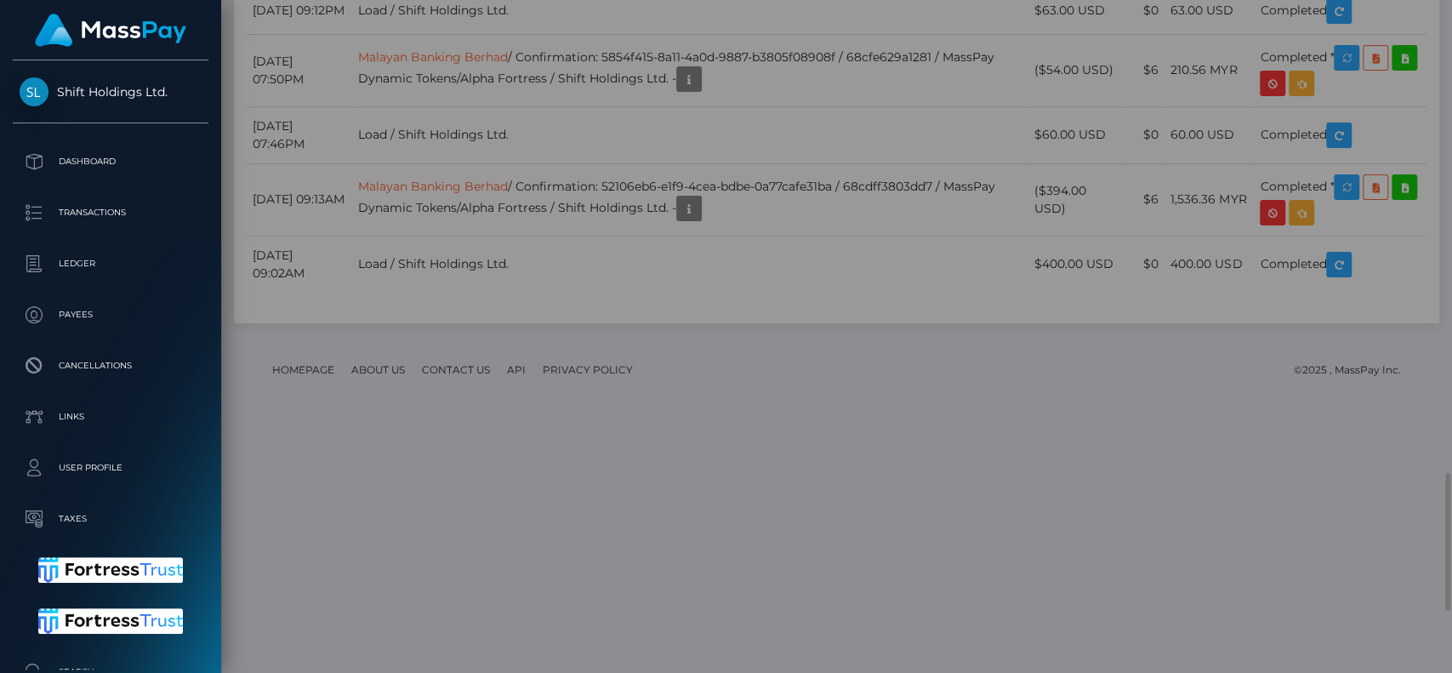
scroll to position [0, 0]
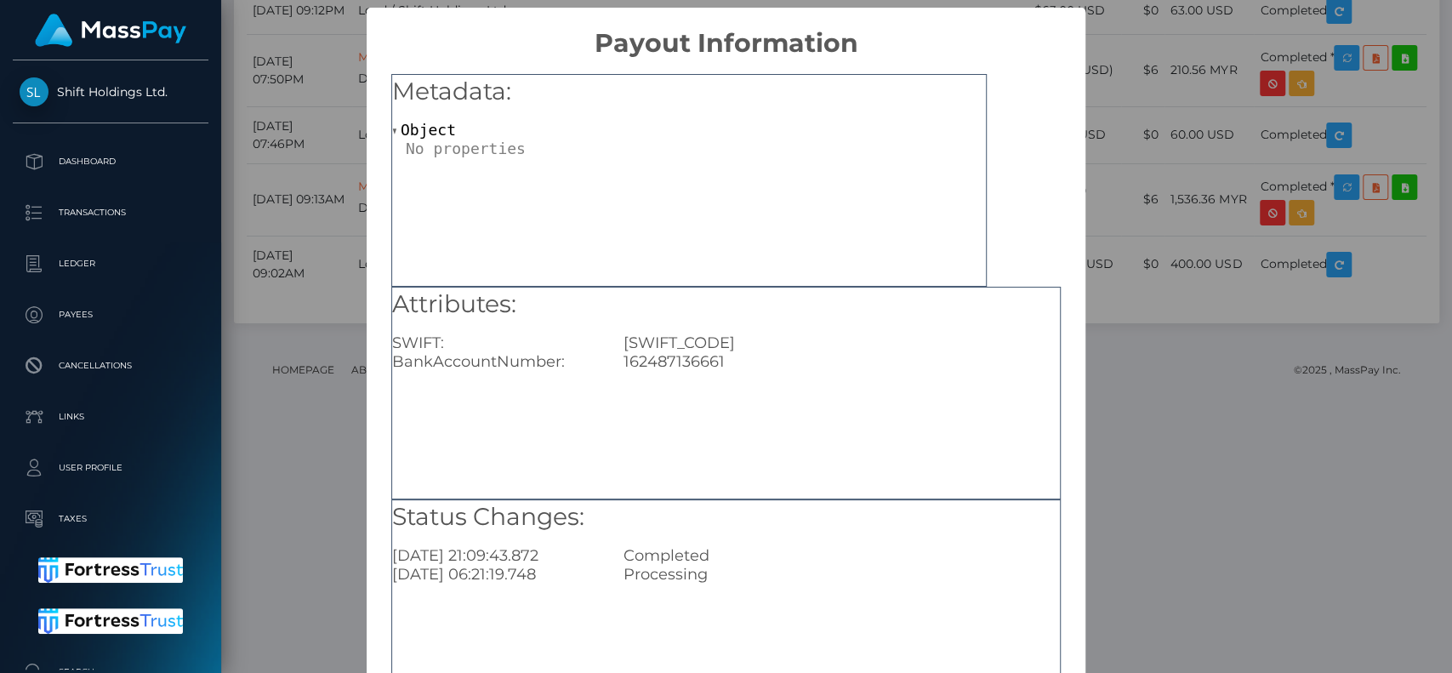
click at [670, 336] on div "MBBEMYKLXXX" at bounding box center [842, 342] width 462 height 19
click at [626, 345] on div "MBBEMYKLXXX" at bounding box center [842, 342] width 462 height 19
drag, startPoint x: 615, startPoint y: 340, endPoint x: 751, endPoint y: 356, distance: 137.0
click at [751, 356] on div "Attributes: SWIFT: MBBEMYKLXXX BankAccountNumber: 162487136661" at bounding box center [726, 330] width 668 height 84
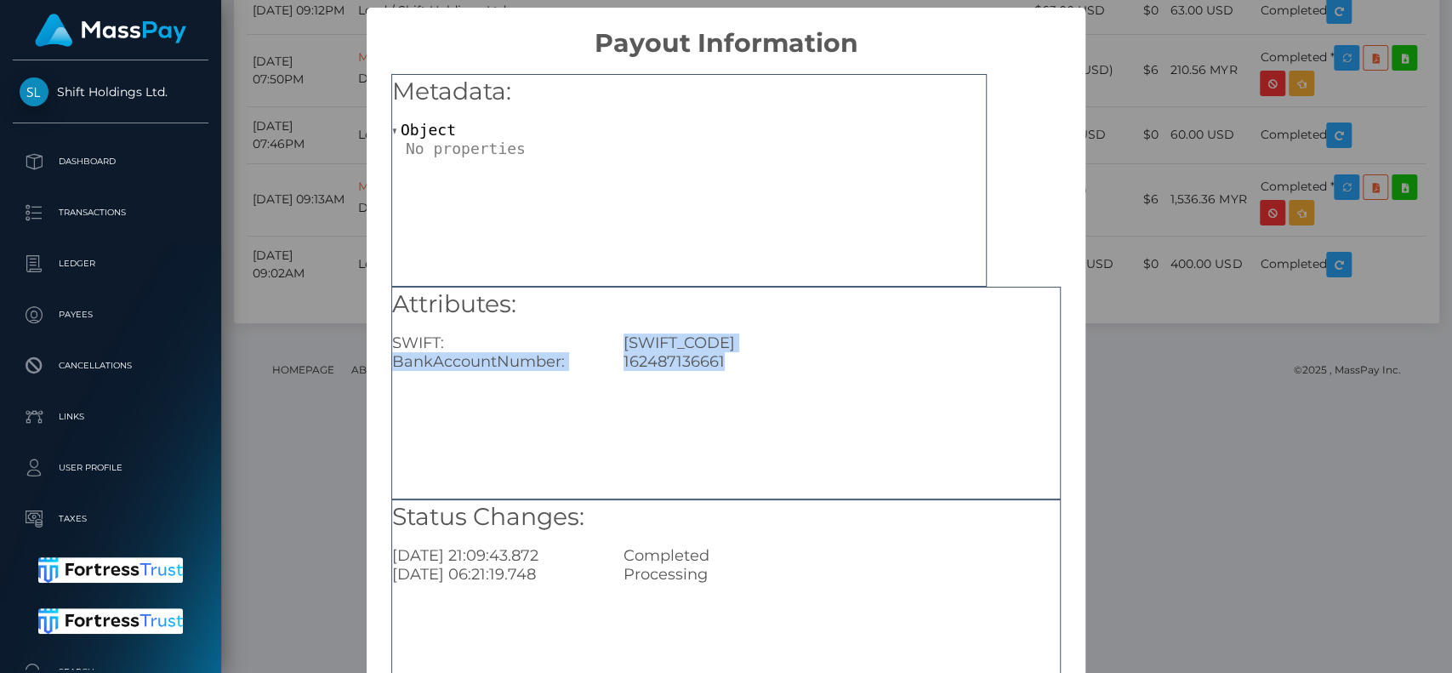
copy div "MBBEMYKLXXX BankAccountNumber: 162487136661"
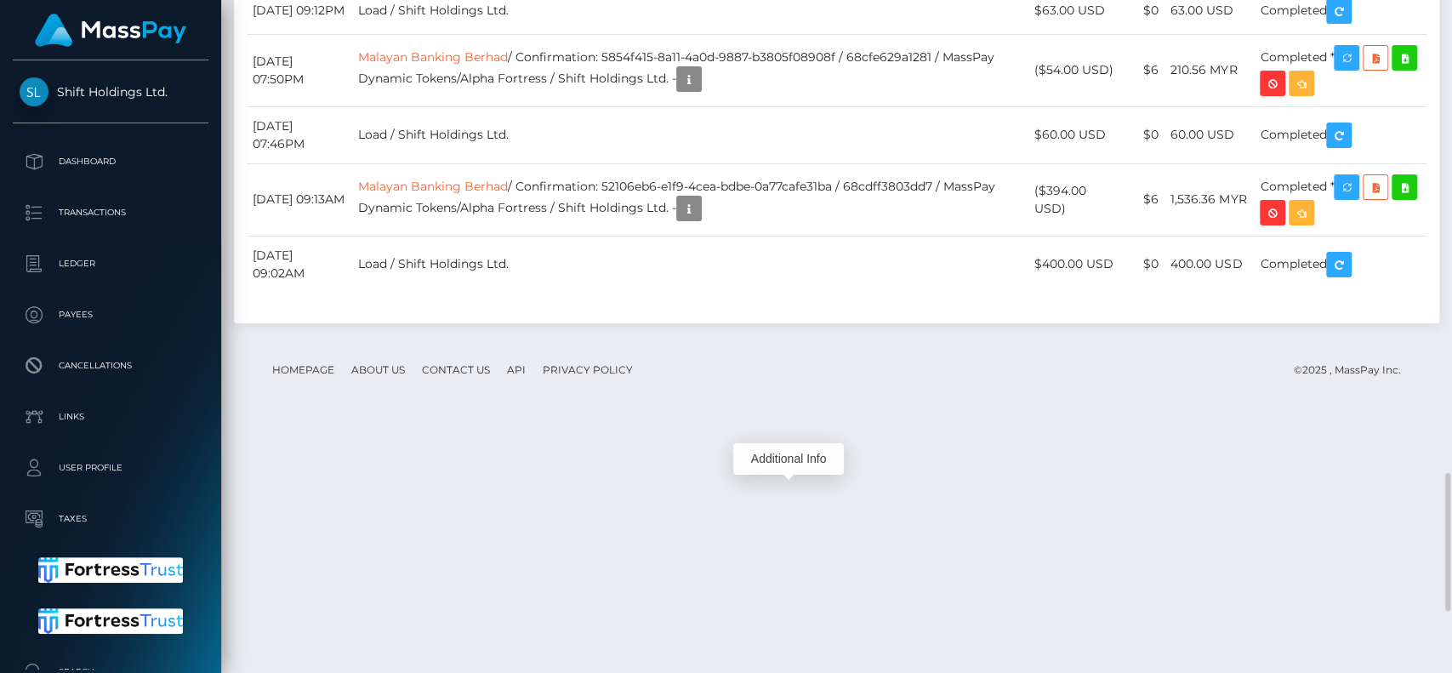
scroll to position [204, 376]
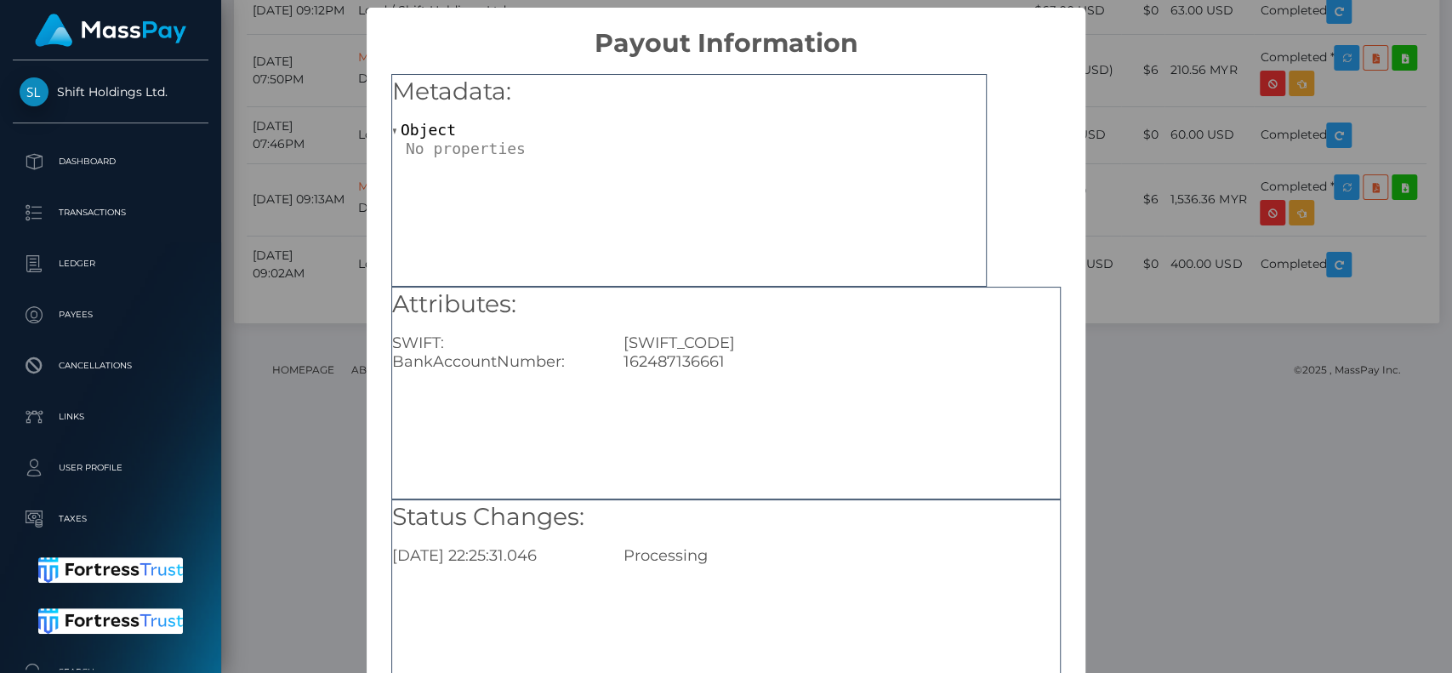
scroll to position [136, 0]
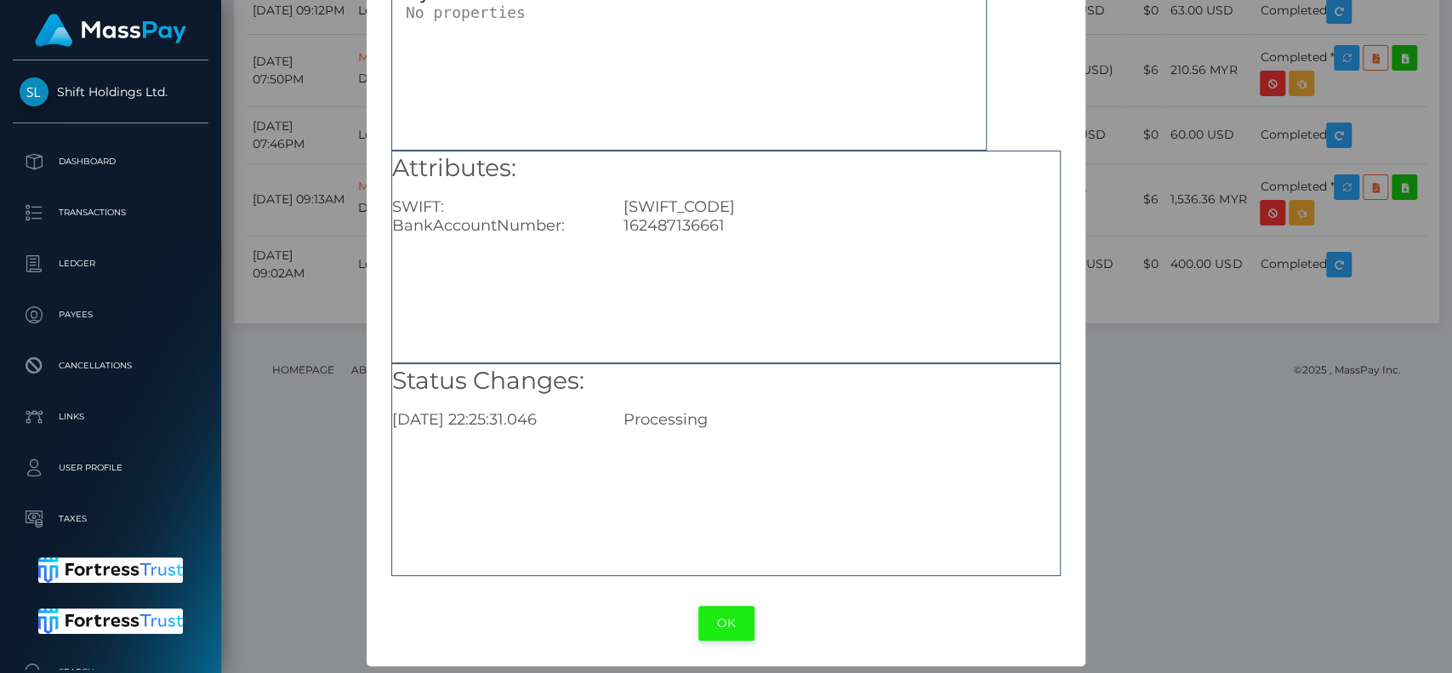
click at [706, 611] on button "OK" at bounding box center [726, 623] width 56 height 35
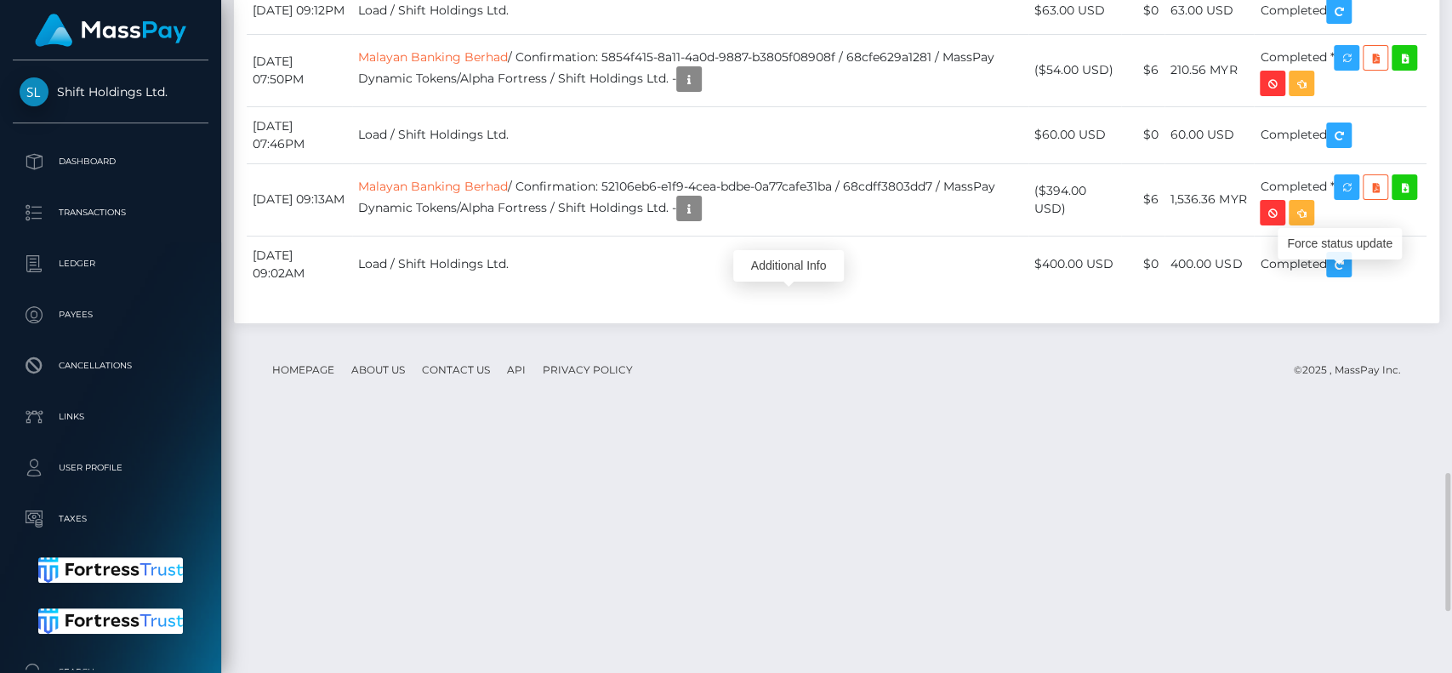
scroll to position [204, 376]
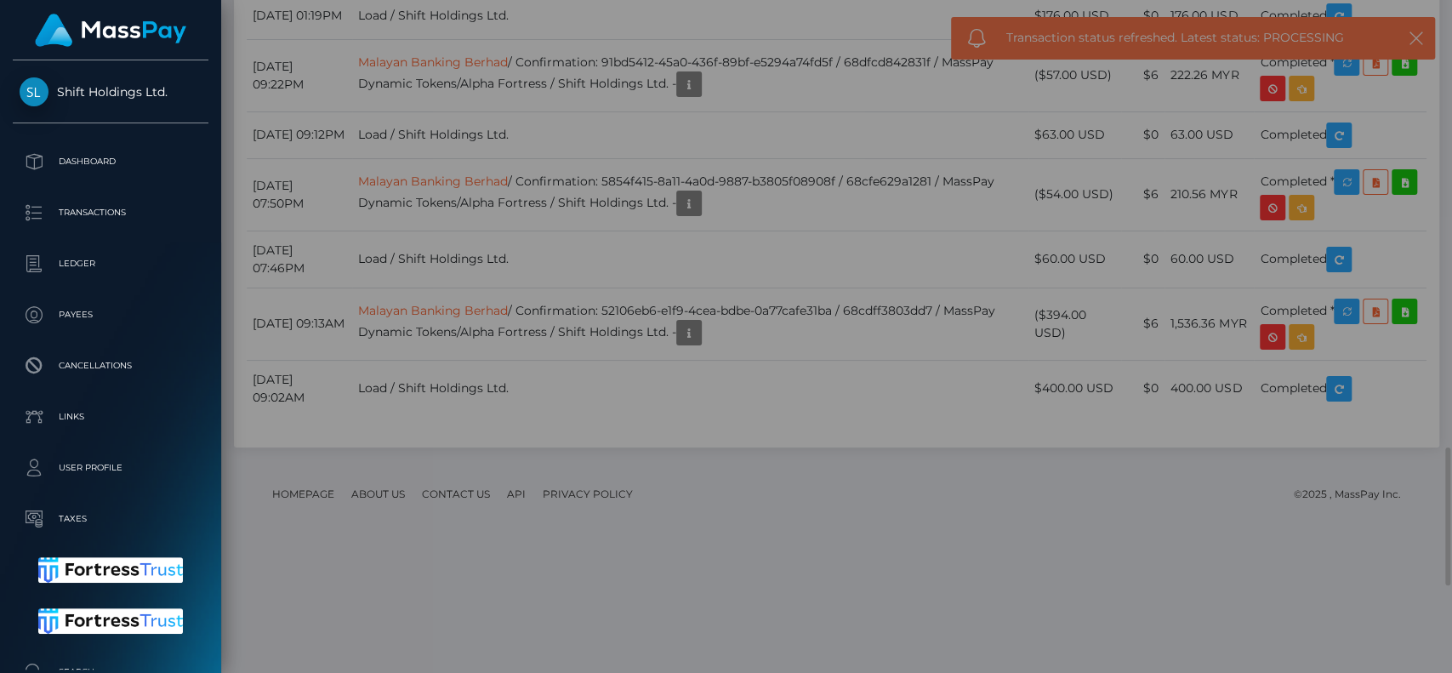
scroll to position [0, 0]
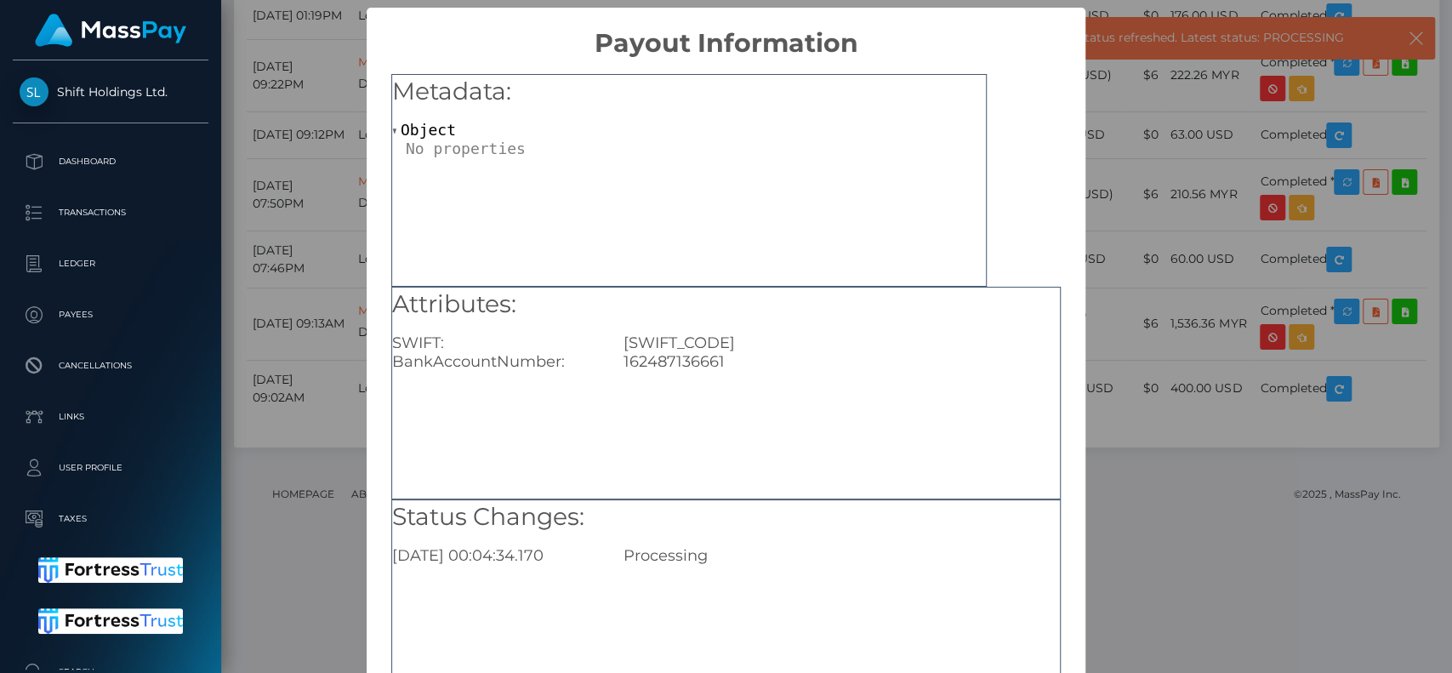
click at [764, 357] on div "162487136661" at bounding box center [842, 361] width 462 height 19
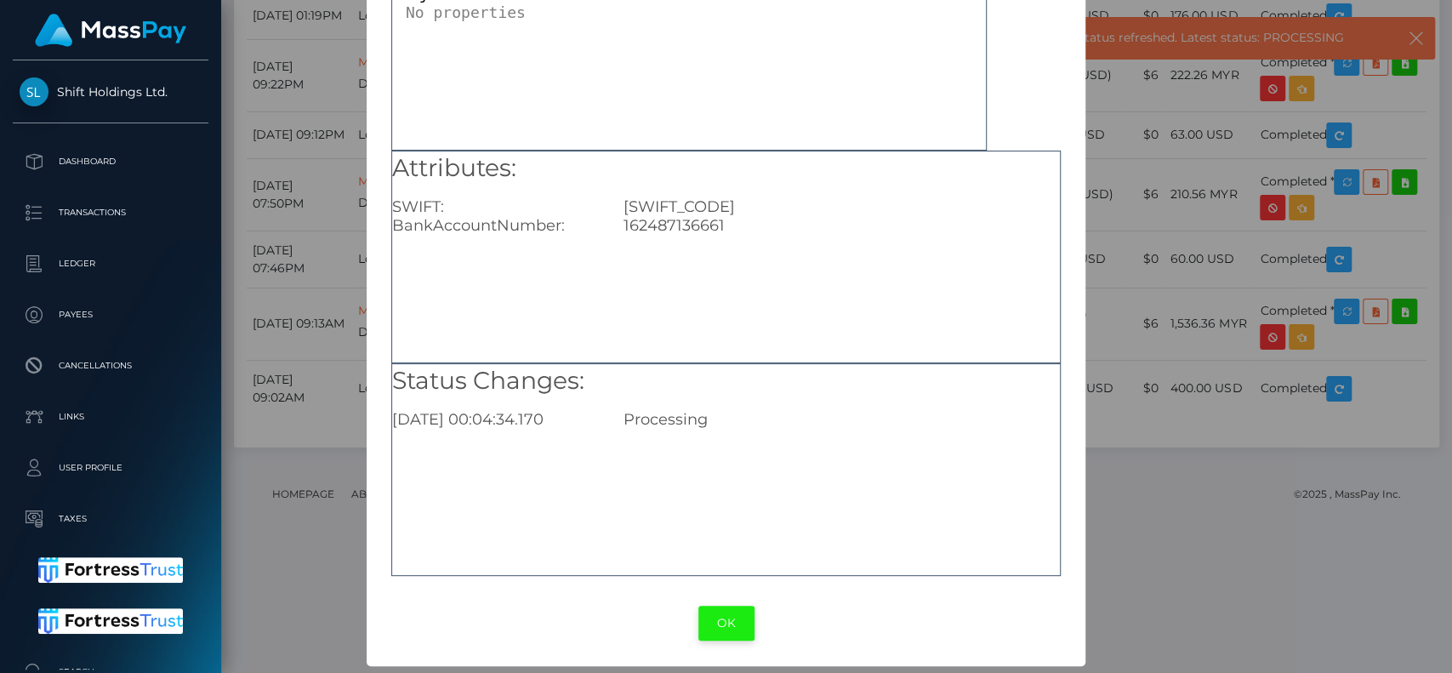
click at [717, 630] on button "OK" at bounding box center [726, 623] width 56 height 35
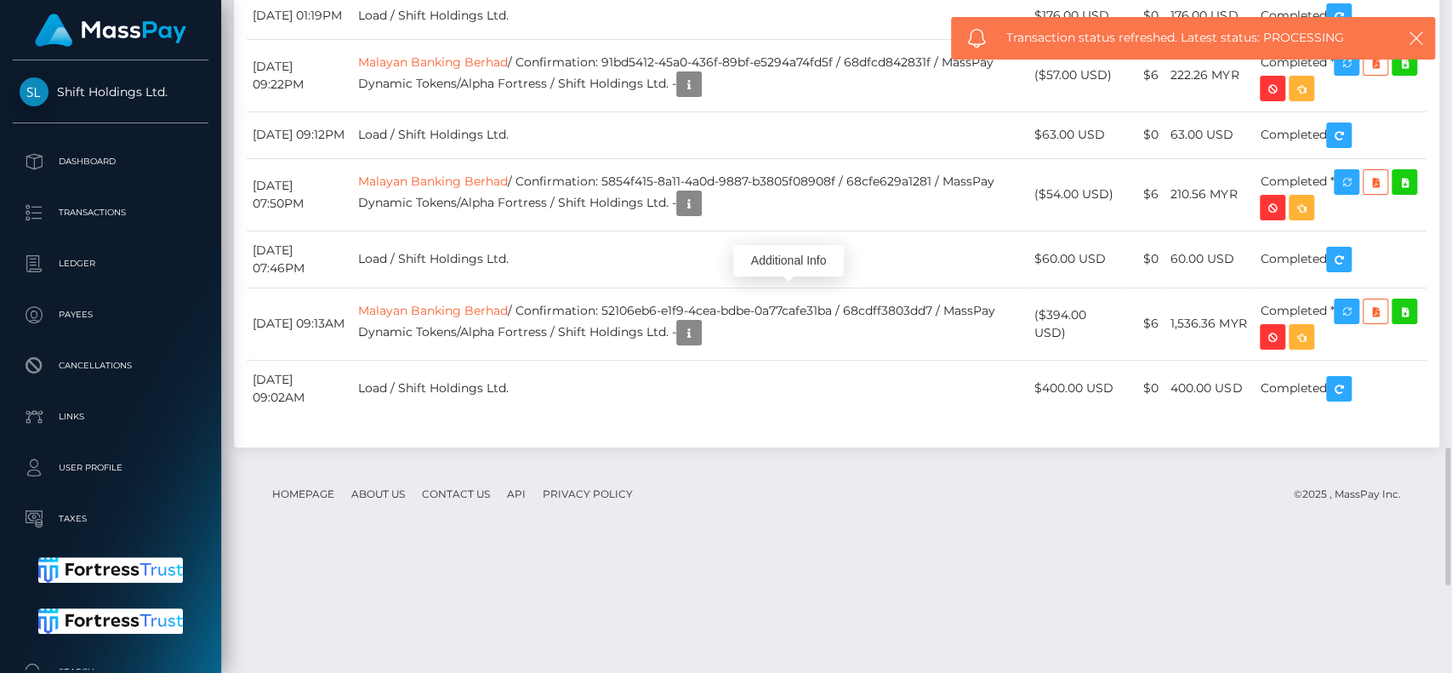
scroll to position [204, 376]
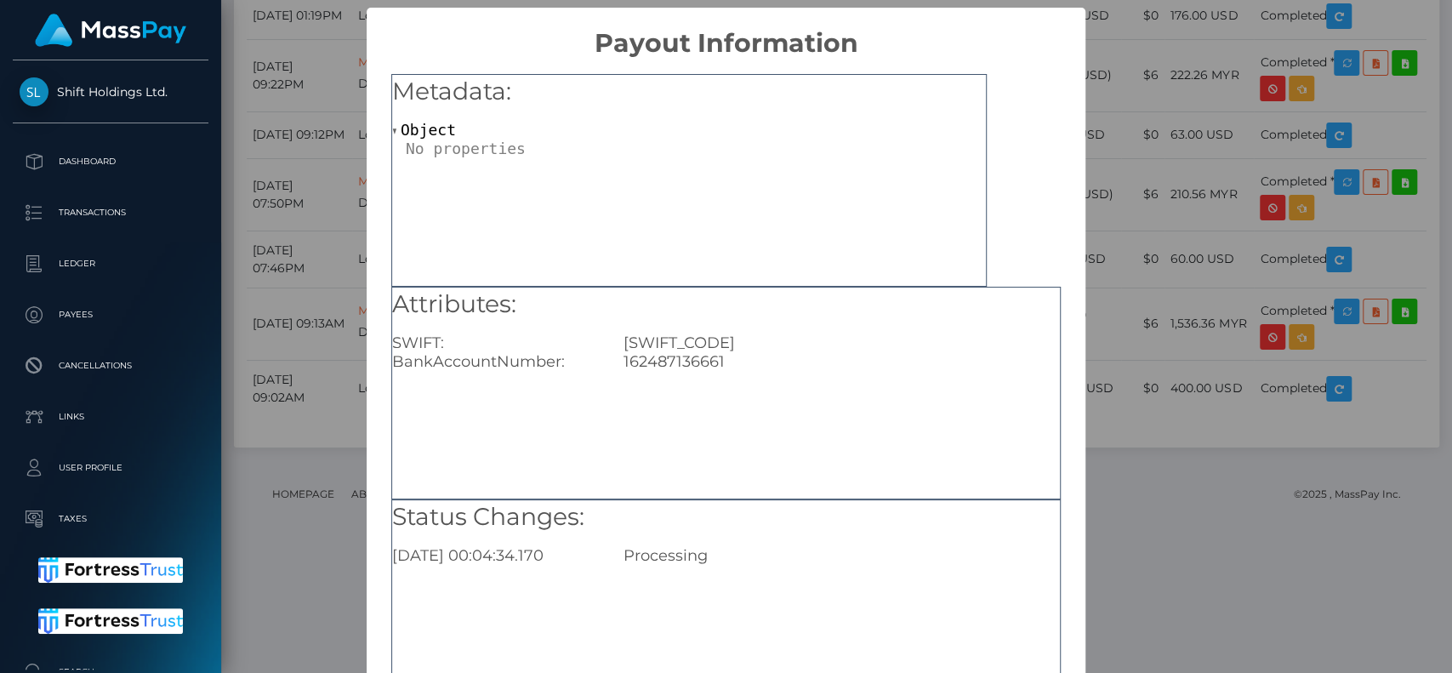
click at [970, 144] on div at bounding box center [696, 149] width 580 height 18
click at [816, 336] on div "MBBEMYKLXXX" at bounding box center [842, 342] width 462 height 19
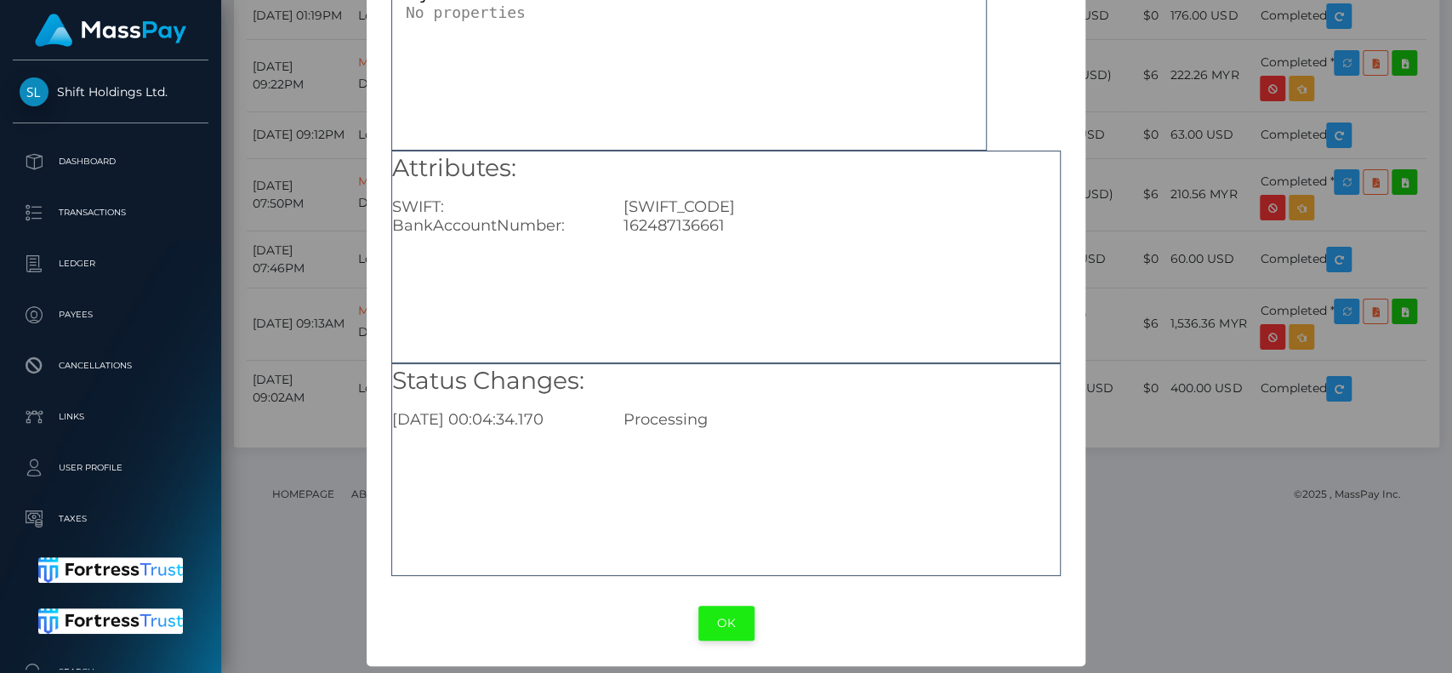
click at [728, 613] on button "OK" at bounding box center [726, 623] width 56 height 35
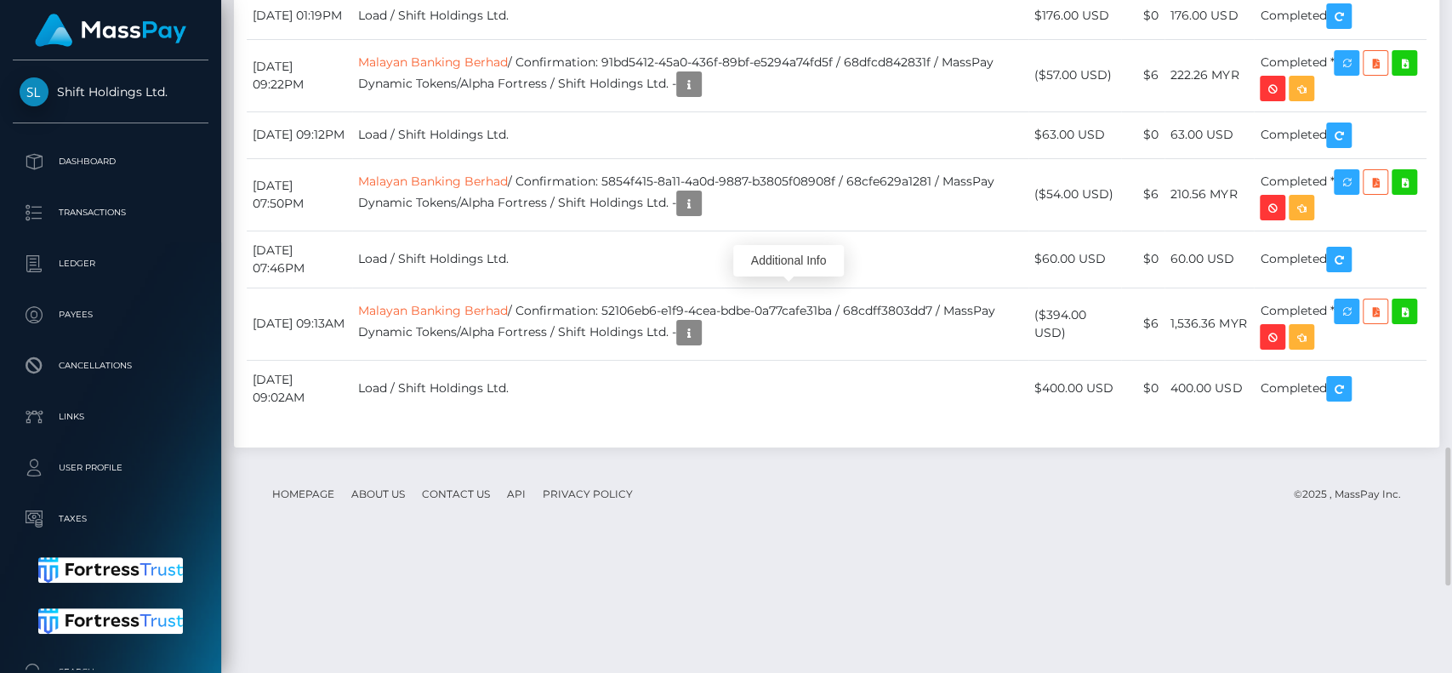
drag, startPoint x: 1356, startPoint y: 430, endPoint x: 1353, endPoint y: 421, distance: 9.2
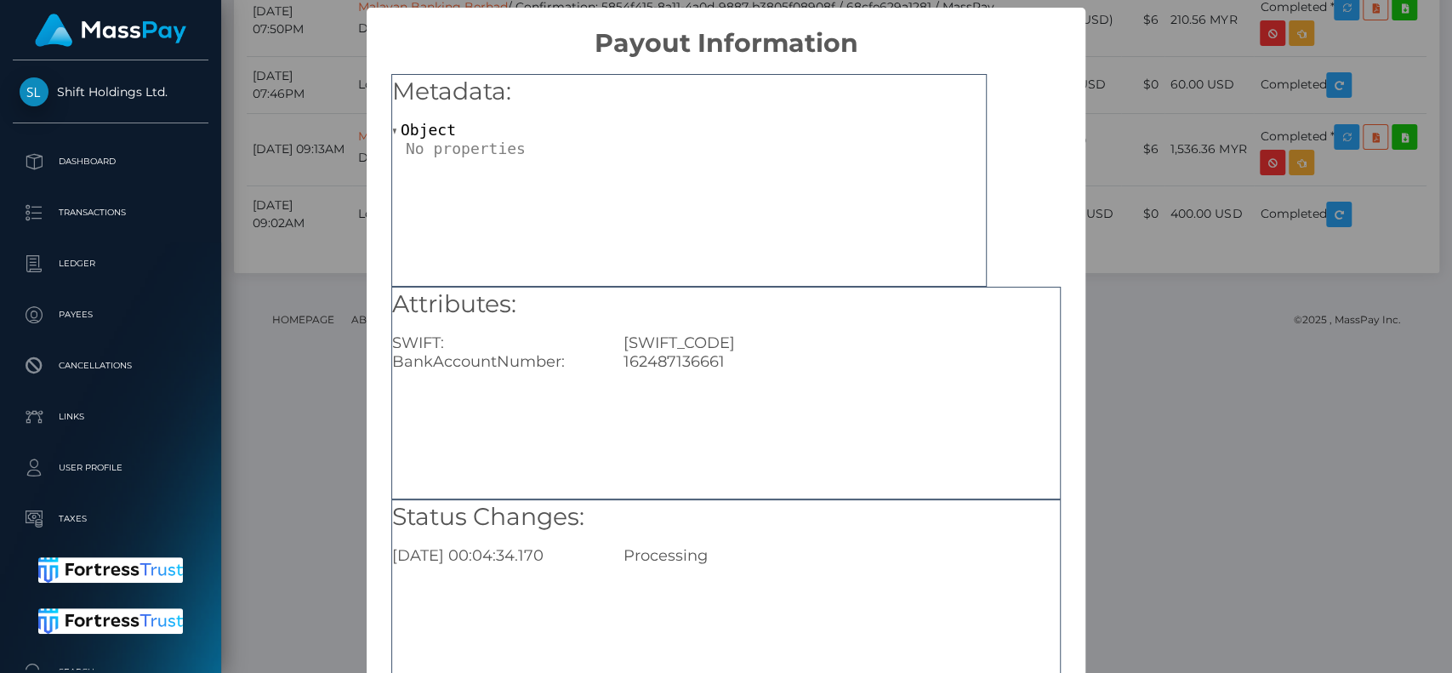
scroll to position [136, 0]
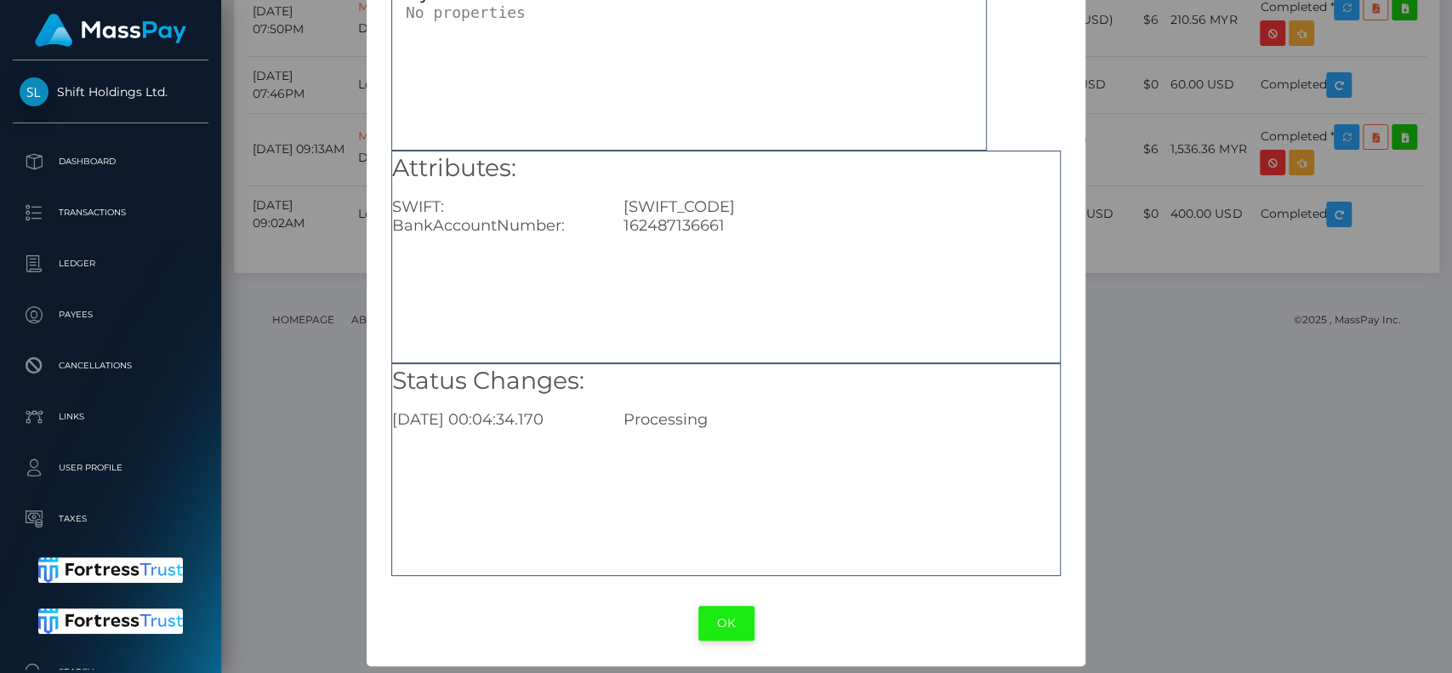
click at [712, 614] on button "OK" at bounding box center [726, 623] width 56 height 35
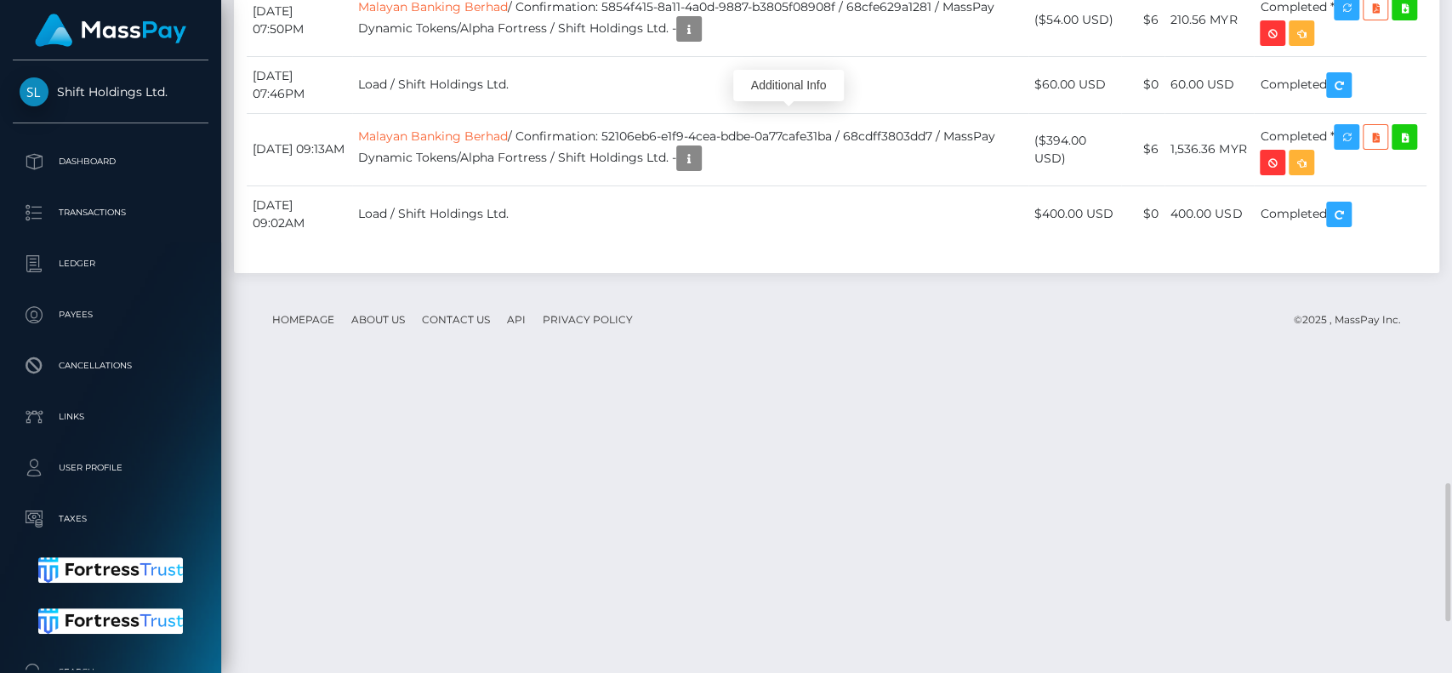
scroll to position [204, 376]
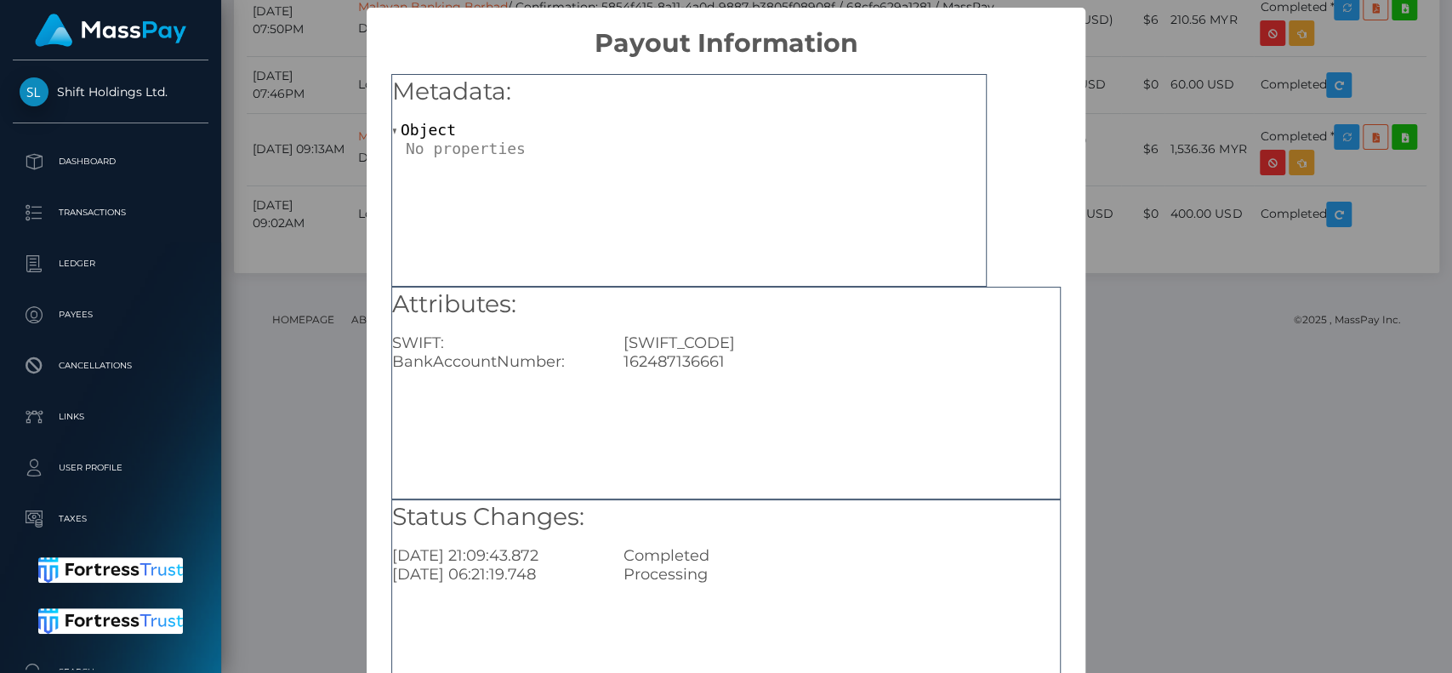
scroll to position [136, 0]
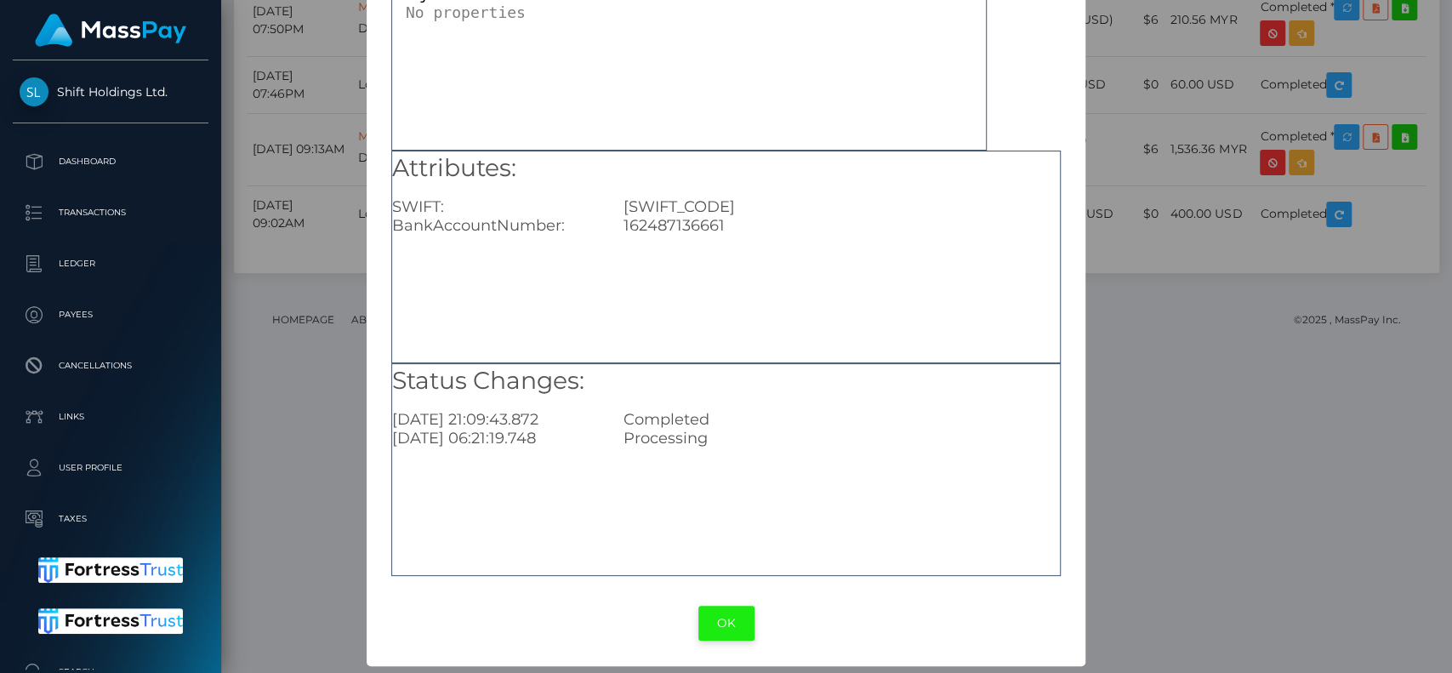
click at [709, 631] on button "OK" at bounding box center [726, 623] width 56 height 35
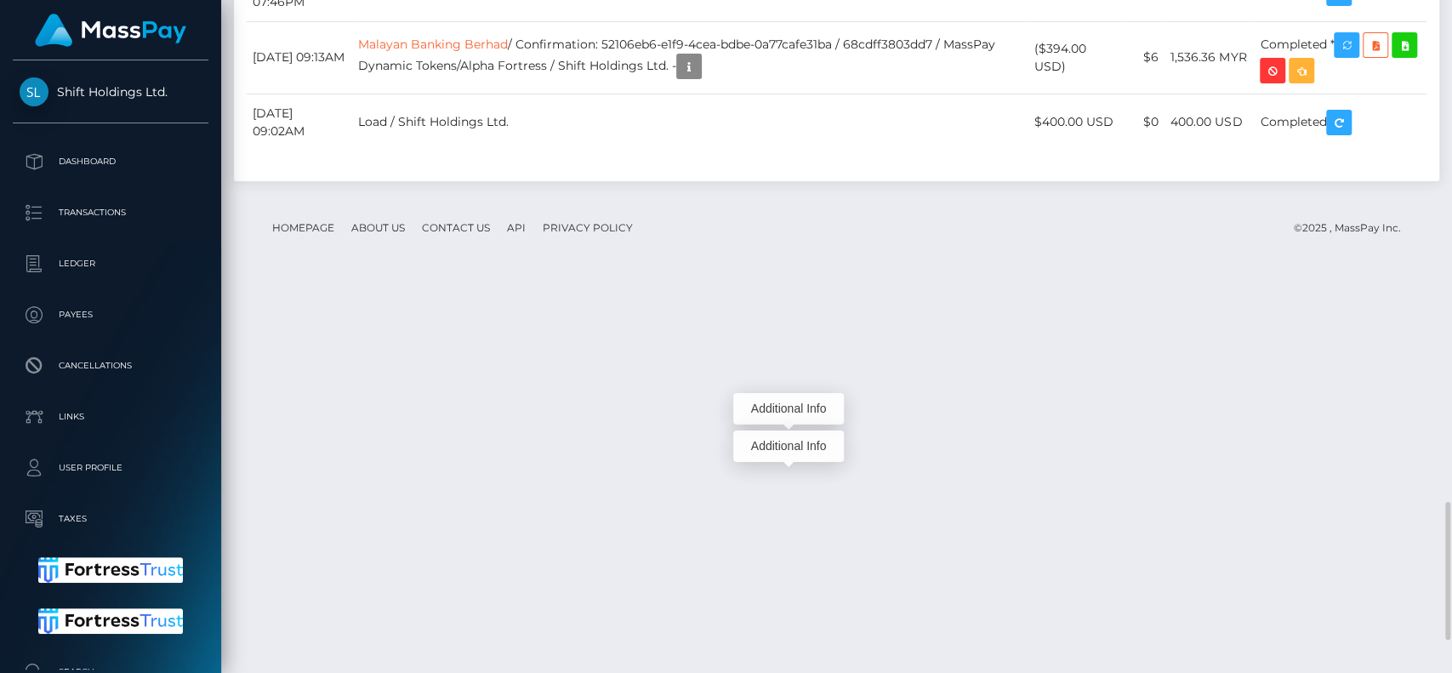
scroll to position [204, 376]
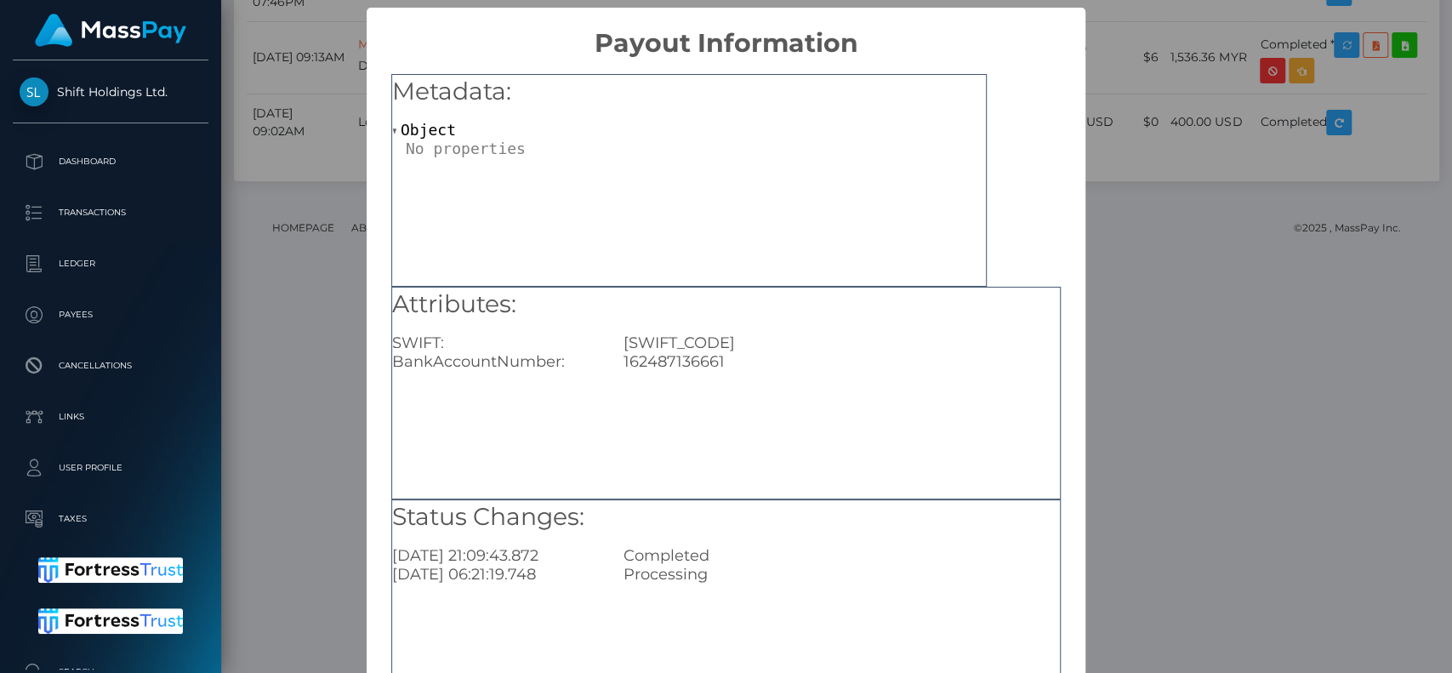
scroll to position [136, 0]
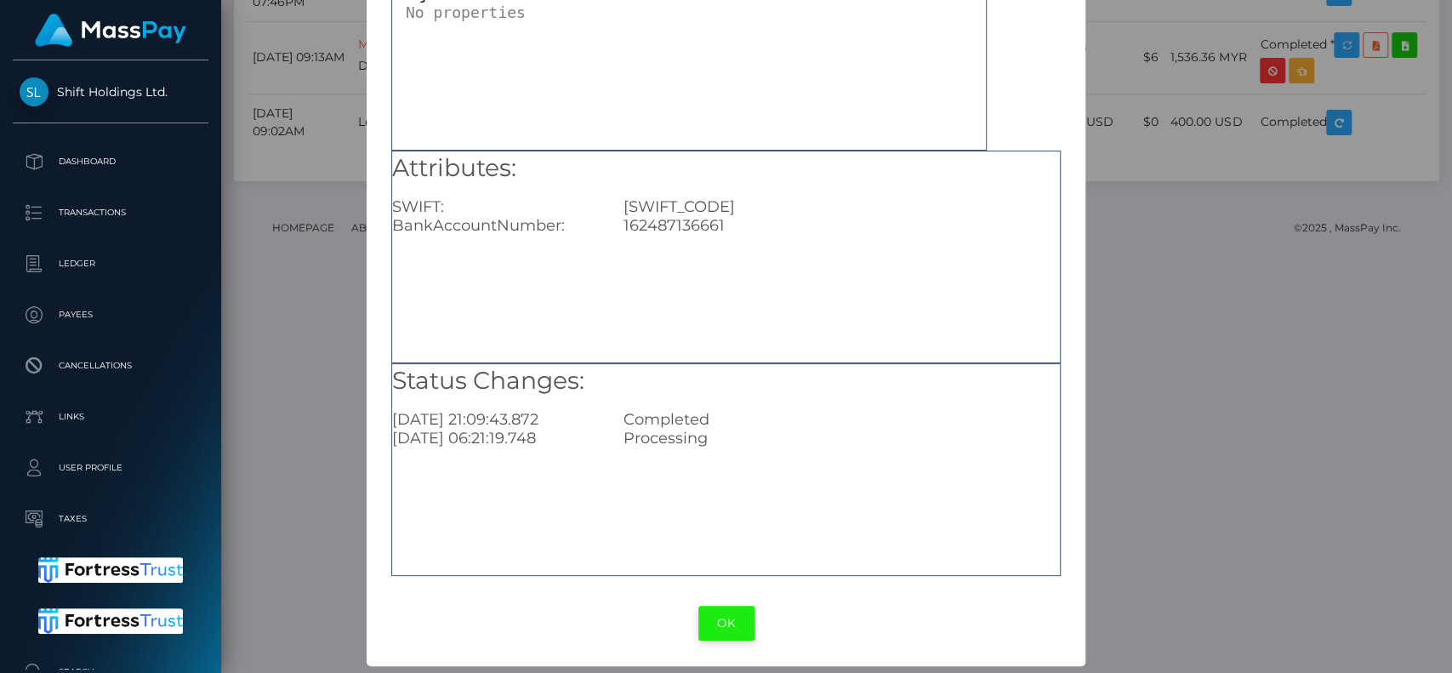
click at [727, 612] on button "OK" at bounding box center [726, 623] width 56 height 35
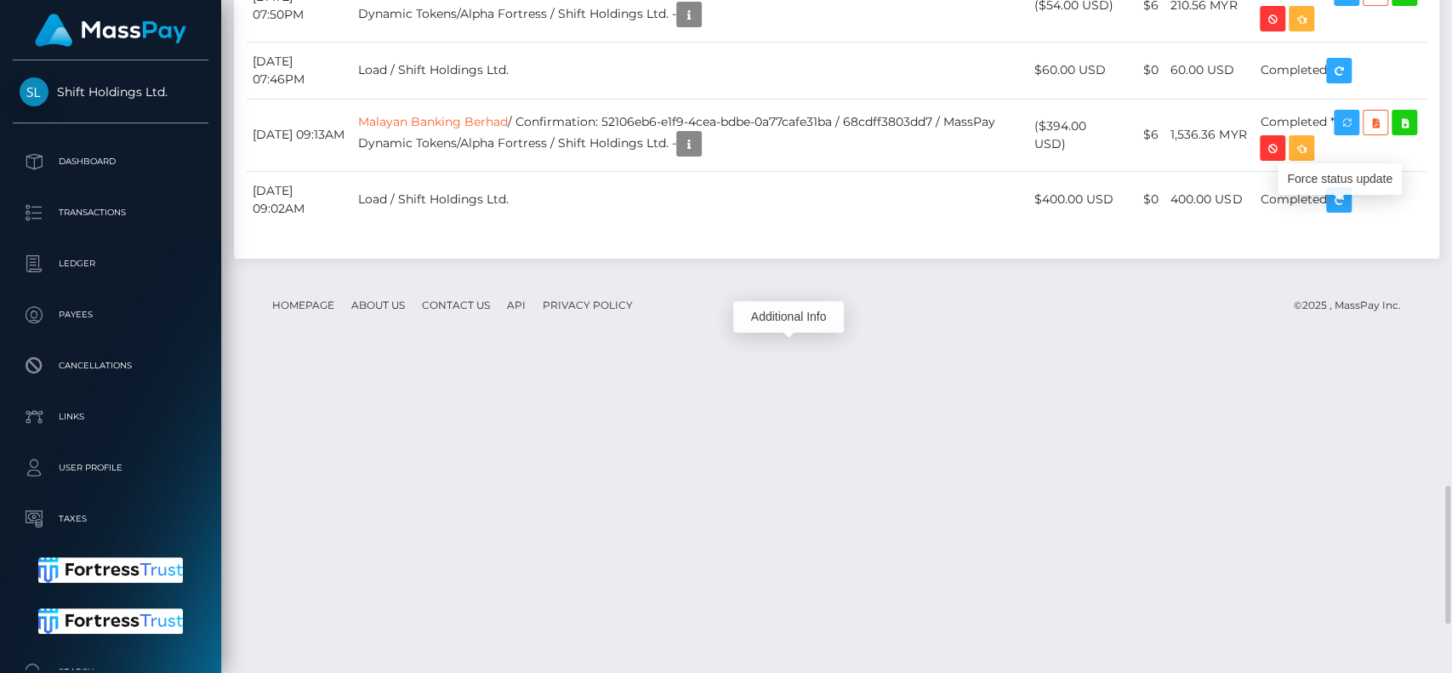
scroll to position [204, 376]
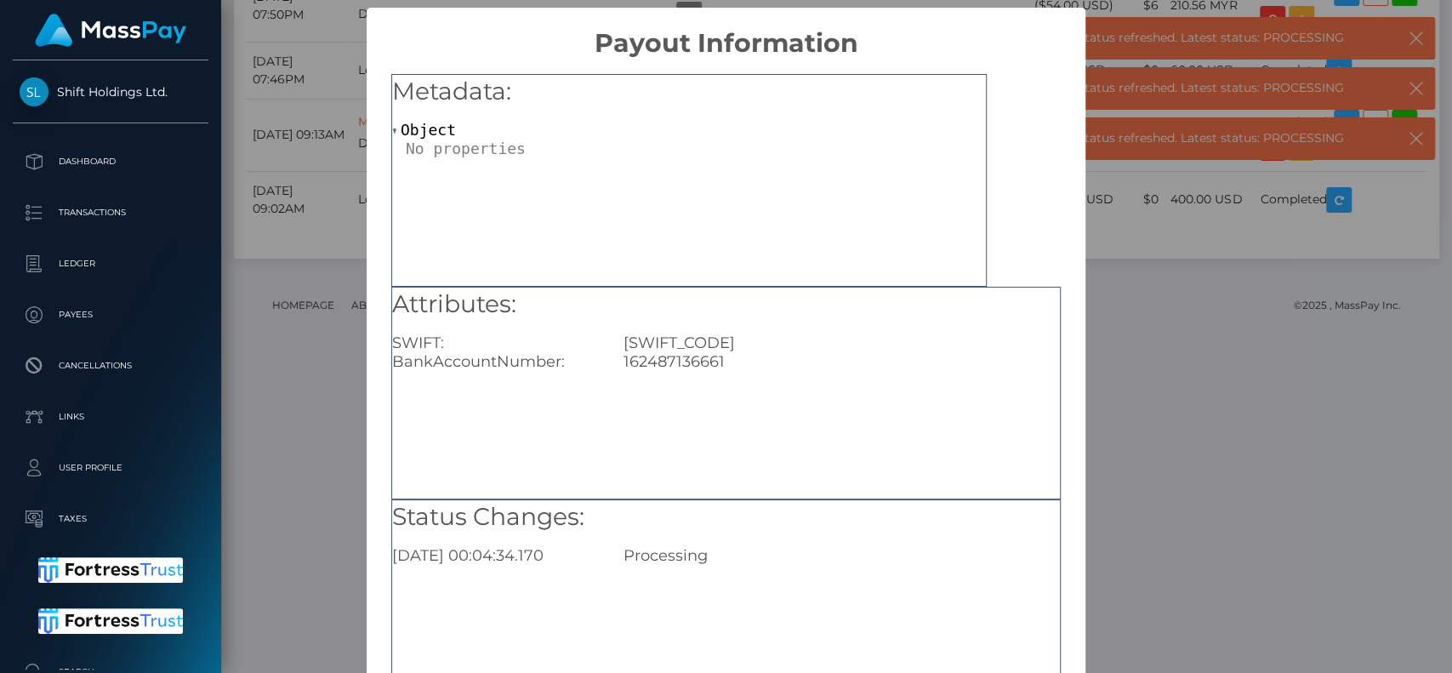
scroll to position [136, 0]
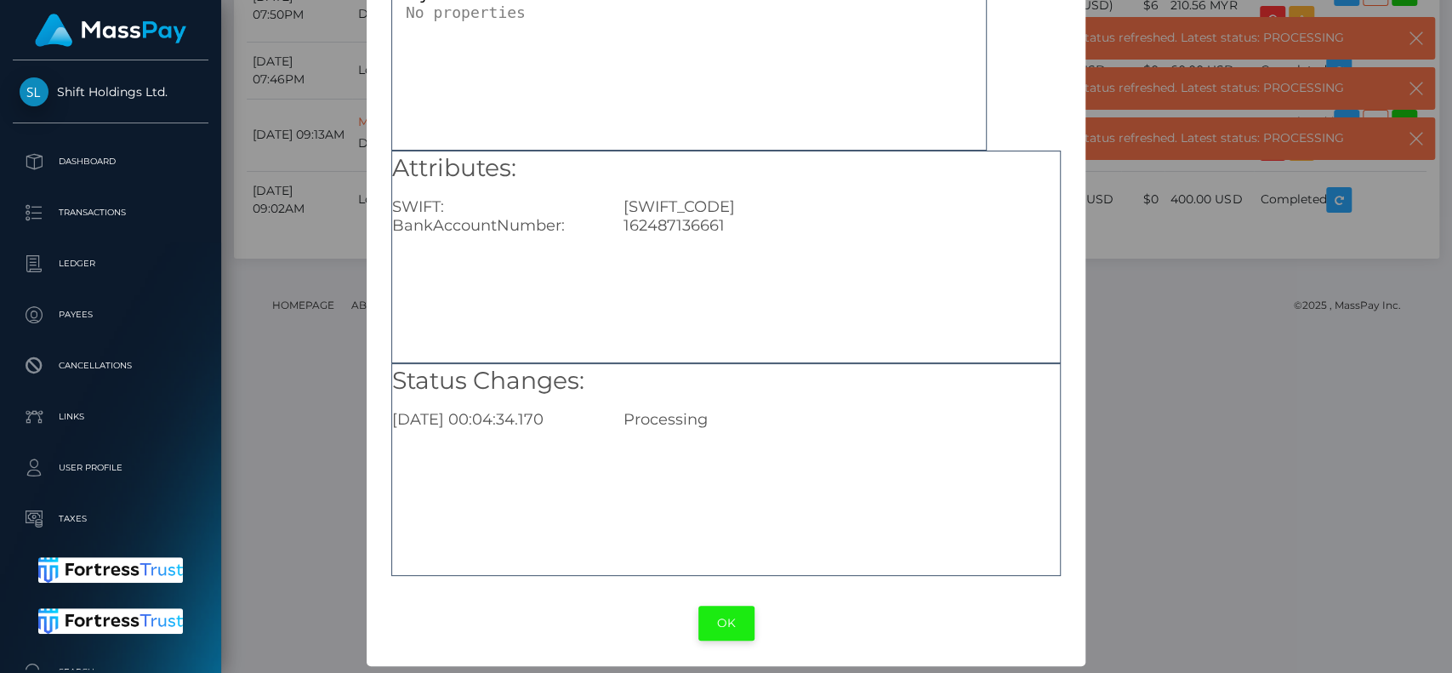
click at [725, 636] on button "OK" at bounding box center [726, 623] width 56 height 35
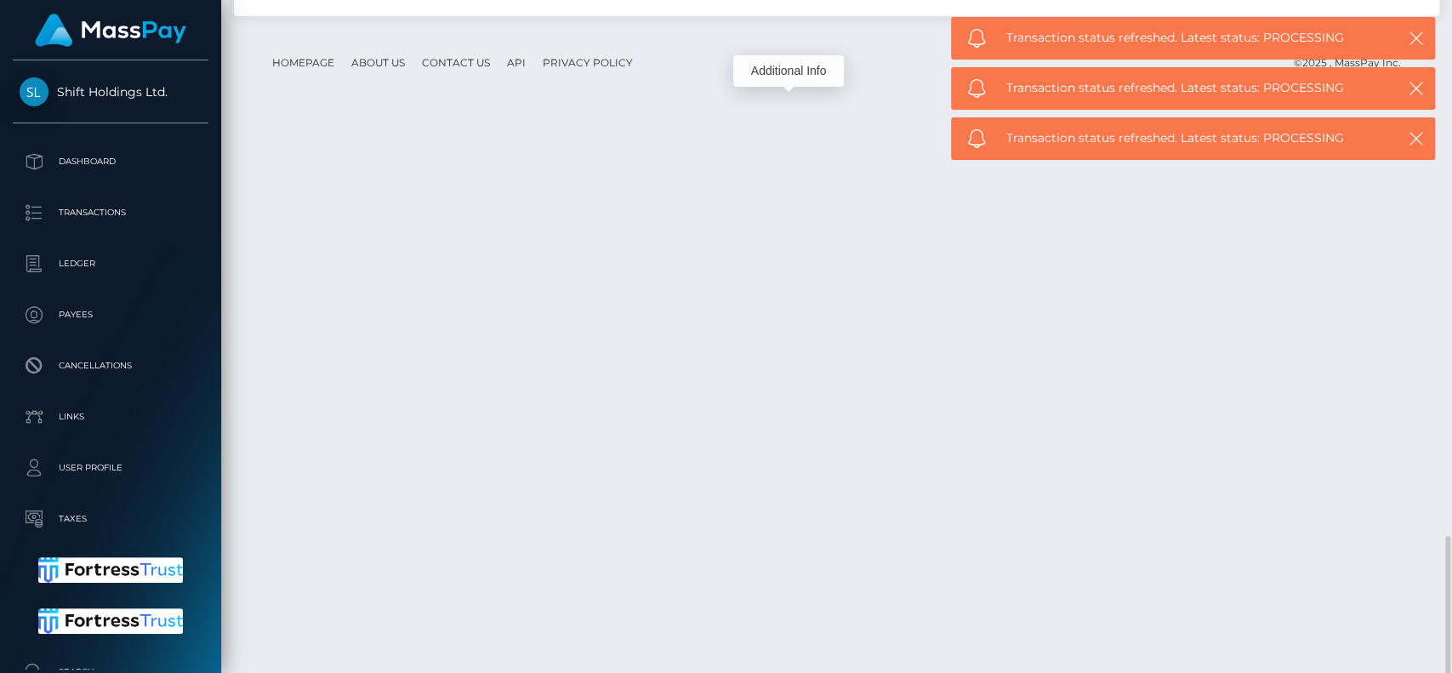
scroll to position [204, 376]
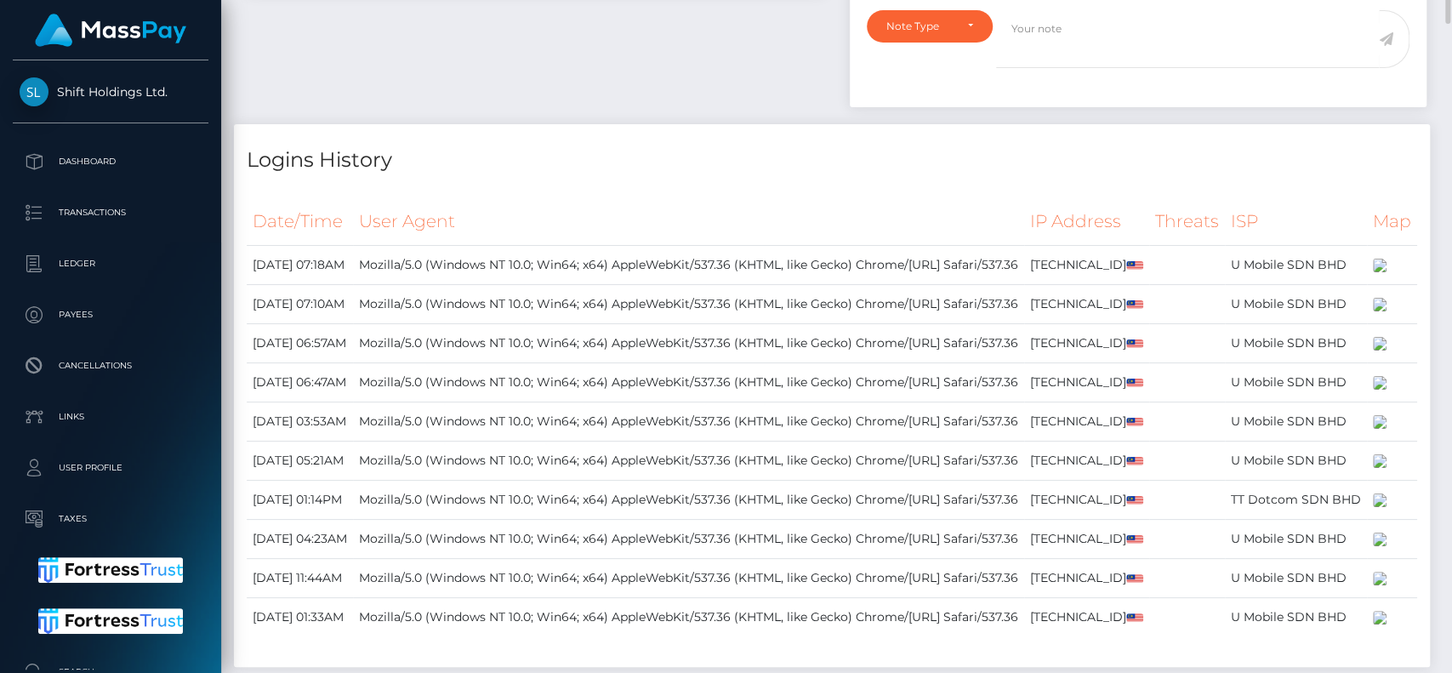
scroll to position [0, 0]
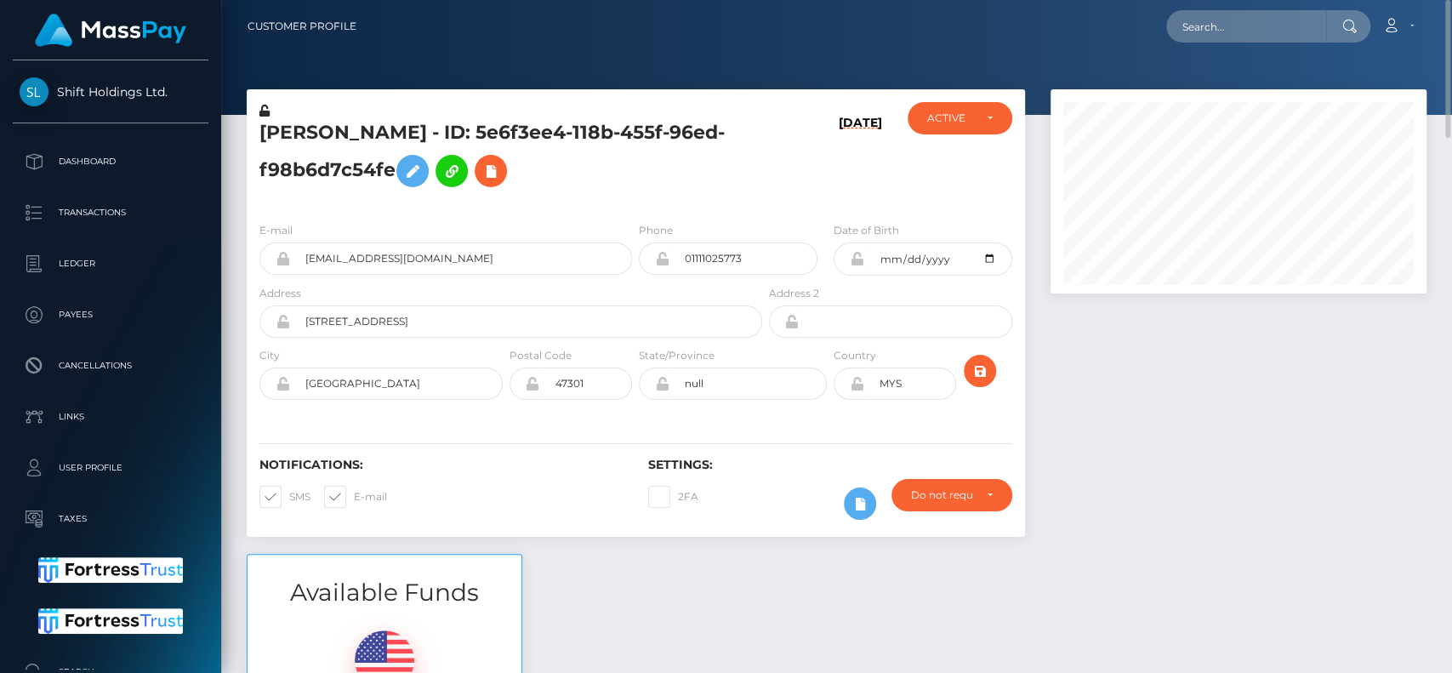
click at [322, 140] on h5 "Mohamad Fazdhli Zaharin - ID: 5e6f3ee4-118b-455f-96ed-f98b6d7c54fe" at bounding box center [505, 158] width 493 height 76
copy h5 "Mohamad"
